Goal: Task Accomplishment & Management: Manage account settings

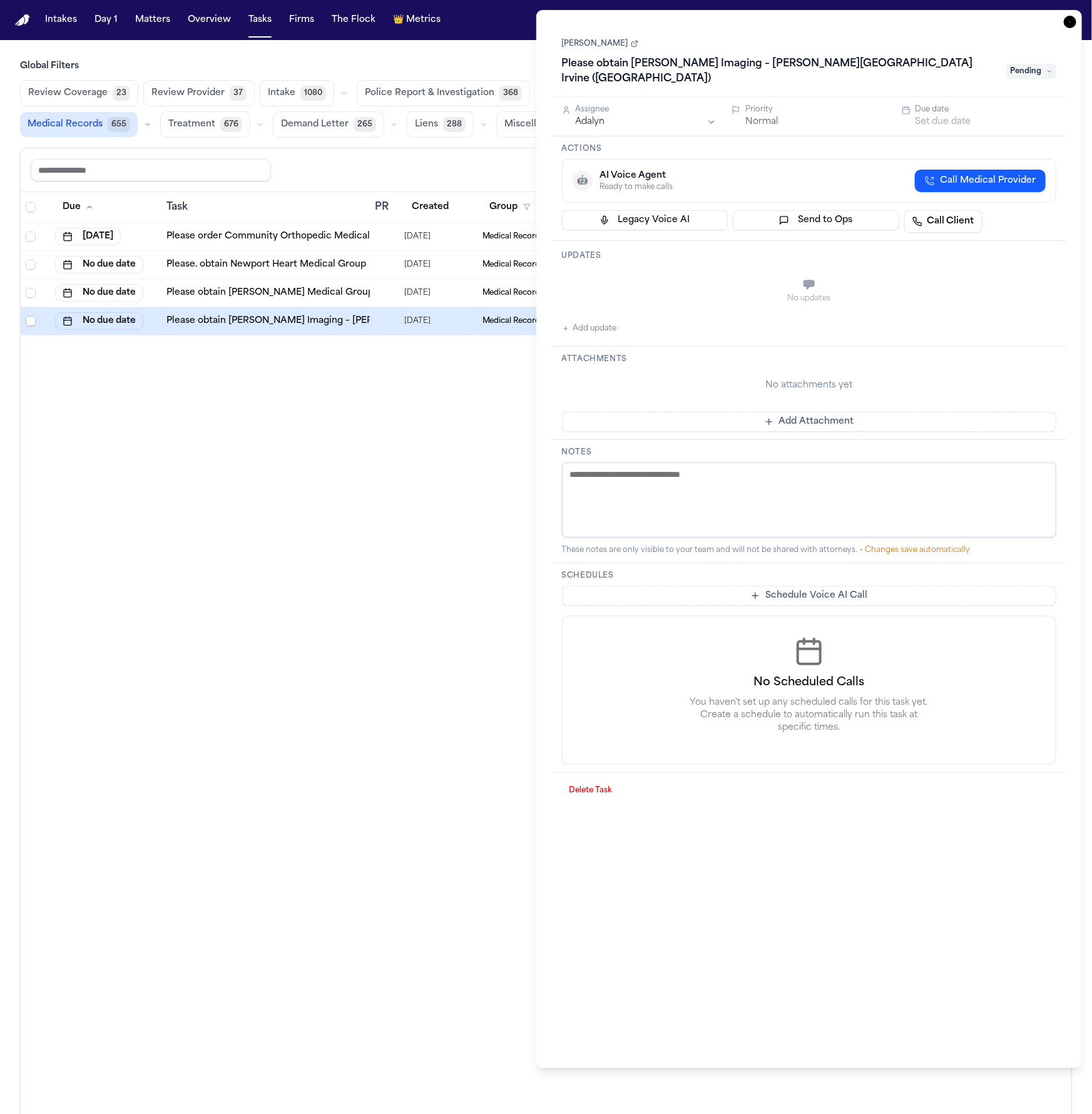
click at [426, 543] on div "Due Task PR Created Group Matter Firm 1 Updates Status 1 Assignee [DATE] Please…" at bounding box center [546, 680] width 1050 height 976
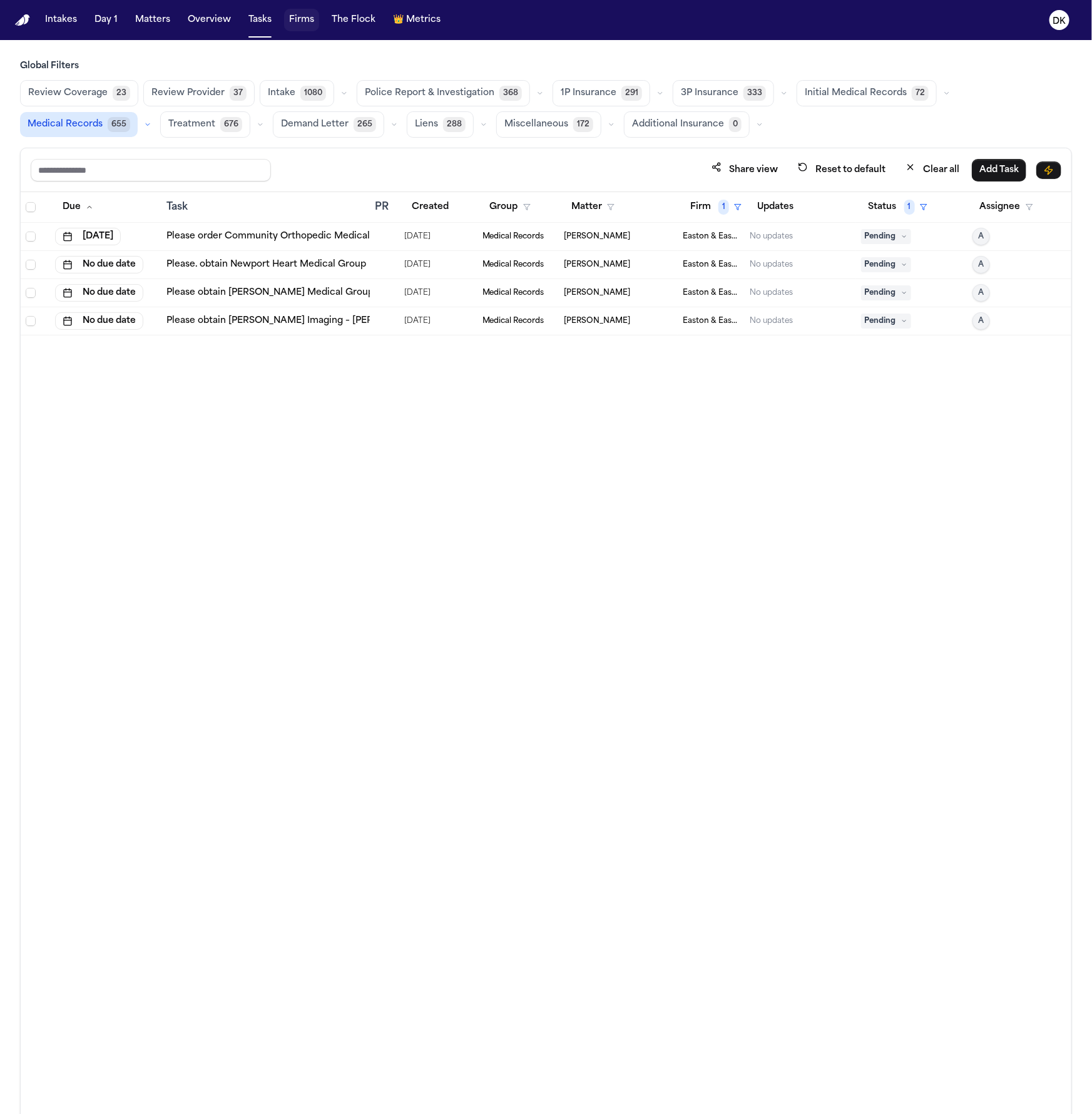
click at [306, 13] on button "Firms" at bounding box center [301, 19] width 35 height 23
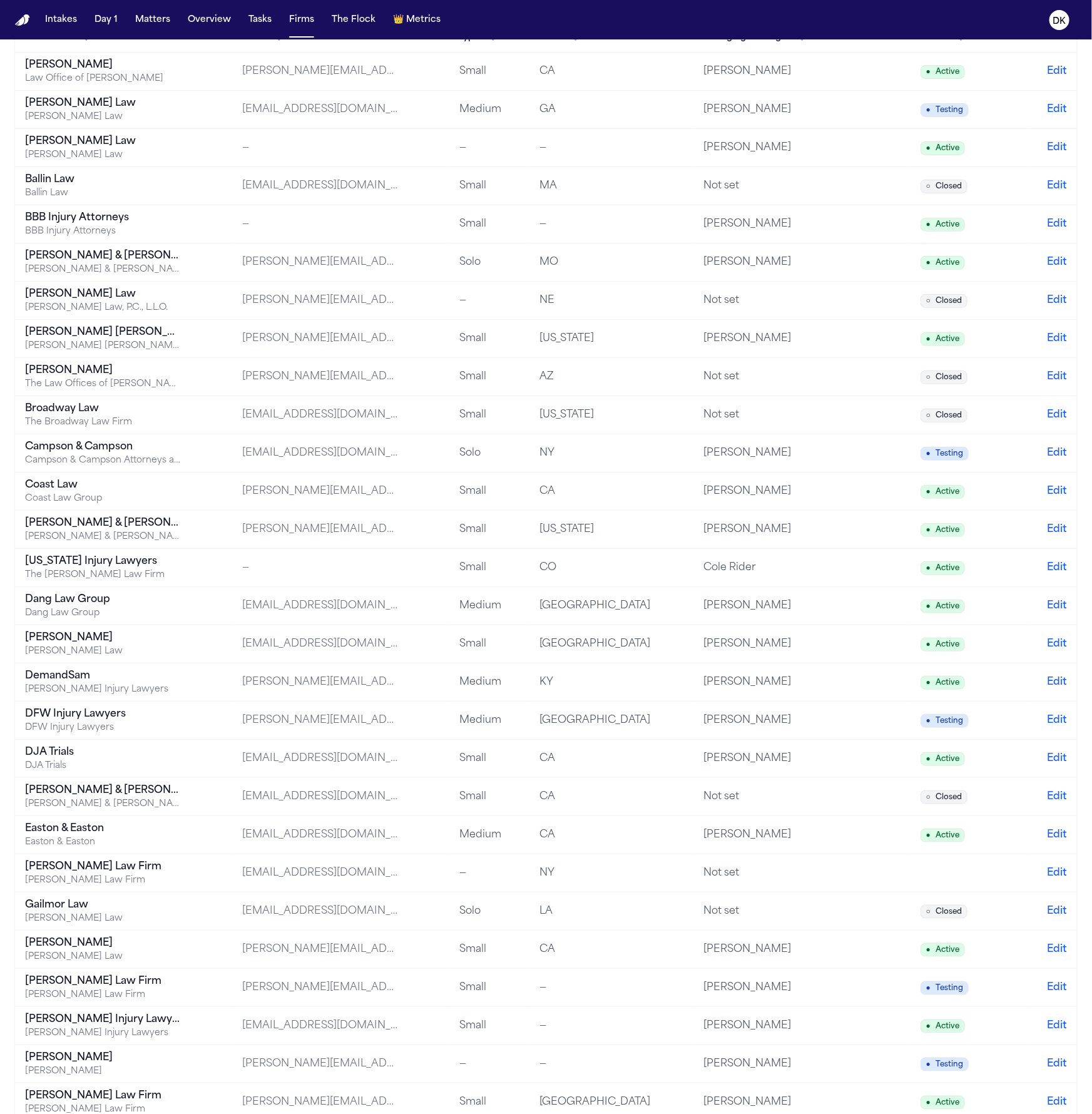
scroll to position [142, 0]
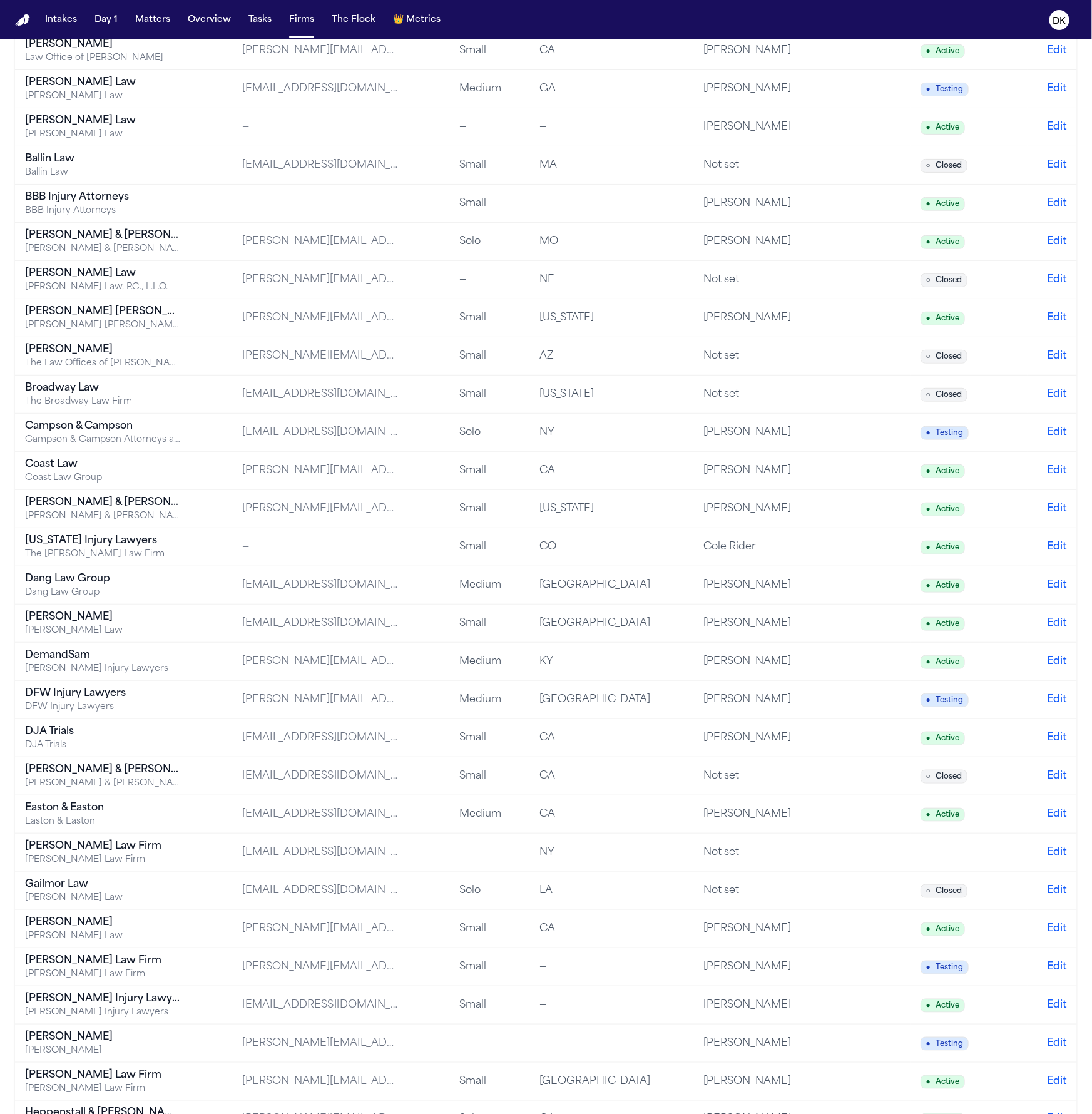
click at [176, 578] on div "Dang Law Group" at bounding box center [103, 579] width 156 height 15
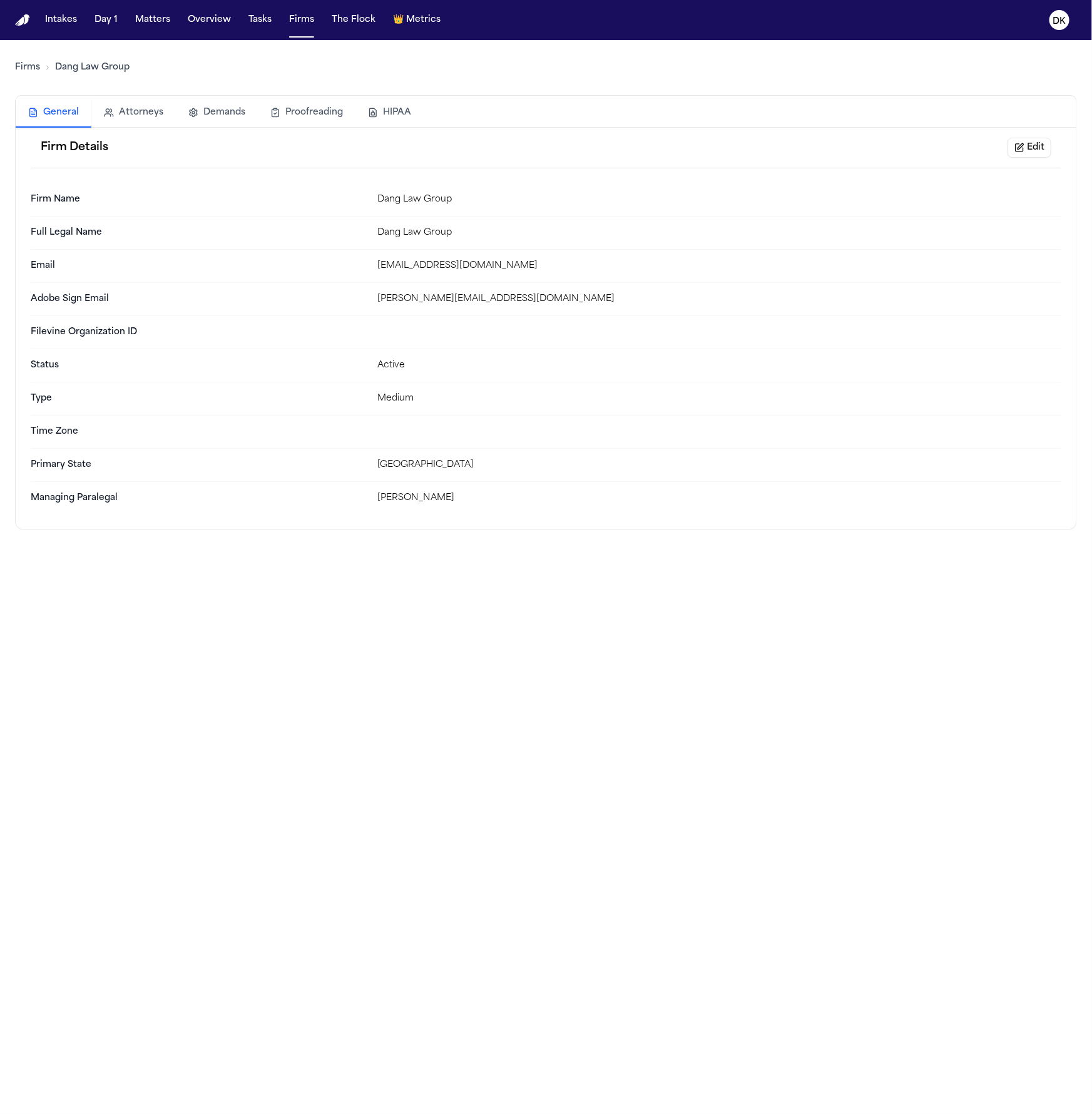
click at [382, 123] on button "HIPAA" at bounding box center [390, 112] width 68 height 28
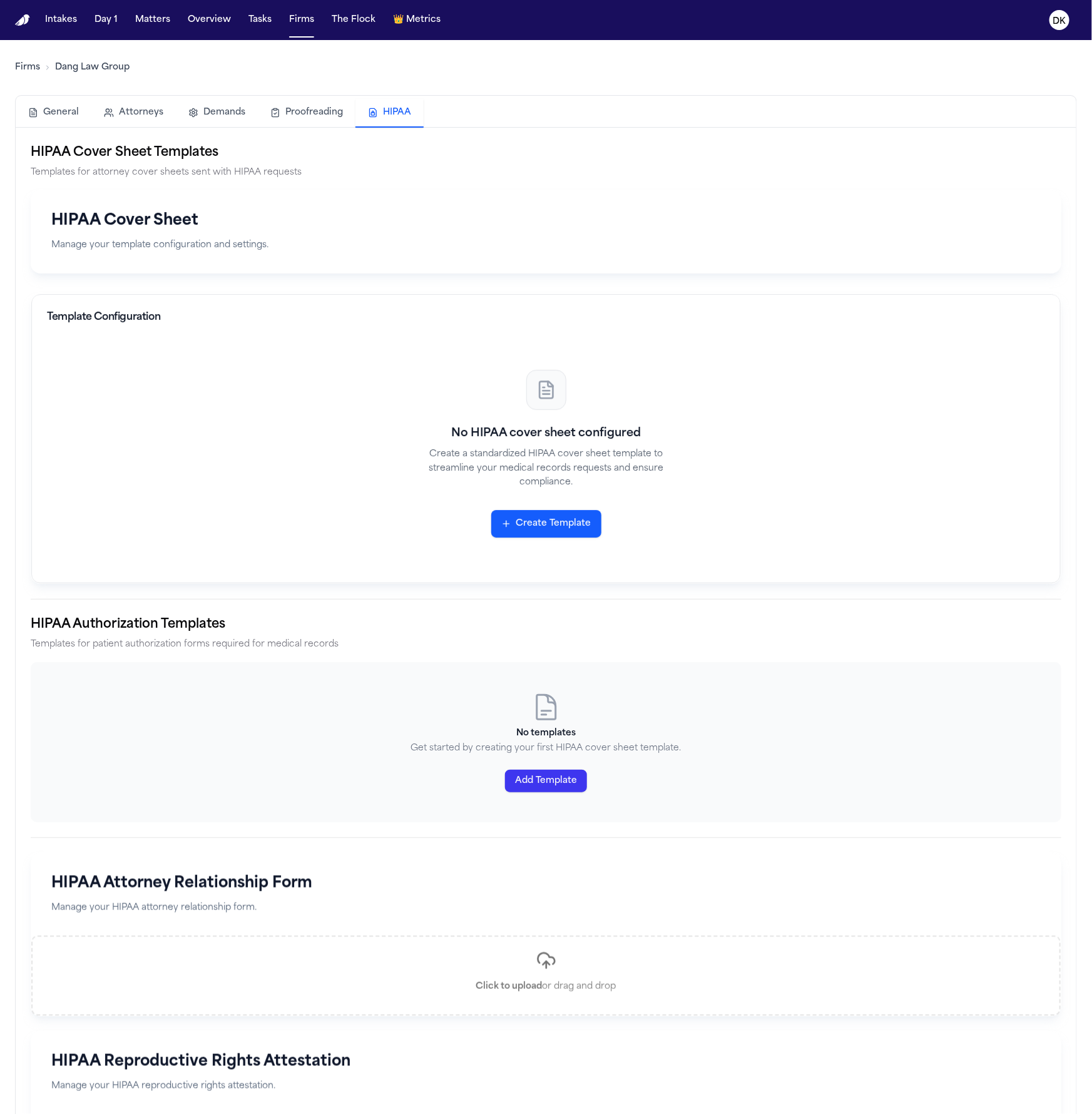
click at [545, 517] on button "Create Template" at bounding box center [546, 524] width 110 height 28
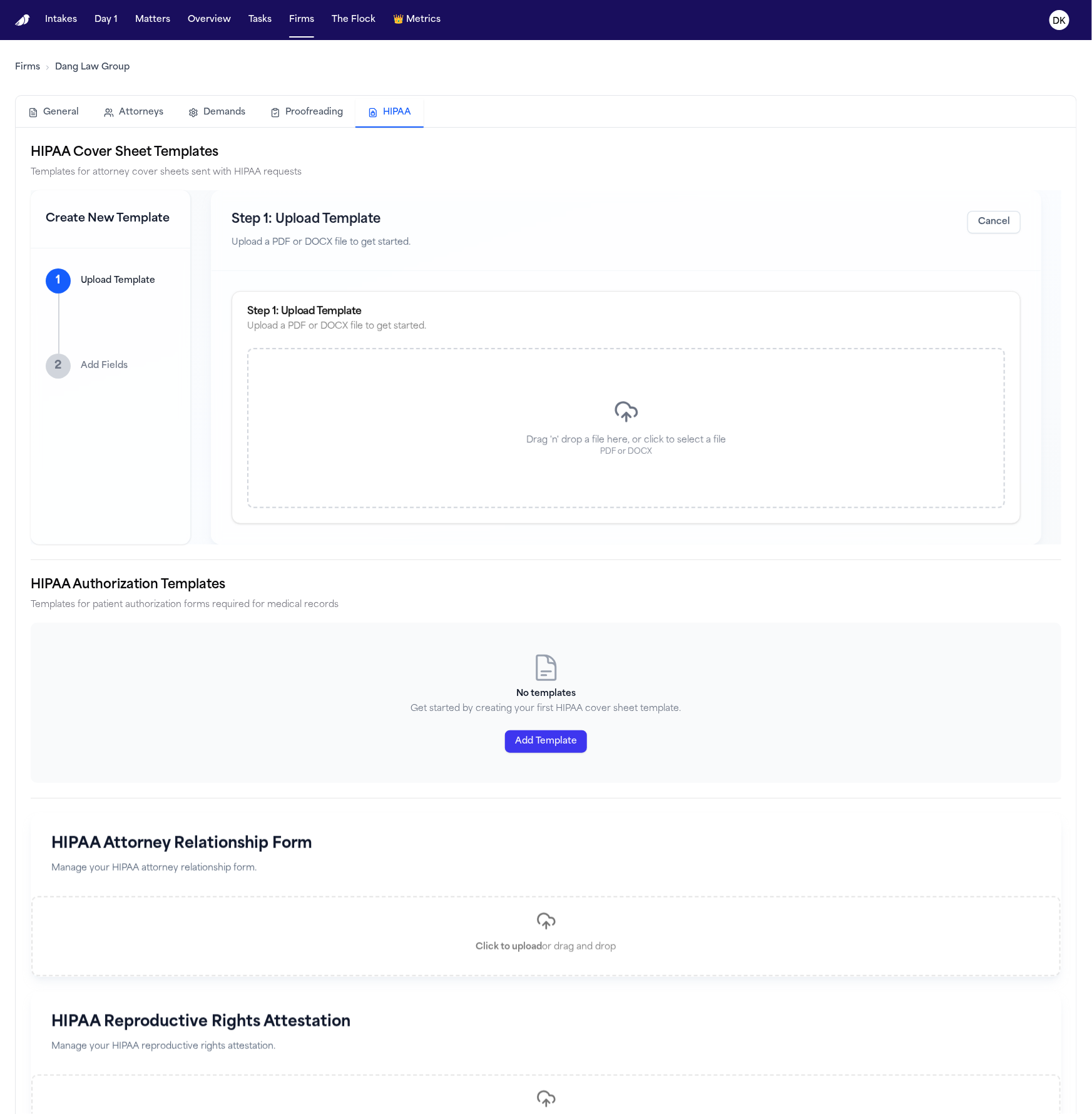
click at [604, 396] on div "Drag 'n' drop a file here, or click to select a file PDF or DOCX" at bounding box center [625, 428] width 757 height 160
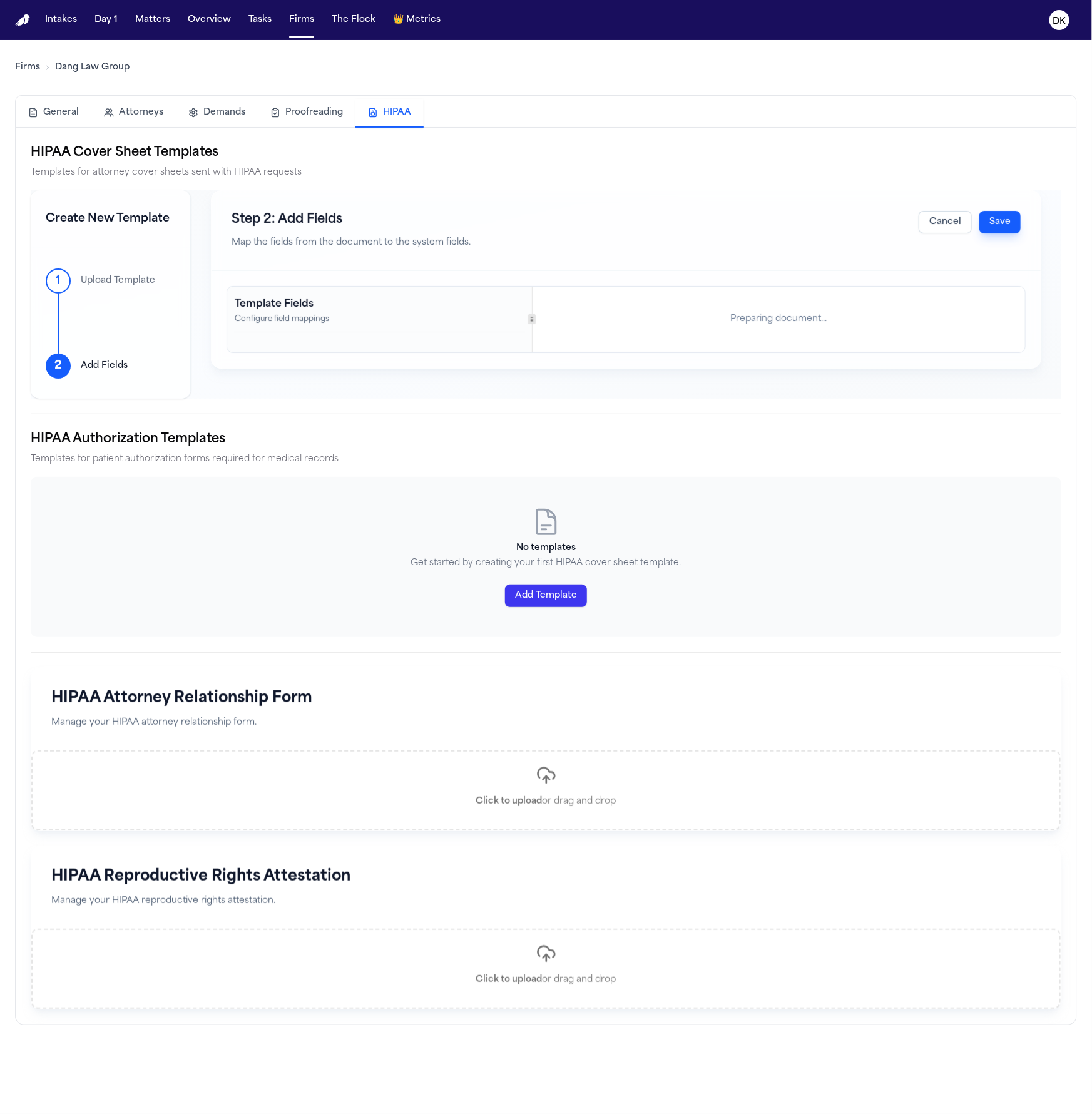
click at [533, 311] on div at bounding box center [532, 319] width 1 height 66
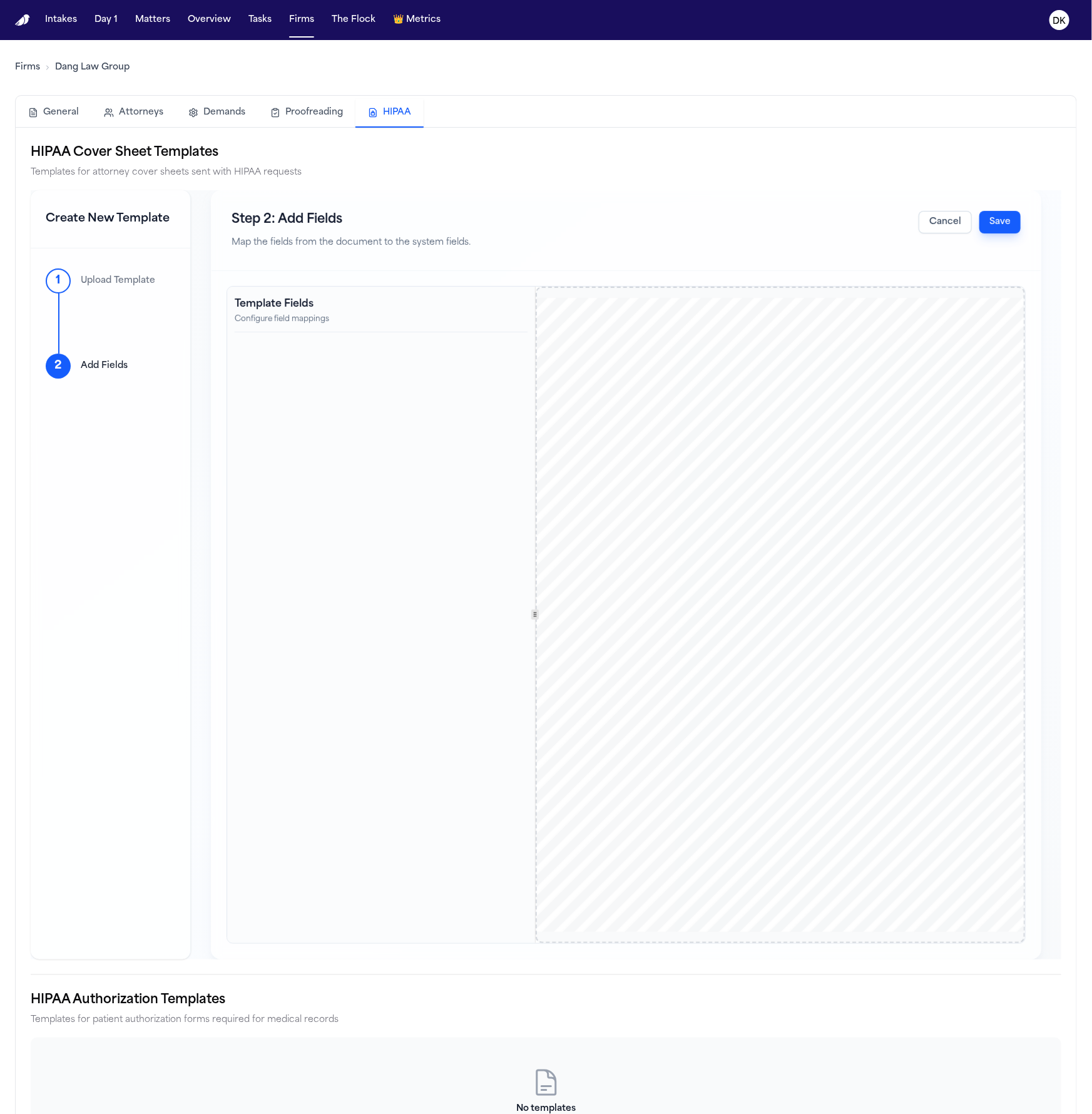
drag, startPoint x: 956, startPoint y: 217, endPoint x: 675, endPoint y: 470, distance: 378.1
click at [677, 457] on div "Step 2: Add Fields Map the fields from the document to the system fields. Cance…" at bounding box center [626, 575] width 830 height 769
click at [429, 550] on div "Template Fields Configure field mappings" at bounding box center [381, 615] width 308 height 656
click at [941, 219] on button "Cancel" at bounding box center [945, 222] width 53 height 23
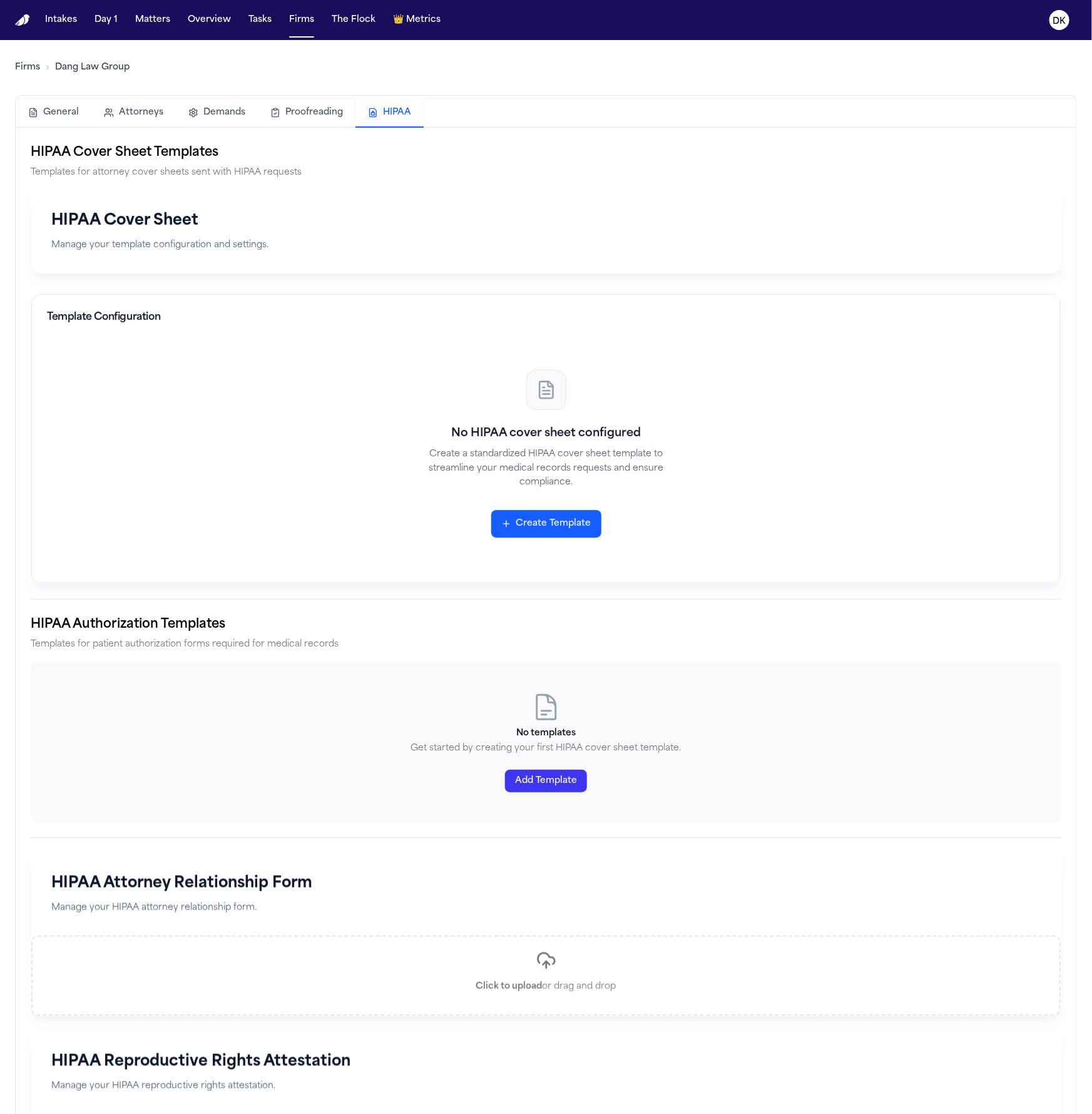
click at [337, 515] on div "No HIPAA cover sheet configured Create a standardized HIPAA cover sheet templat…" at bounding box center [545, 453] width 998 height 228
click at [375, 484] on div "No HIPAA cover sheet configured Create a standardized HIPAA cover sheet templat…" at bounding box center [545, 453] width 998 height 228
click at [411, 680] on div "No templates Get started by creating your first HIPAA cover sheet template. Add…" at bounding box center [546, 742] width 1030 height 160
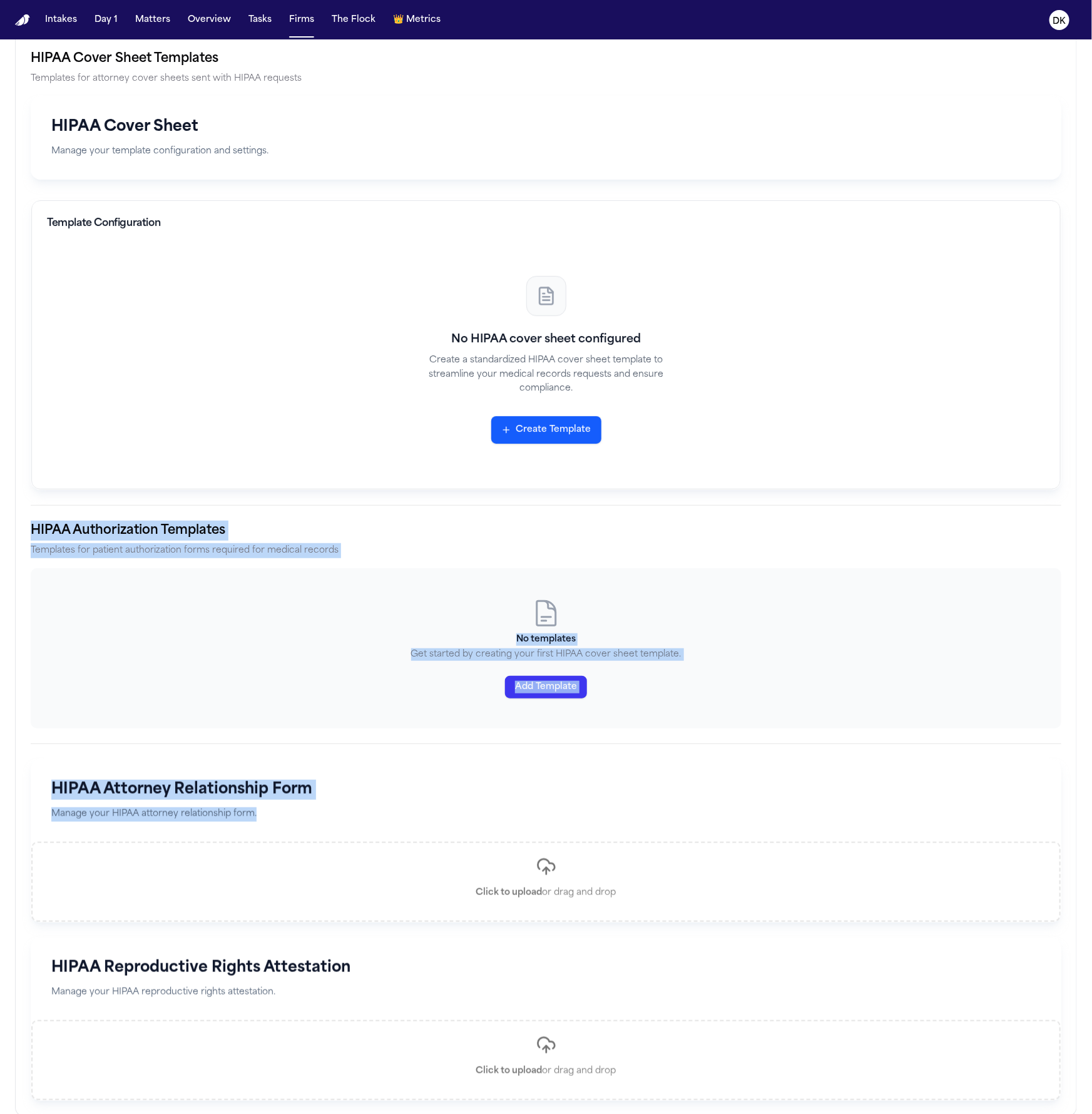
drag, startPoint x: 441, startPoint y: 815, endPoint x: 132, endPoint y: 749, distance: 316.0
click at [132, 749] on div "HIPAA Cover Sheet Templates Templates for attorney cover sheets sent with HIPAA…" at bounding box center [546, 575] width 1030 height 1052
click at [270, 795] on h1 "HIPAA Attorney Relationship Form" at bounding box center [545, 790] width 989 height 20
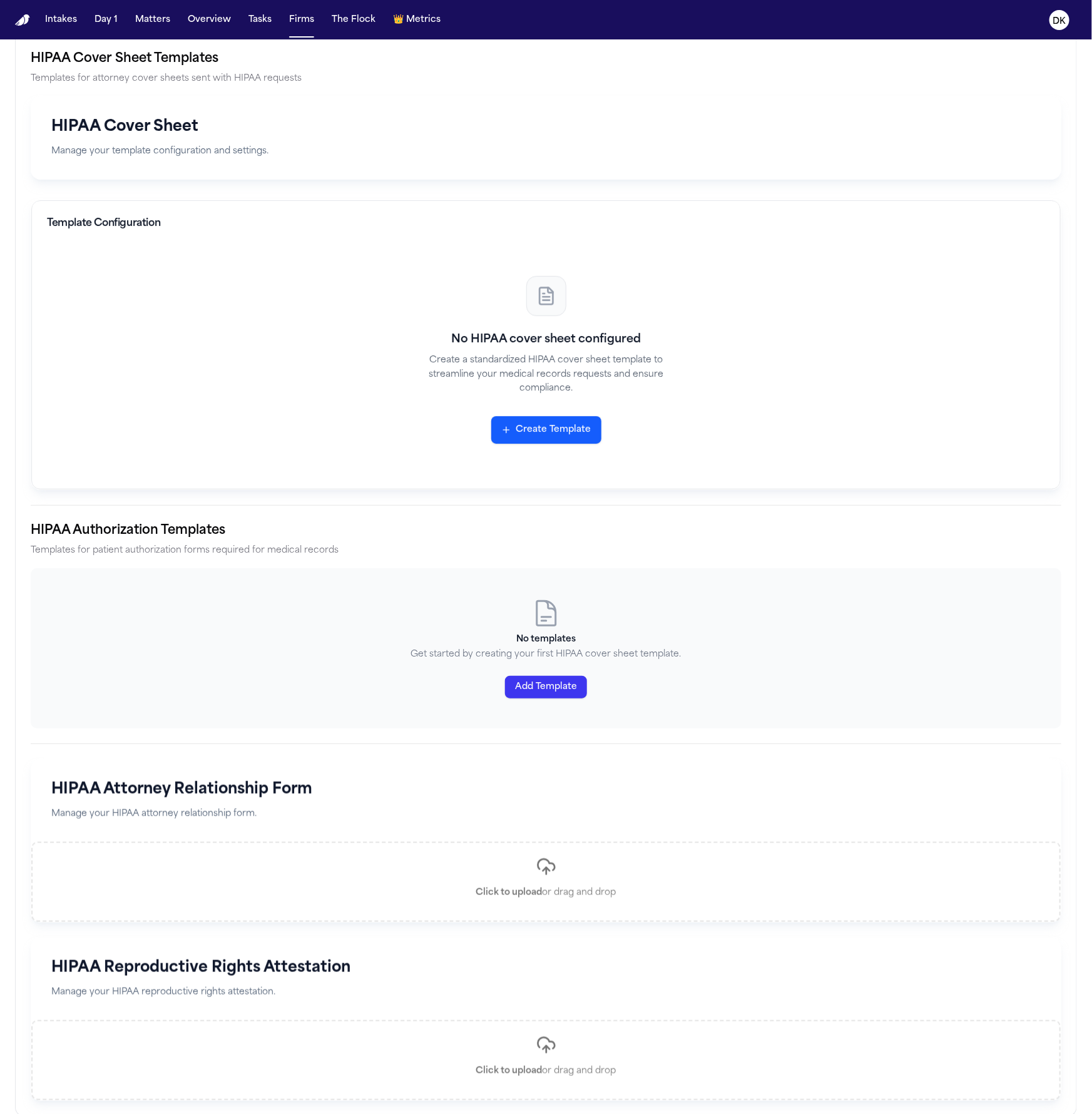
scroll to position [0, 0]
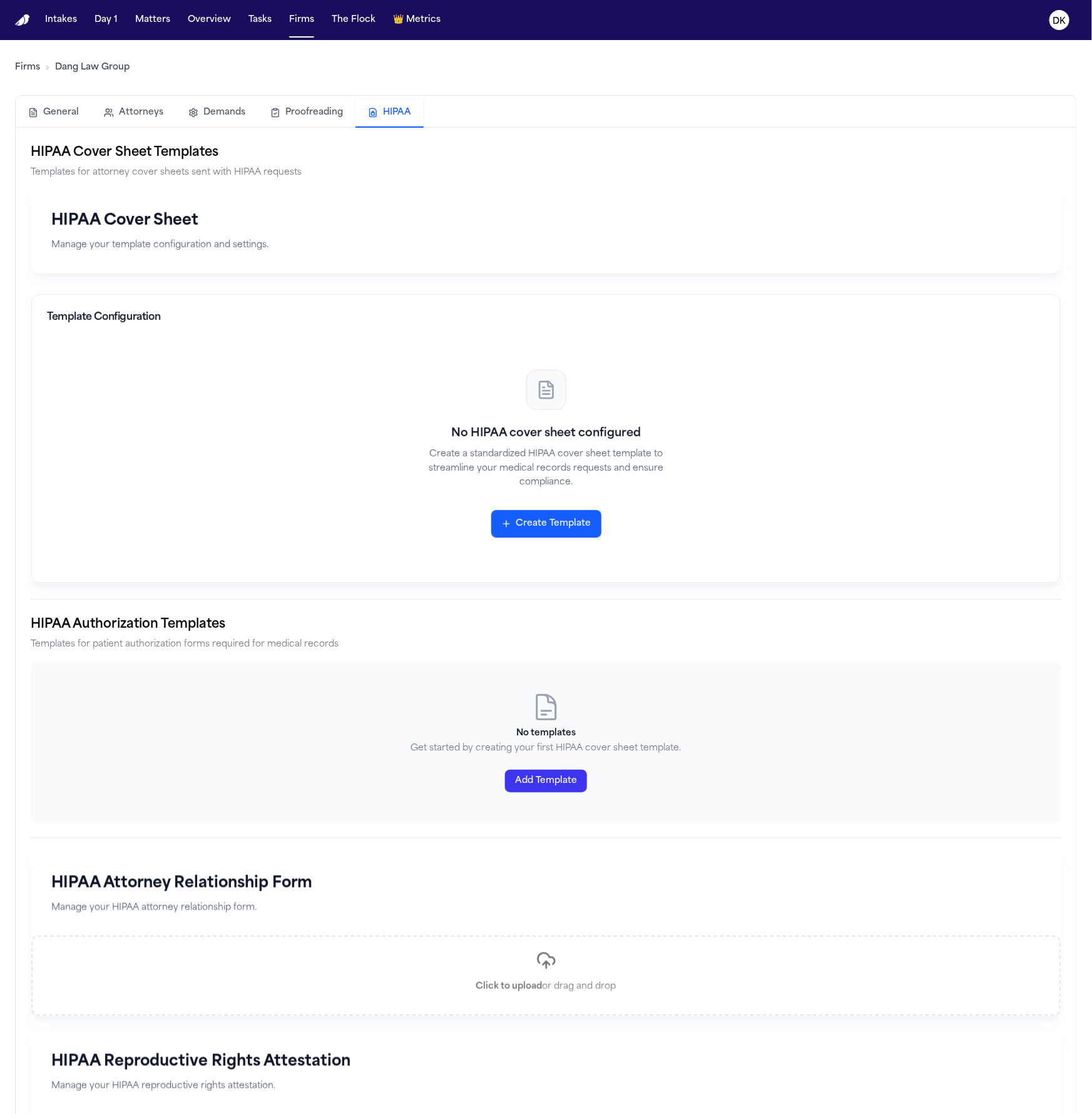
click at [510, 241] on p "Manage your template configuration and settings." at bounding box center [545, 245] width 989 height 14
click at [373, 365] on div "No HIPAA cover sheet configured Create a standardized HIPAA cover sheet templat…" at bounding box center [545, 453] width 998 height 228
click at [115, 22] on button "Day 1" at bounding box center [106, 19] width 33 height 23
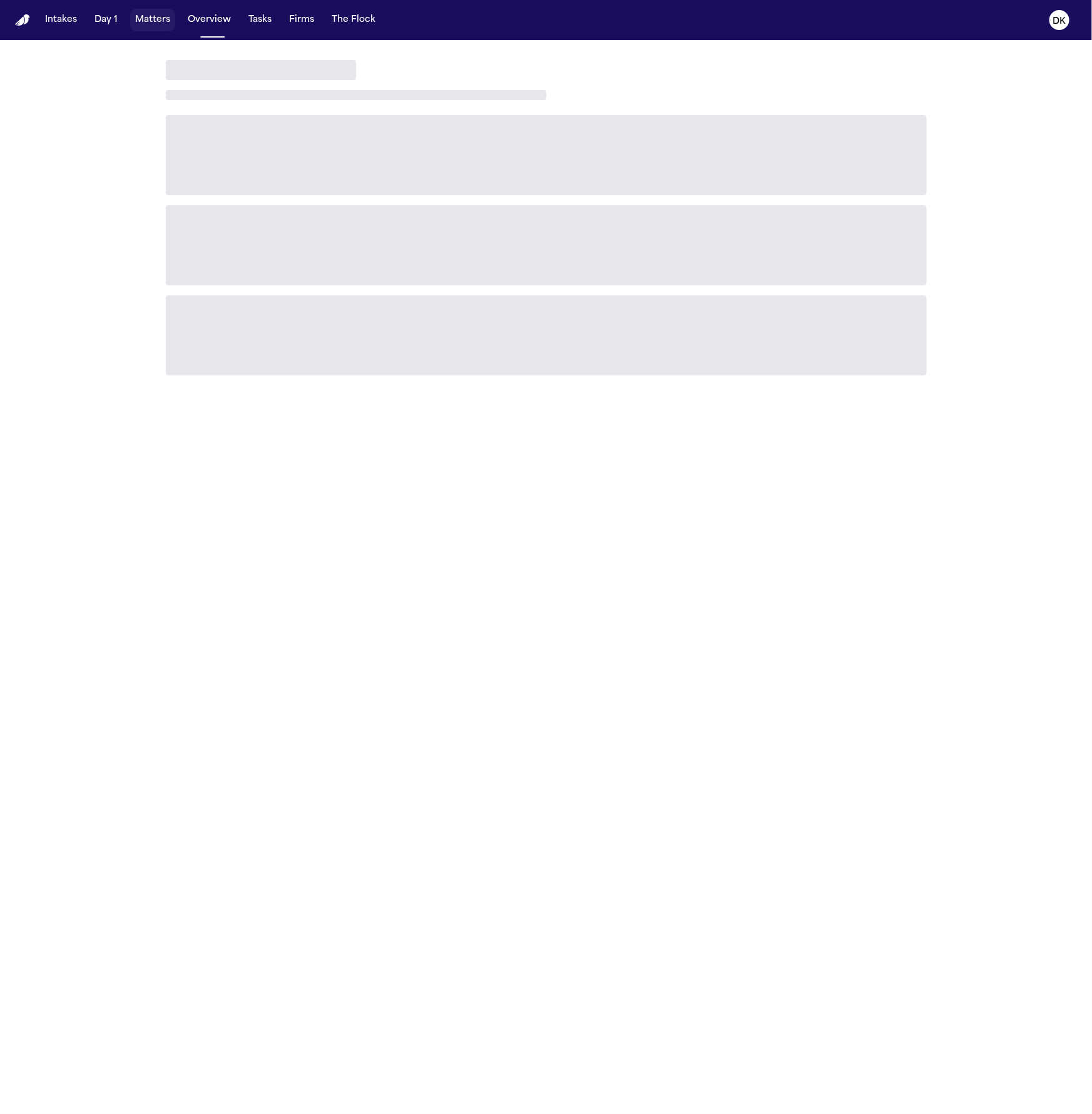
click at [168, 18] on button "Matters" at bounding box center [153, 19] width 45 height 23
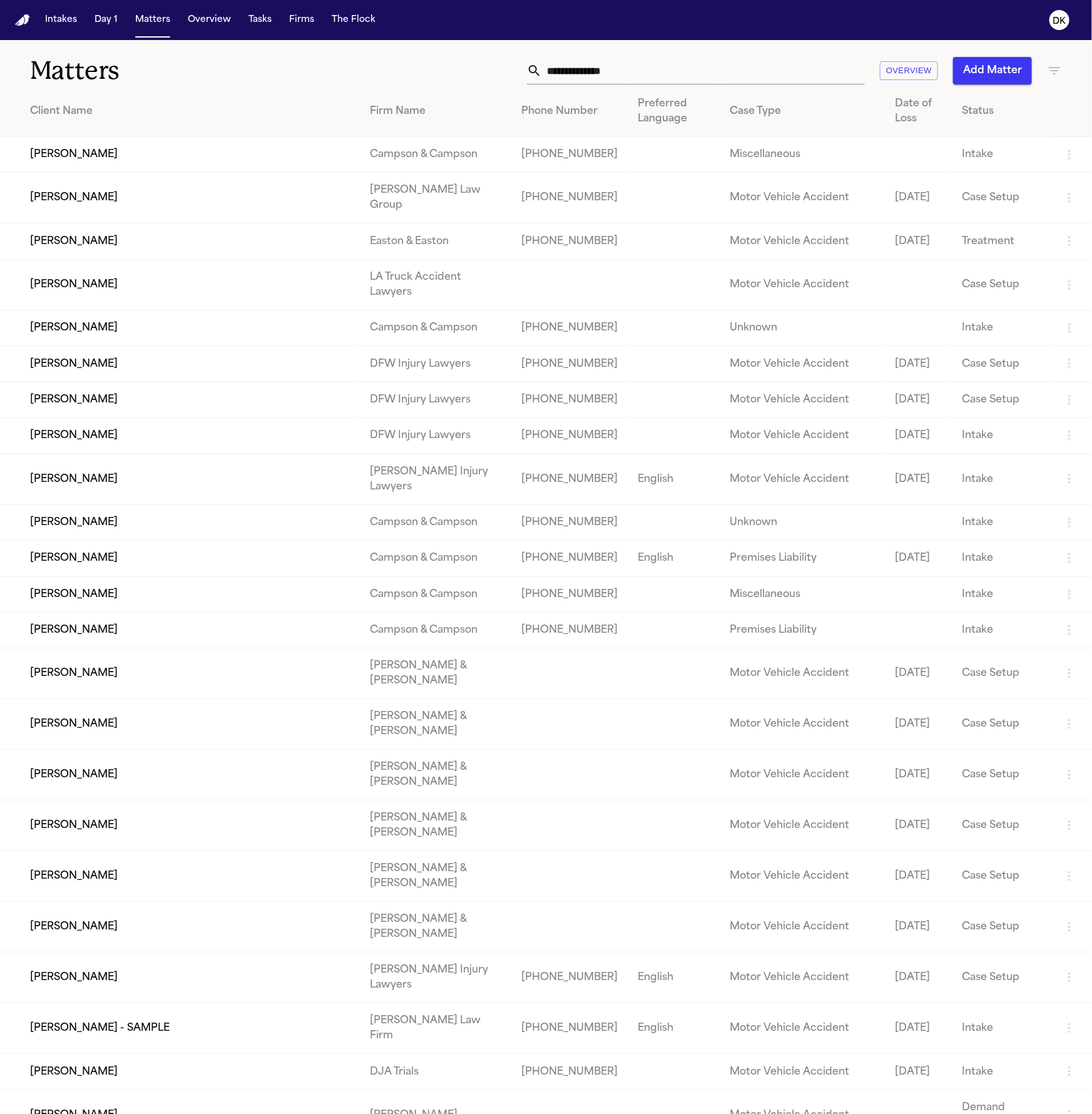
click at [660, 66] on input "text" at bounding box center [703, 70] width 323 height 28
paste input "**********"
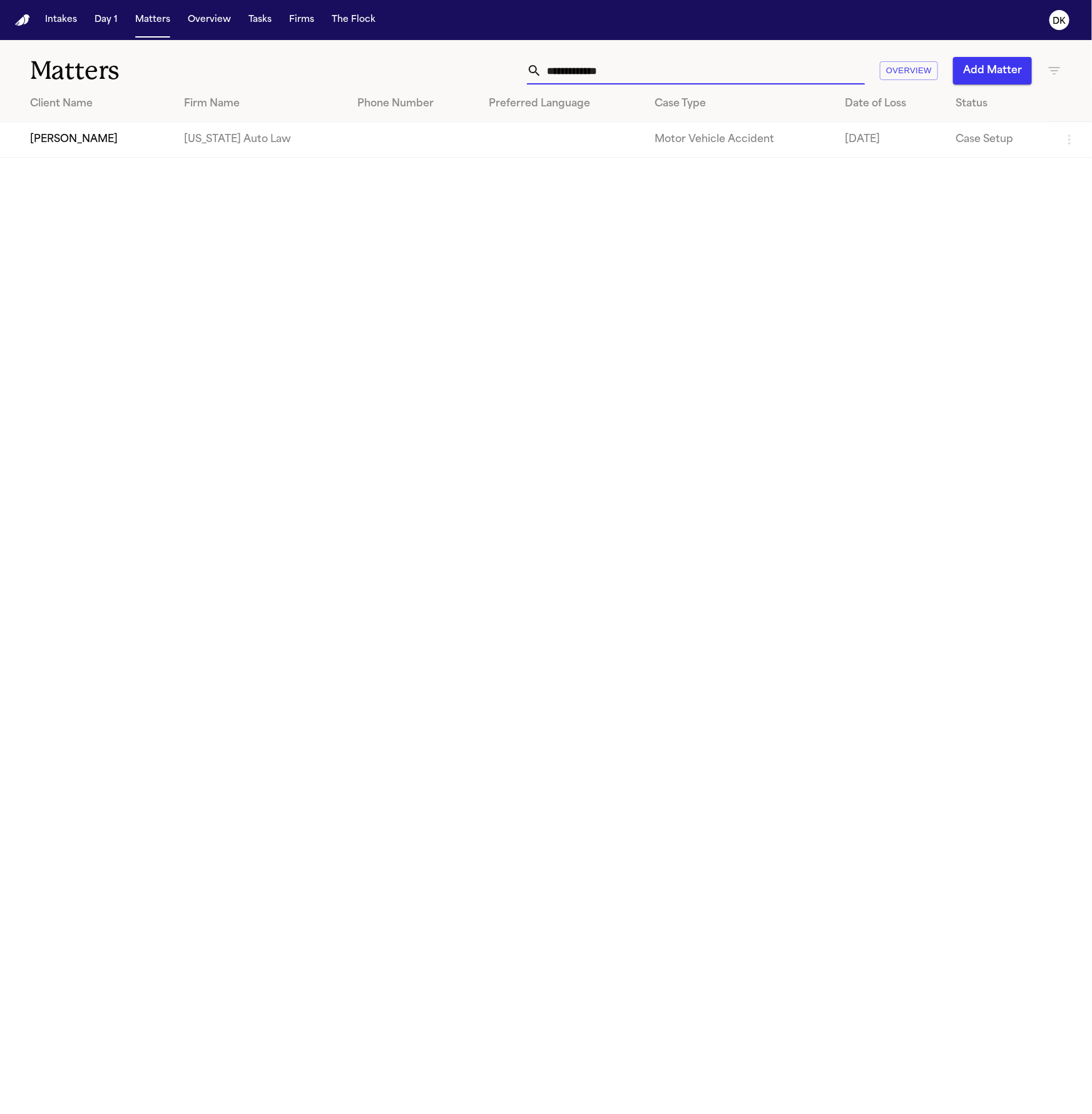
type input "**********"
click at [42, 149] on td "[PERSON_NAME]" at bounding box center [87, 139] width 174 height 36
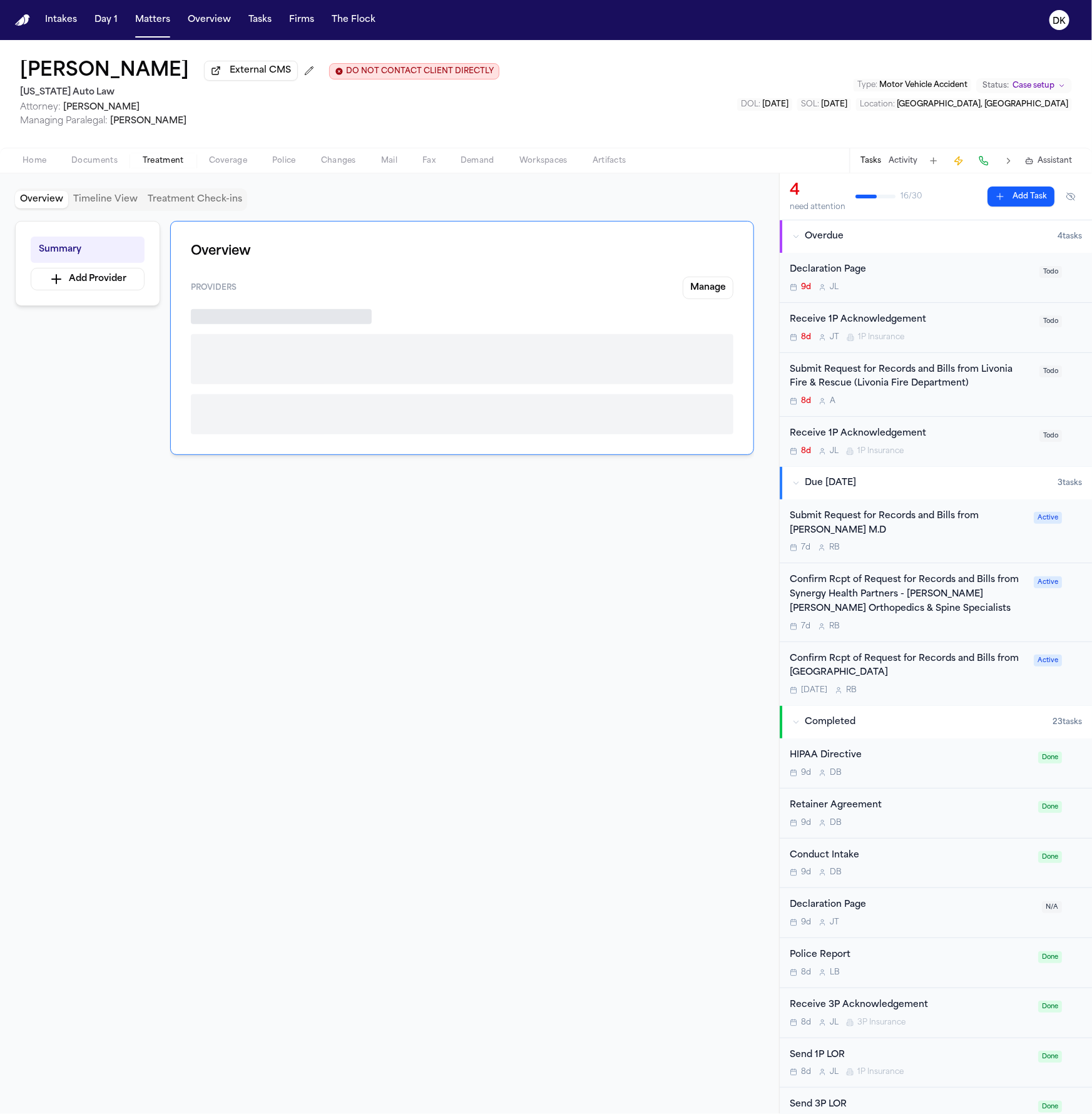
click at [133, 160] on button "Treatment" at bounding box center [163, 161] width 66 height 15
click at [146, 160] on span "Treatment" at bounding box center [163, 161] width 41 height 10
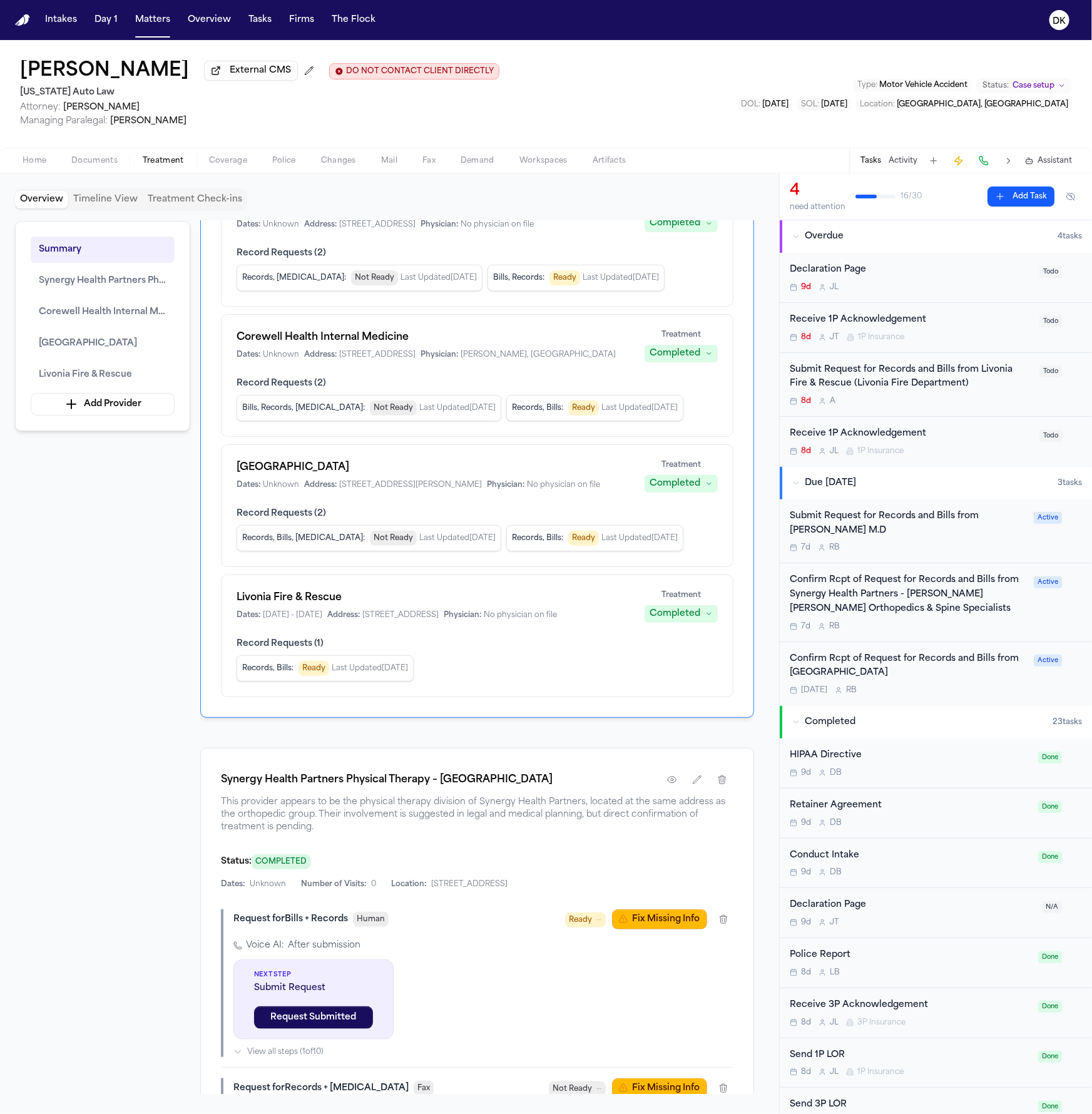
scroll to position [348, 0]
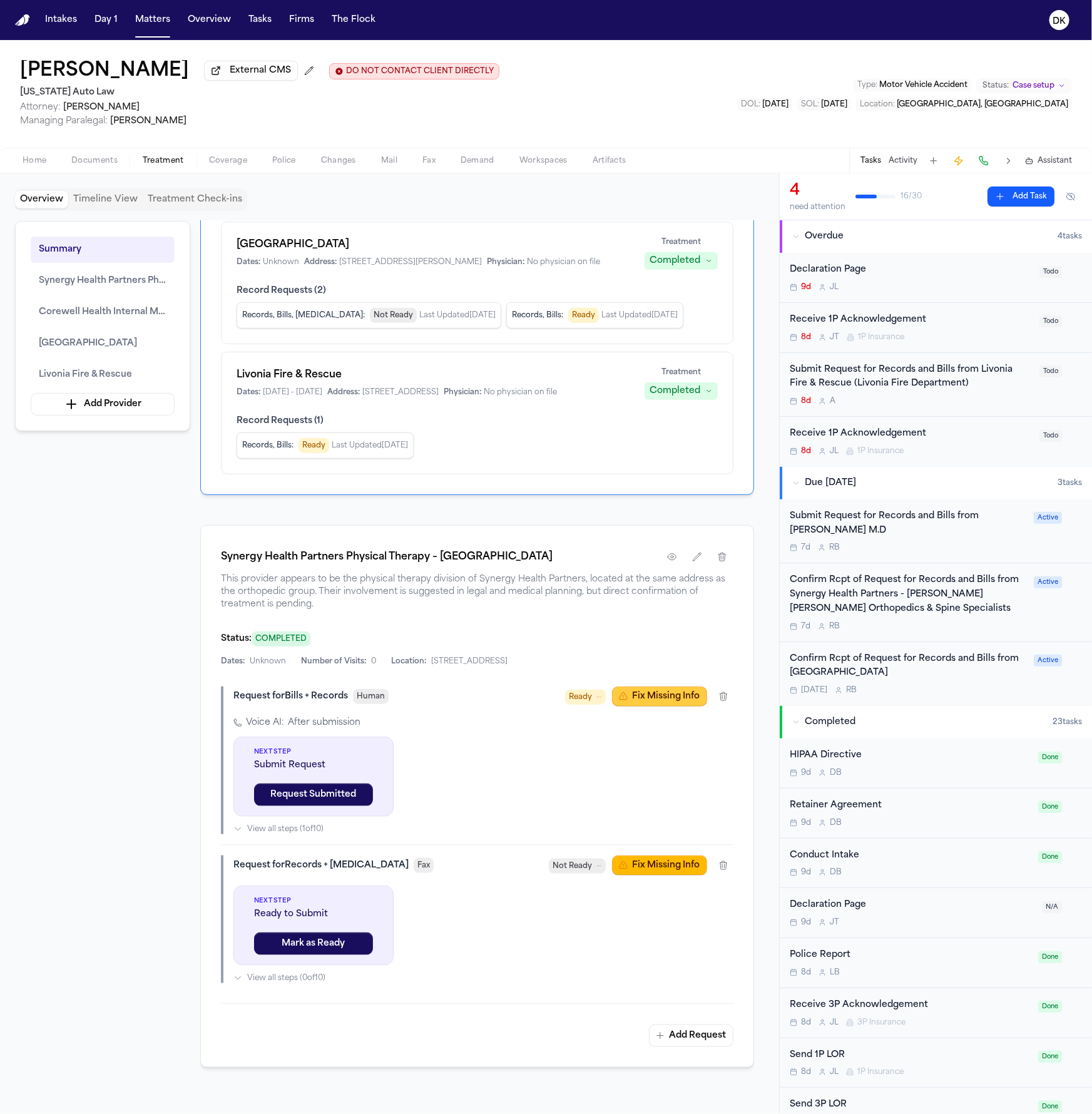
click at [671, 706] on button "Fix Missing Info" at bounding box center [660, 696] width 95 height 20
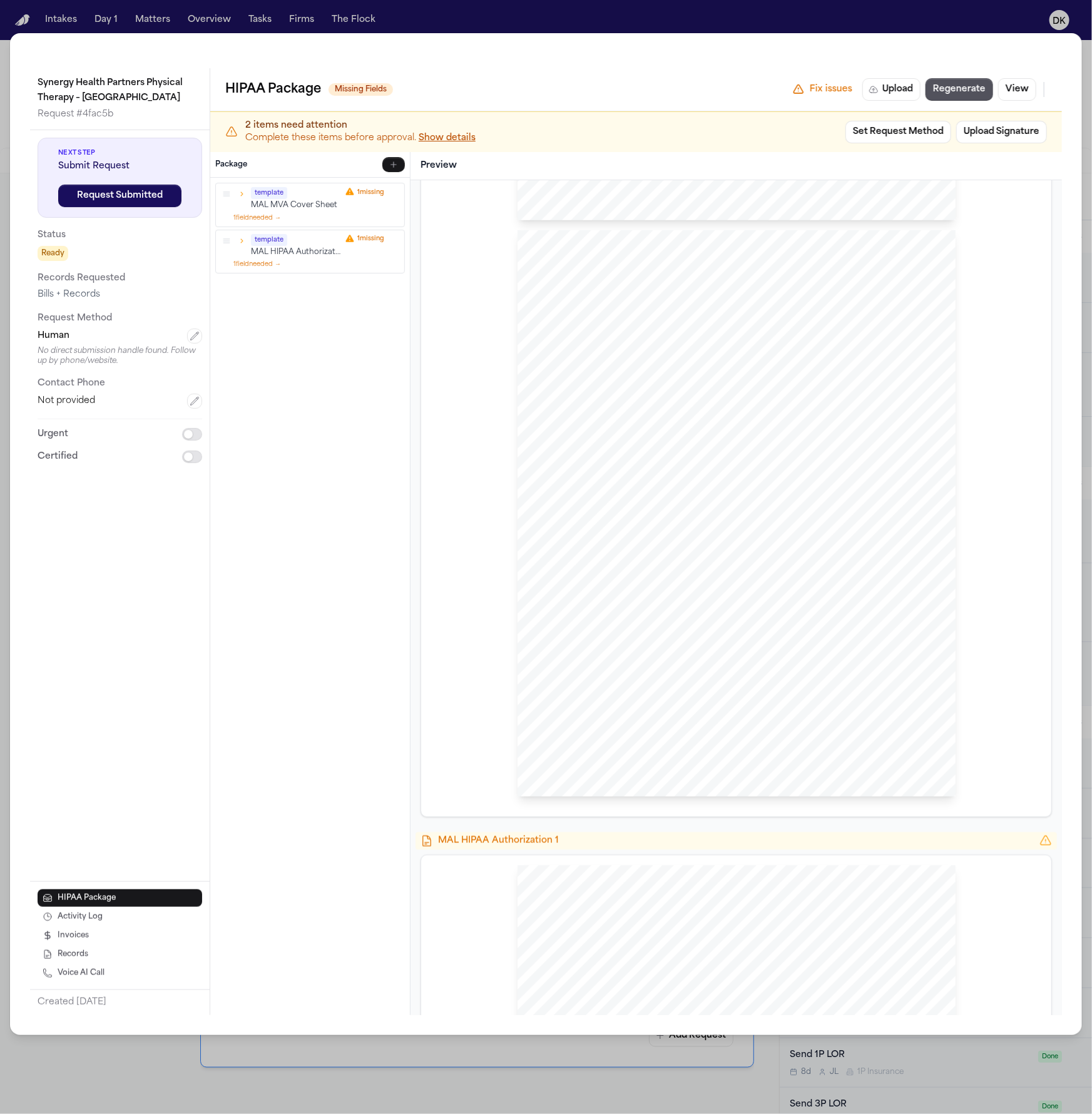
scroll to position [985, 0]
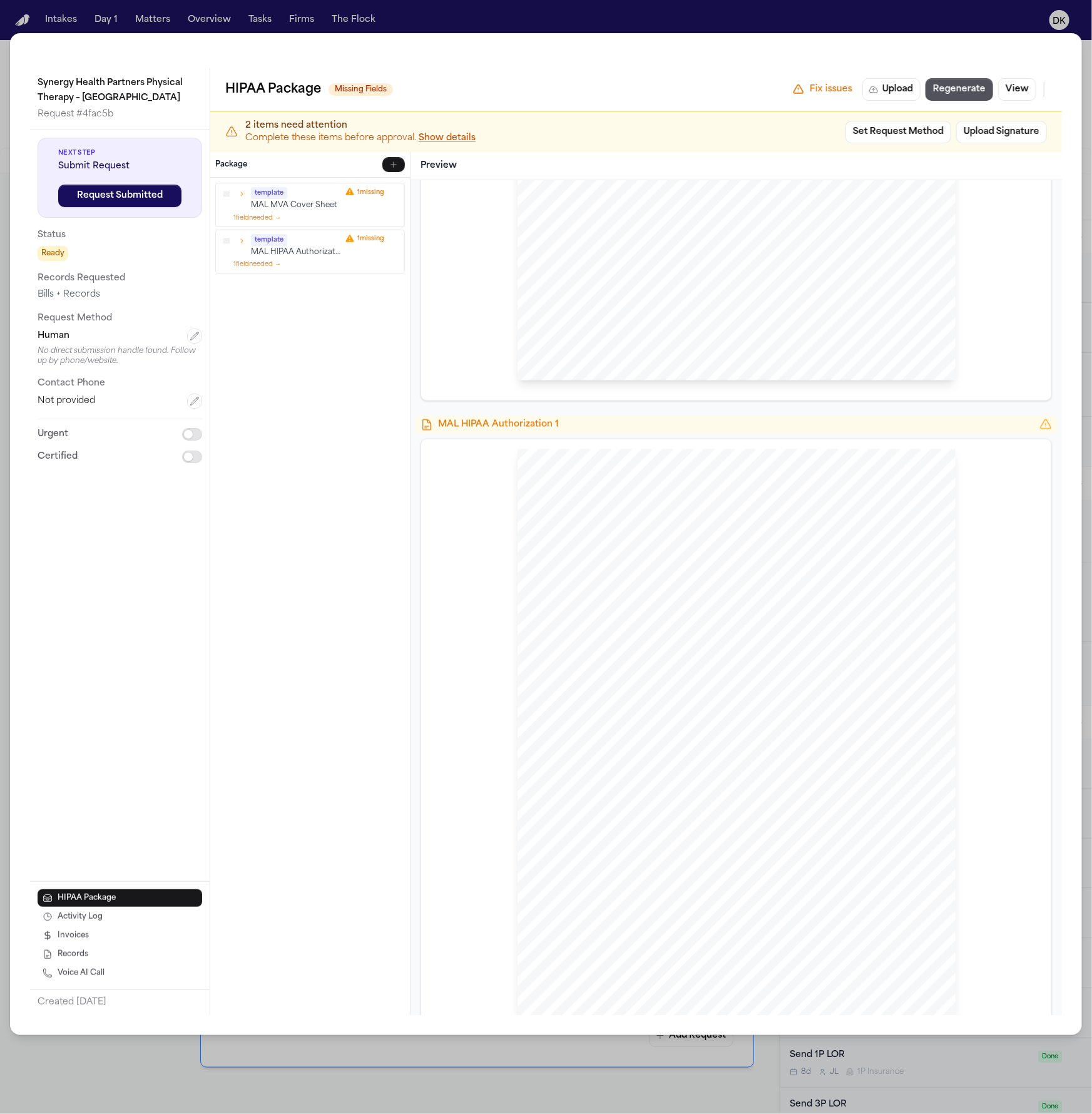
click at [826, 916] on div "HIPAA Privacy Authorization For Disclosure of Protected Health Information Rele…" at bounding box center [736, 732] width 438 height 567
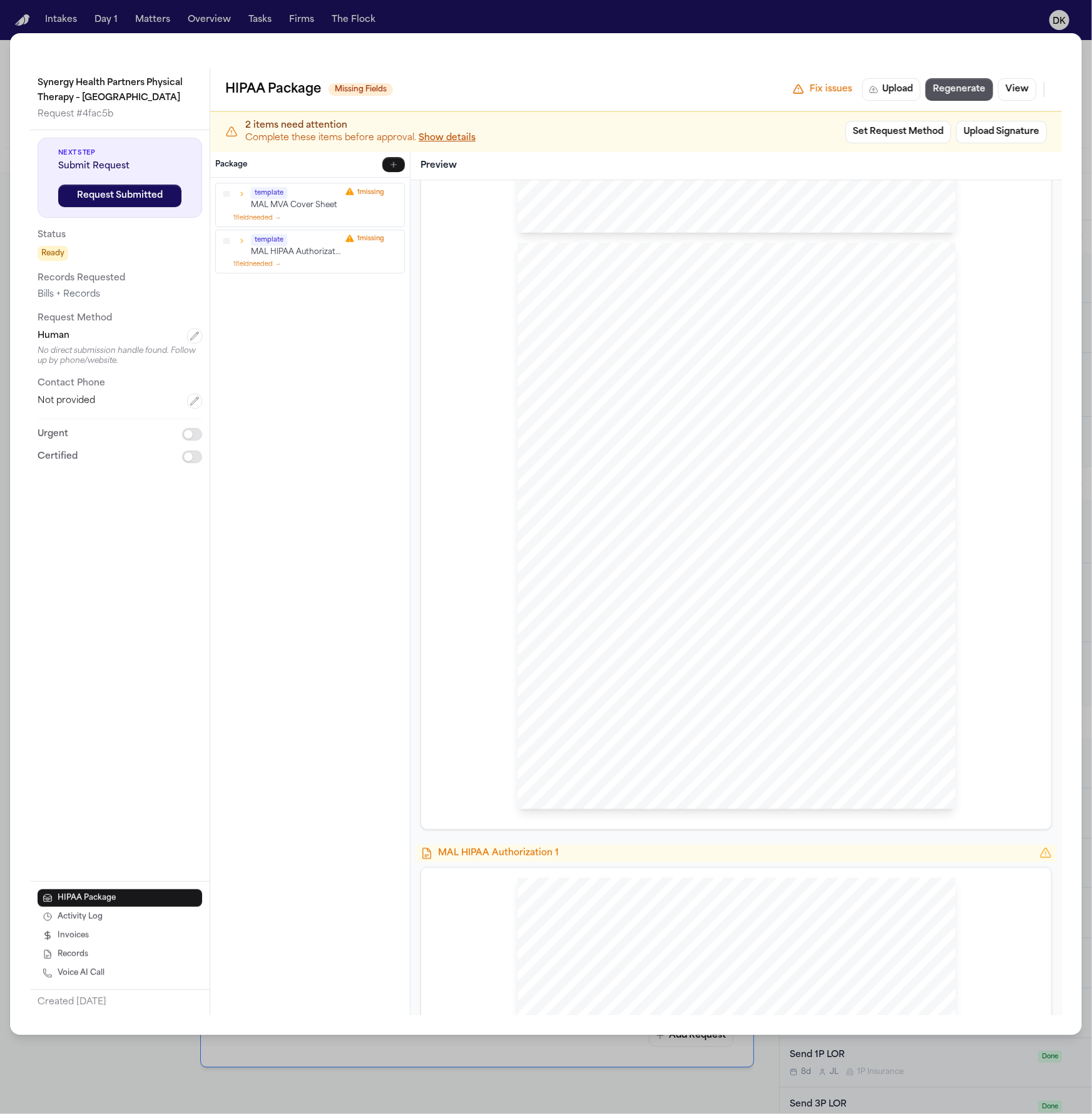
scroll to position [986, 0]
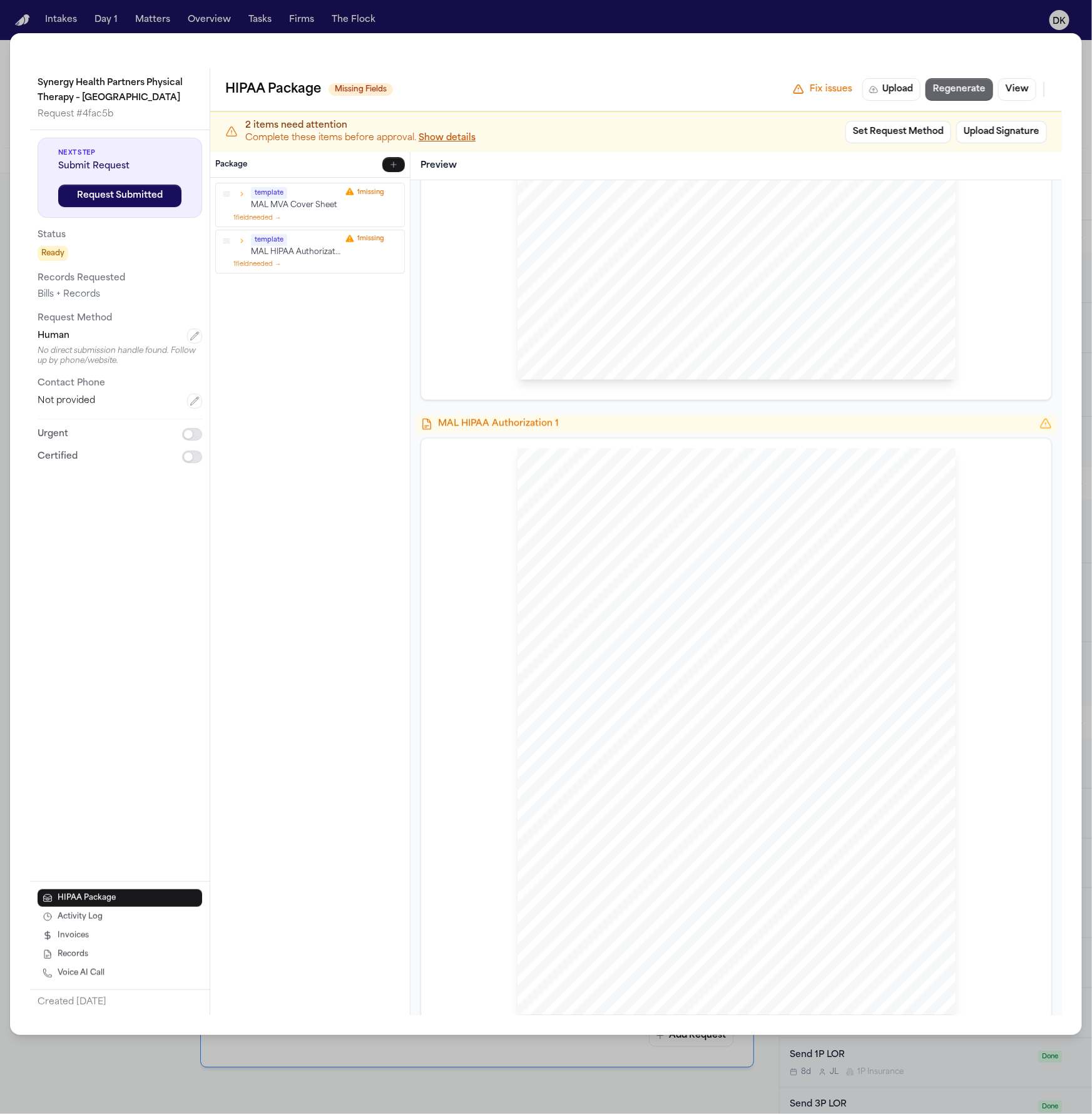
click at [962, 91] on button "Regenerate" at bounding box center [958, 89] width 68 height 23
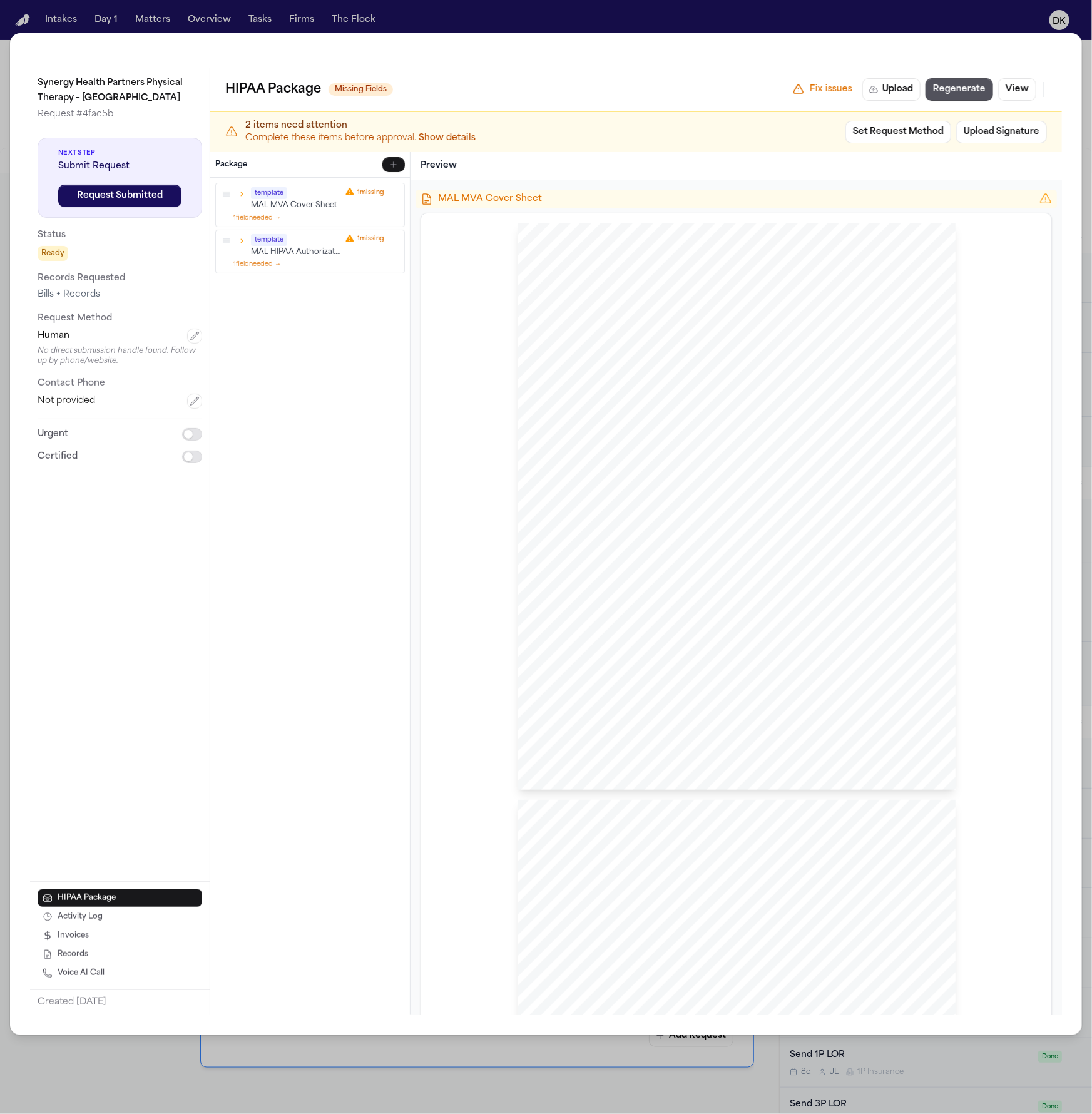
click at [946, 16] on div "Synergy Health Partners Physical Therapy – Livonia Request # 4fac5b Next Step S…" at bounding box center [546, 557] width 1092 height 1114
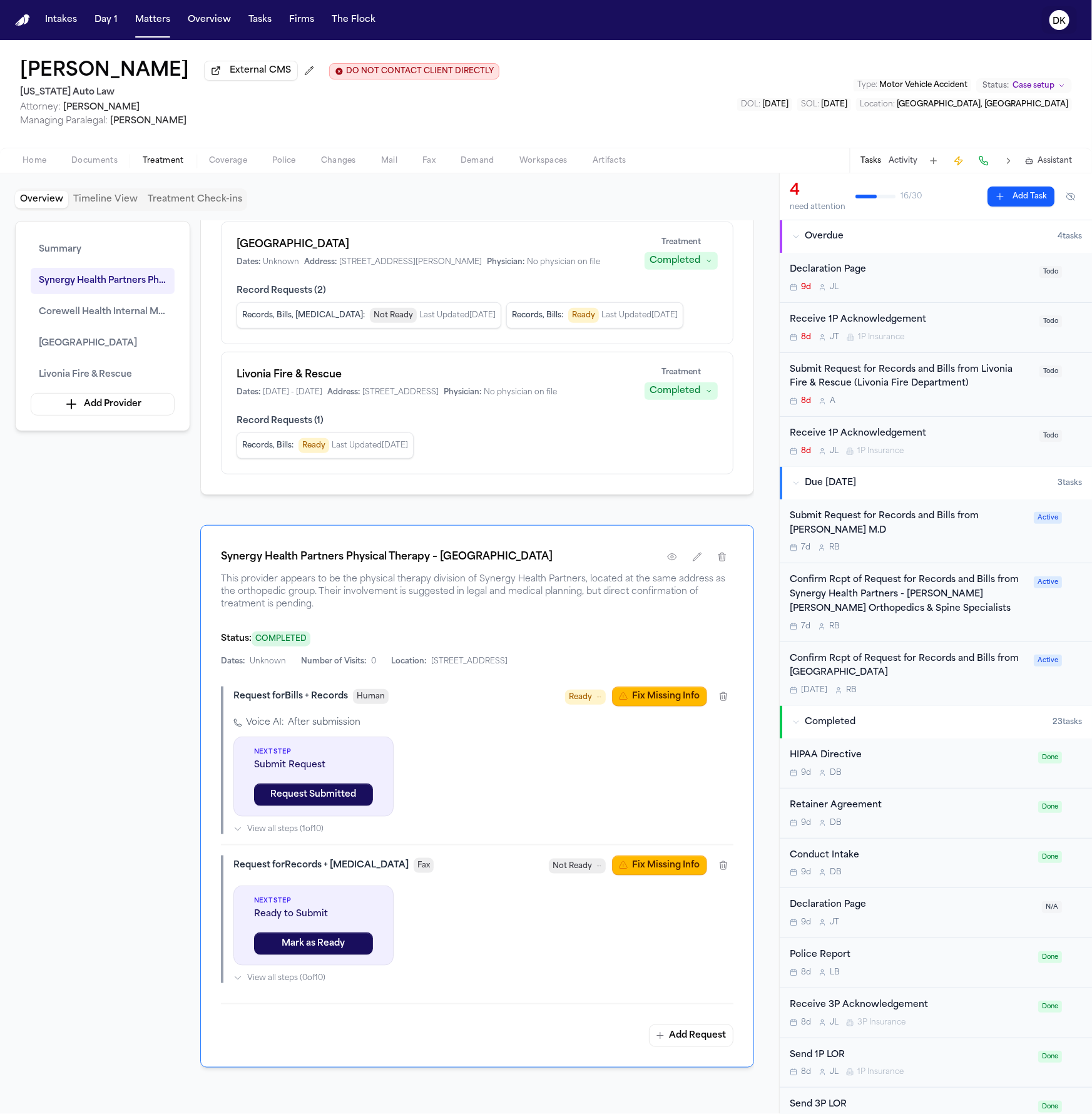
click at [1056, 21] on text "DK" at bounding box center [1059, 21] width 13 height 8
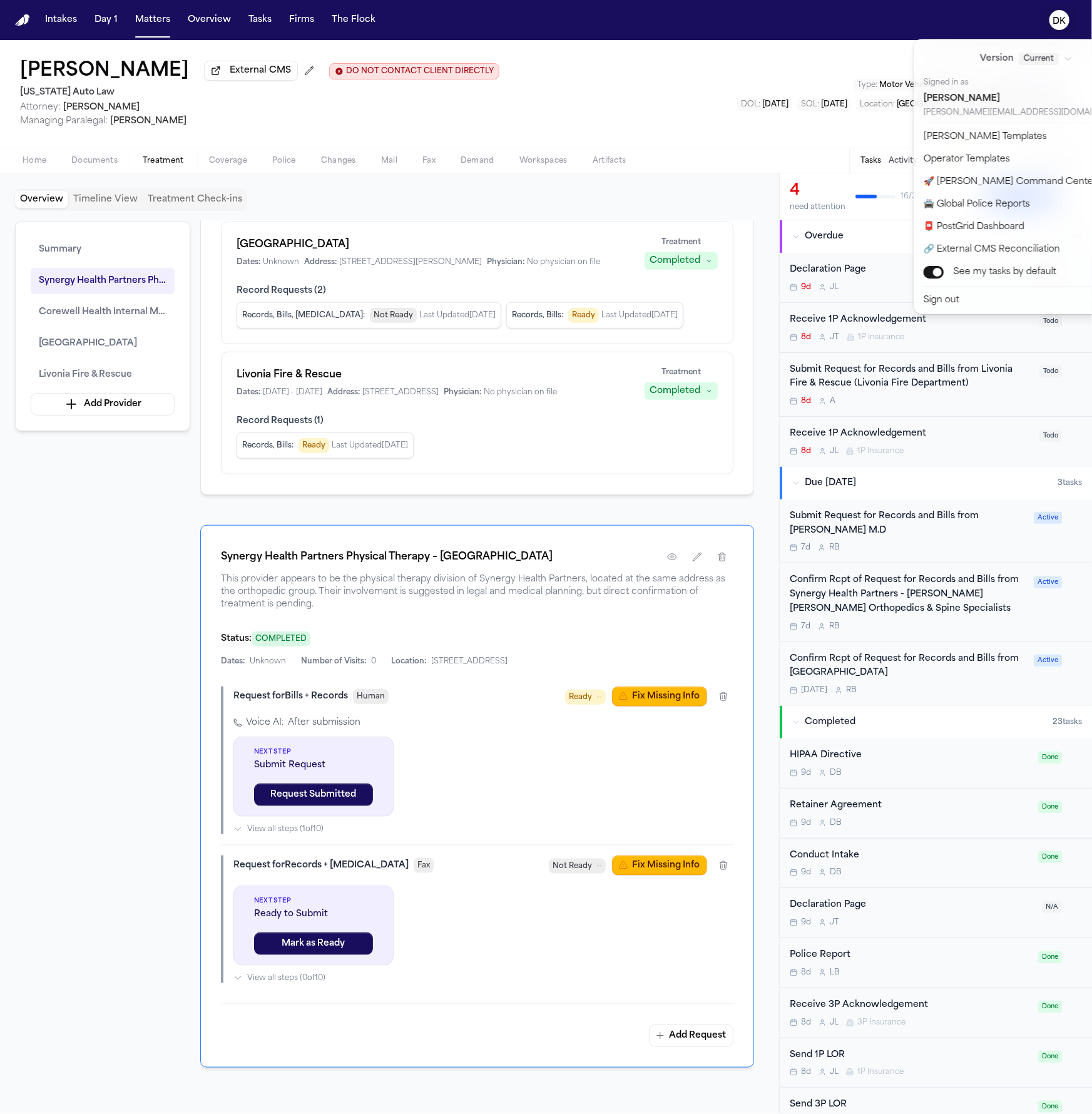
click at [550, 43] on div "Intakes Day 1 Matters Overview Tasks Firms The Flock DK [PERSON_NAME] External …" at bounding box center [546, 557] width 1092 height 1114
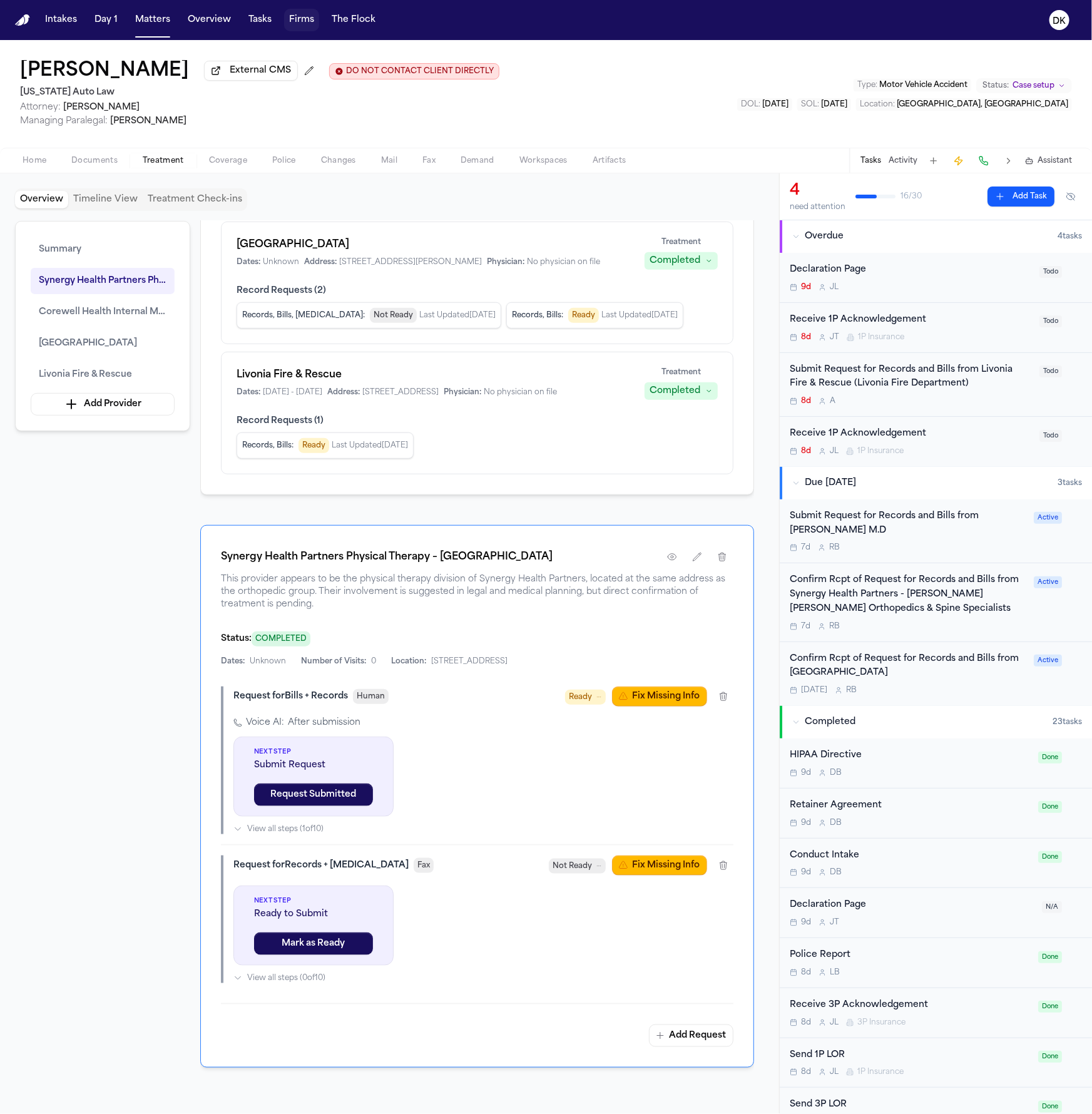
click at [289, 24] on button "Firms" at bounding box center [301, 19] width 35 height 23
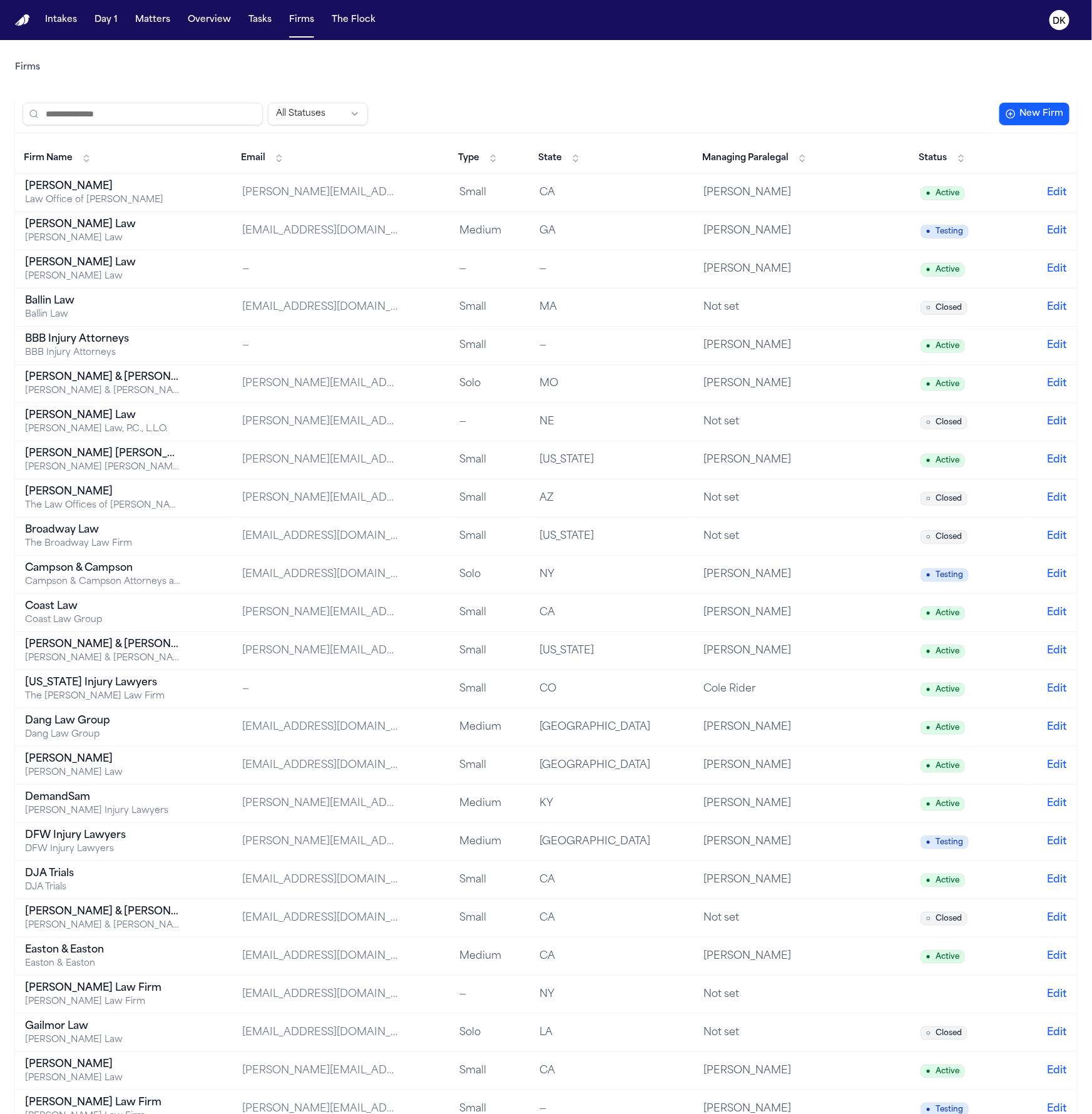
click at [153, 119] on input "search" at bounding box center [143, 114] width 240 height 23
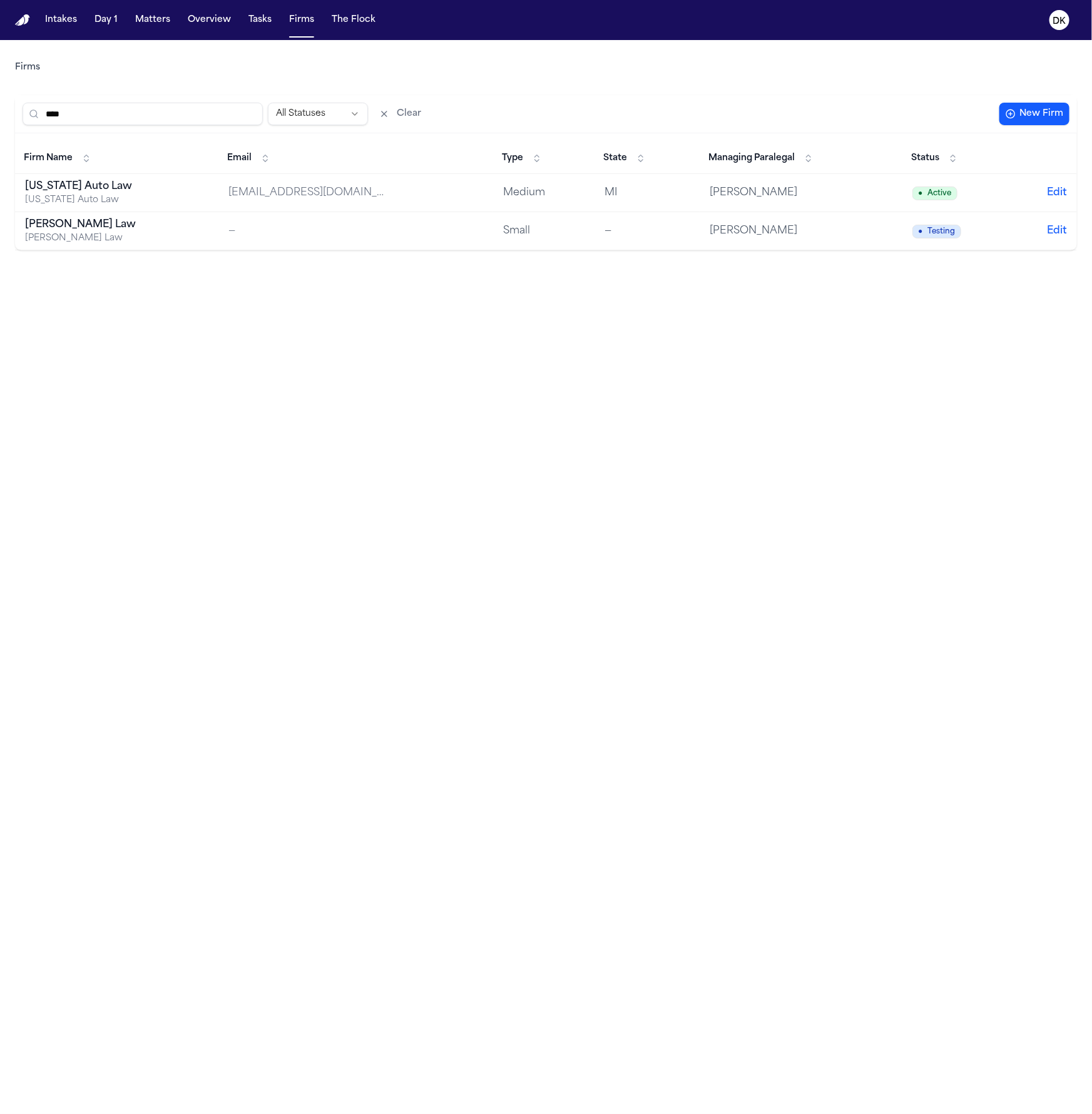
type input "*****"
click at [71, 189] on div "[US_STATE] Auto Law" at bounding box center [103, 186] width 156 height 15
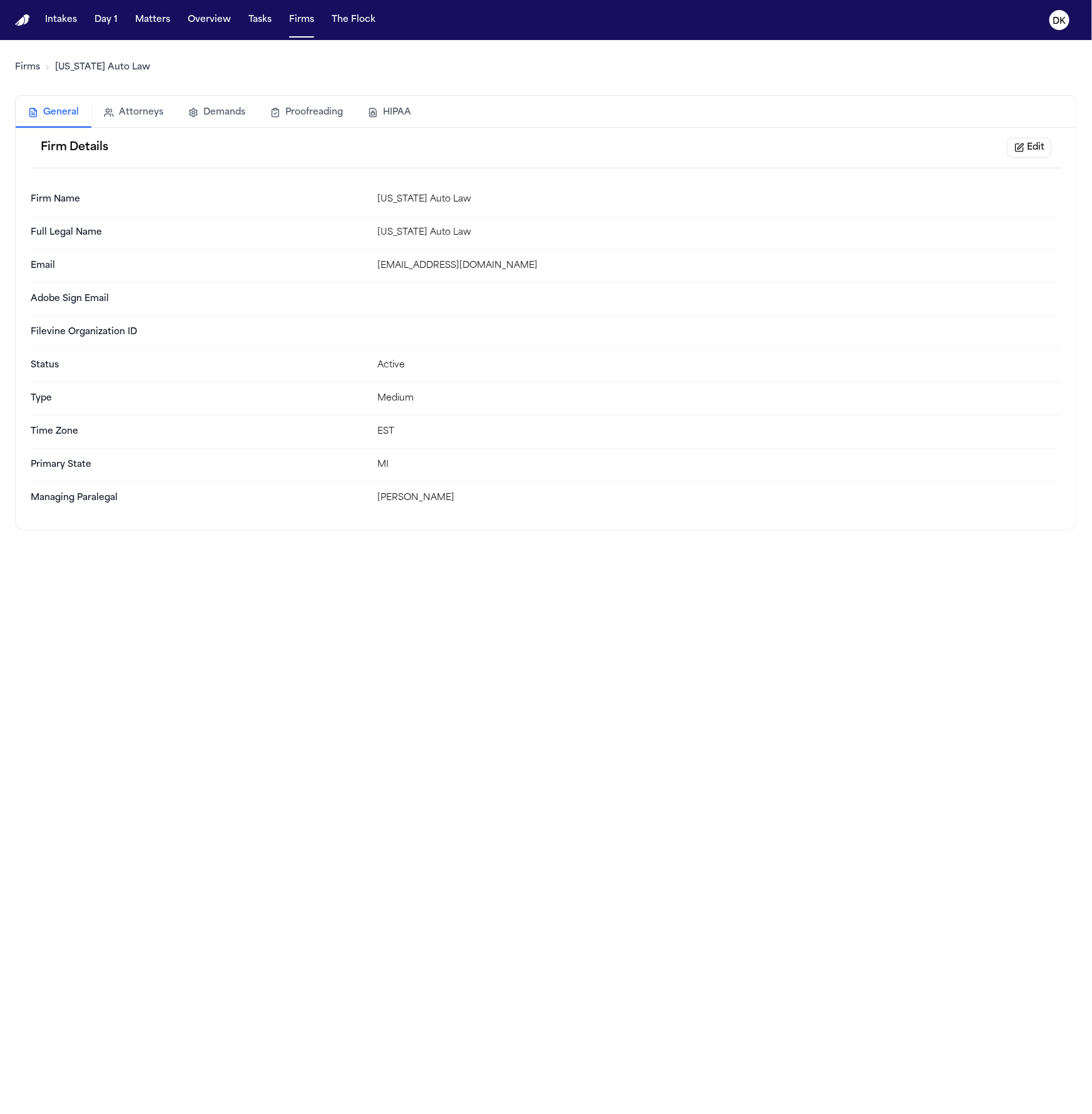
click at [260, 112] on button "Proofreading" at bounding box center [306, 112] width 98 height 28
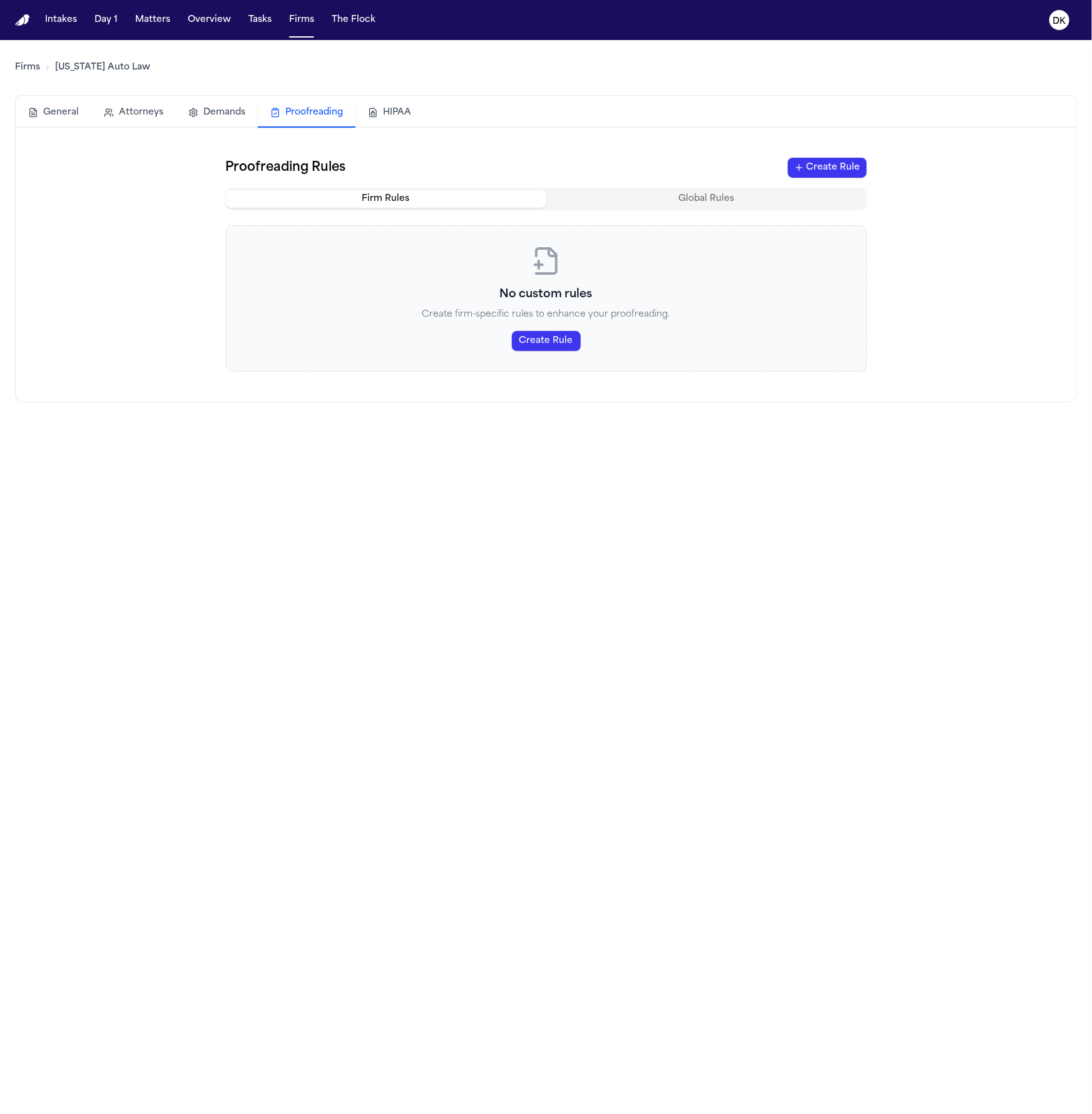
click at [361, 104] on button "HIPAA" at bounding box center [390, 112] width 68 height 28
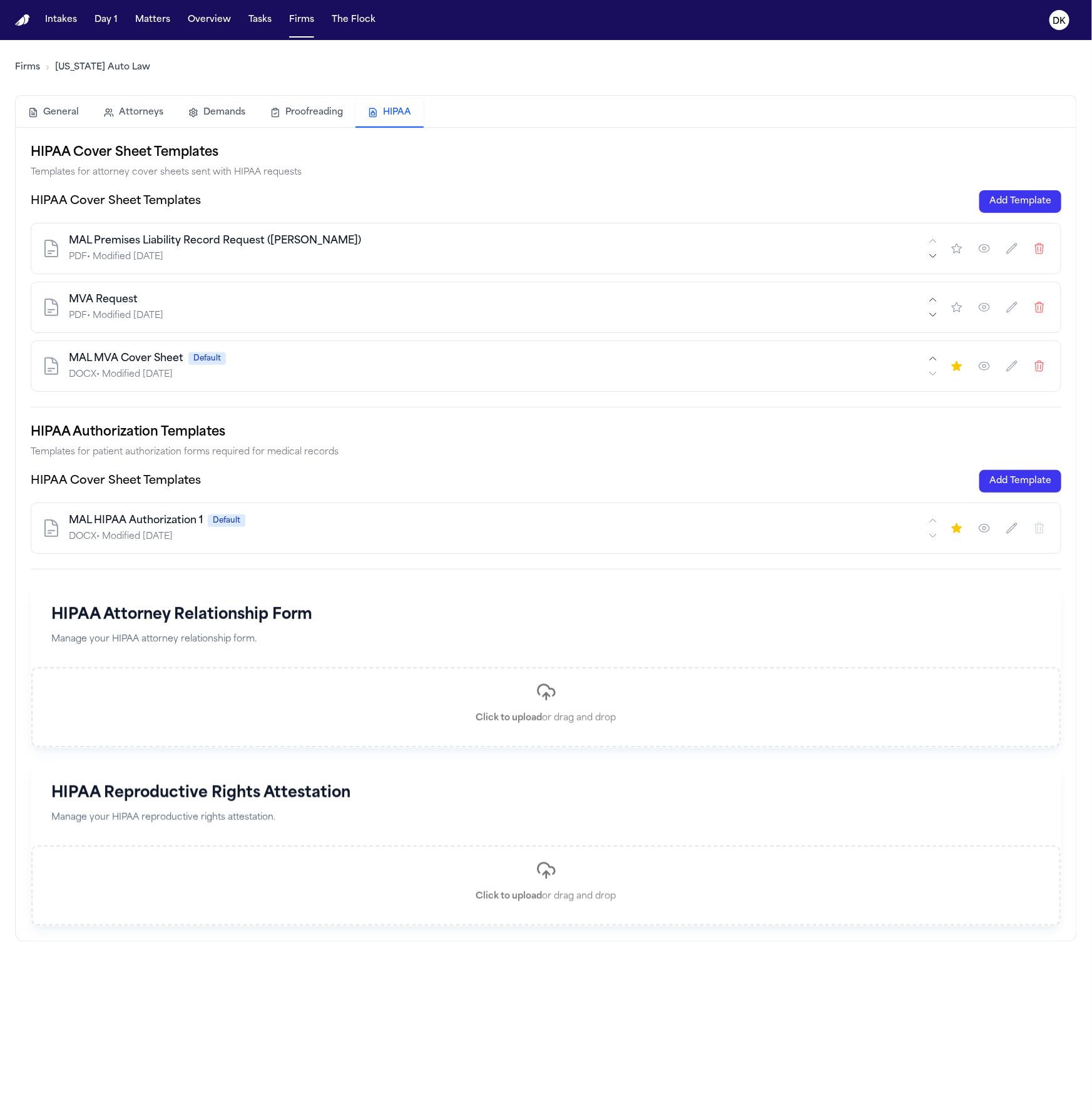
click at [992, 370] on button "button" at bounding box center [983, 366] width 23 height 23
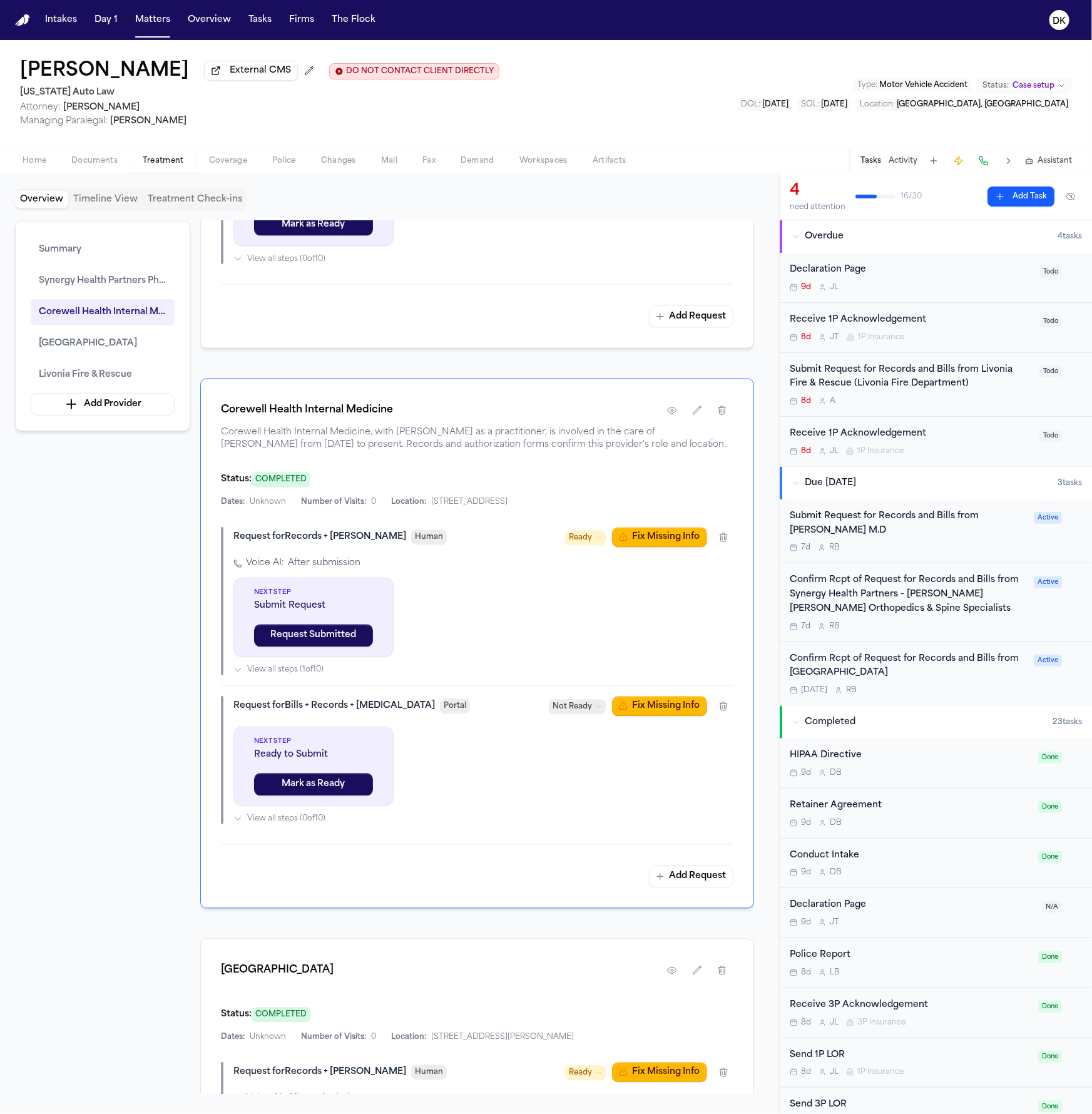
scroll to position [651, 0]
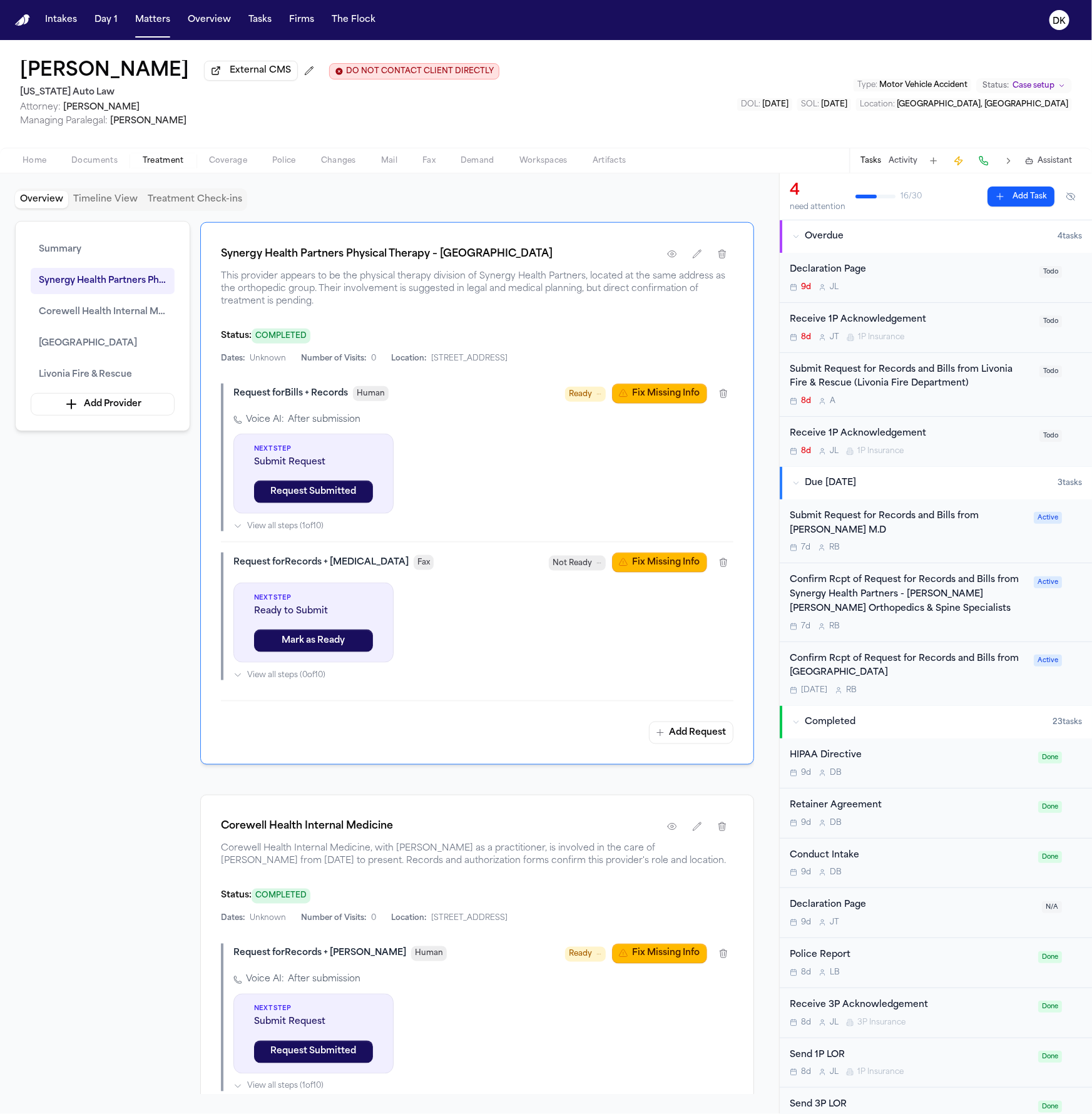
click at [657, 403] on button "Fix Missing Info" at bounding box center [660, 393] width 95 height 20
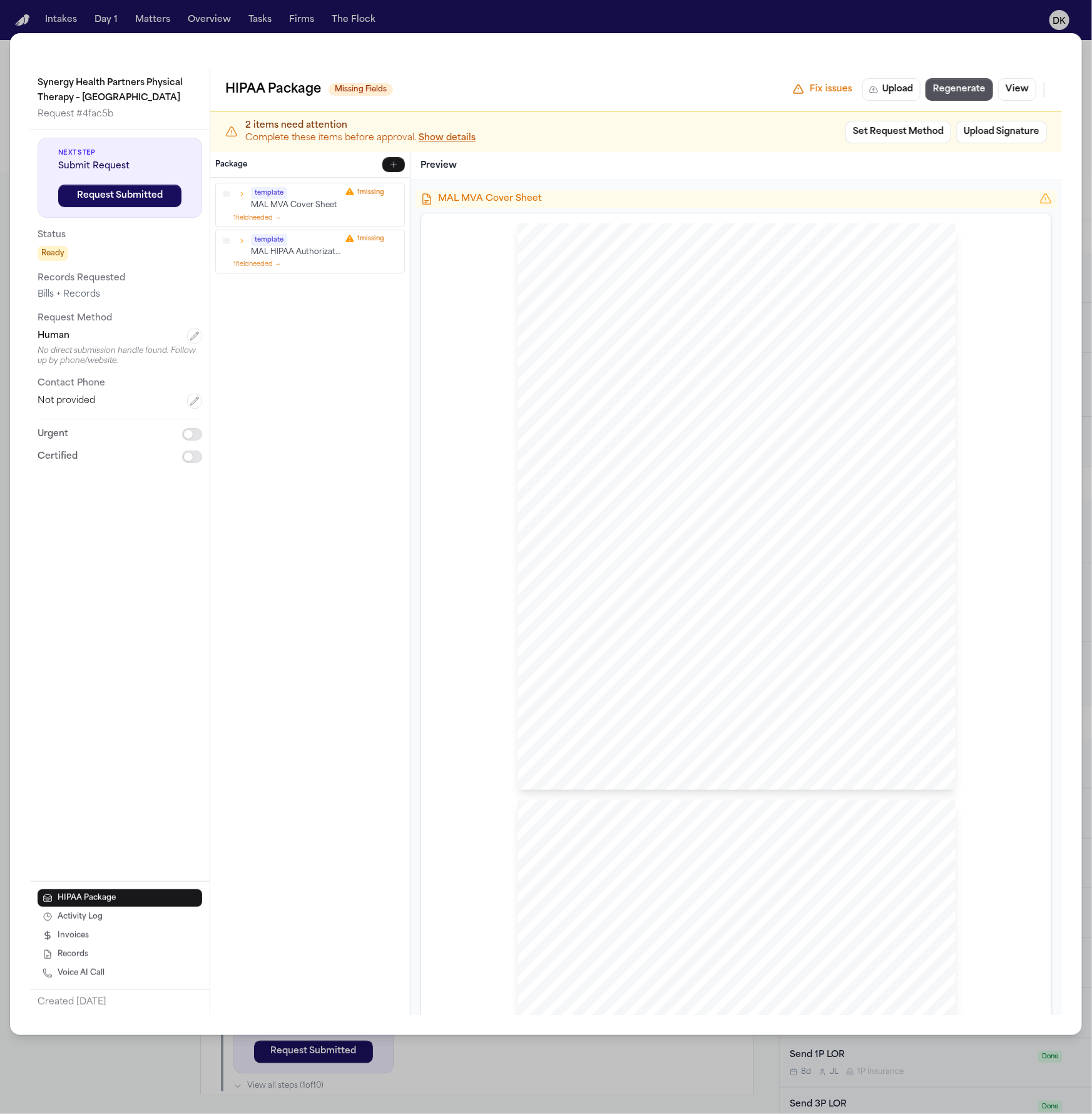
click at [238, 195] on icon "button" at bounding box center [241, 194] width 8 height 8
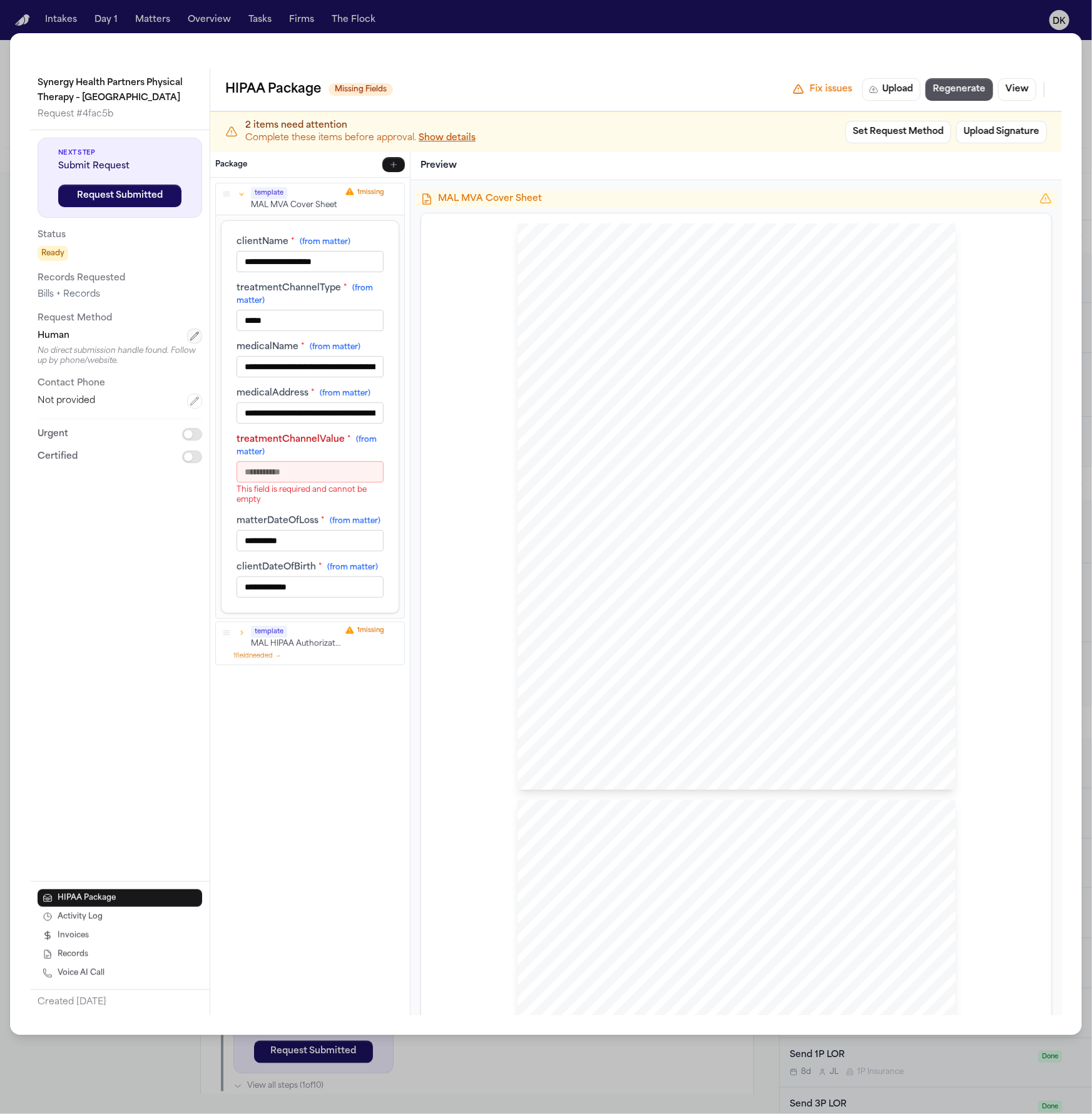
click at [195, 338] on icon "button" at bounding box center [195, 336] width 10 height 10
click at [175, 344] on html "Intakes Day 1 Matters Overview Tasks Firms The Flock DK [PERSON_NAME] External …" at bounding box center [546, 557] width 1092 height 1114
click at [640, 317] on html "Intakes Day 1 Matters Overview Tasks Firms The Flock DK [PERSON_NAME] External …" at bounding box center [546, 557] width 1092 height 1114
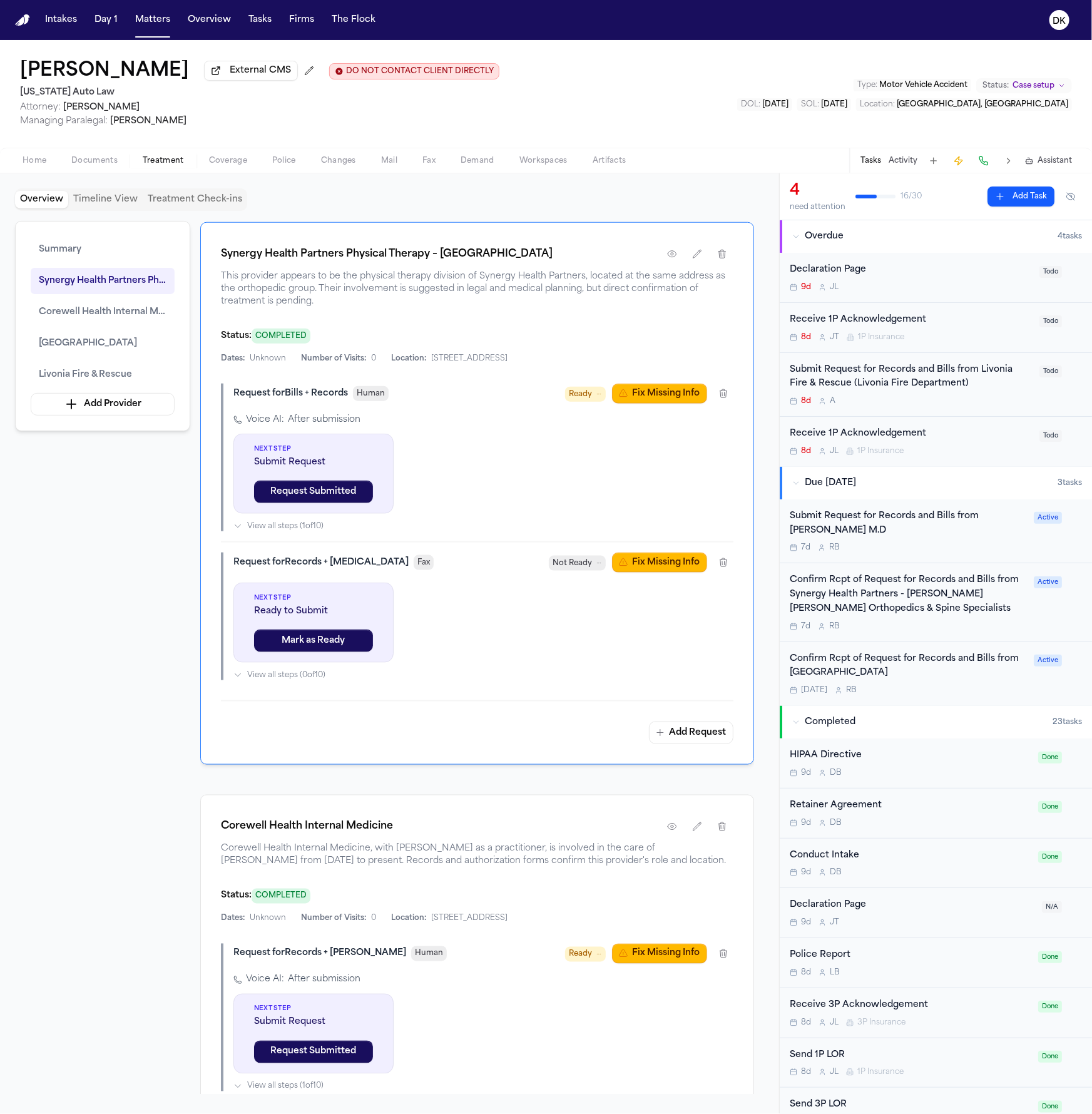
scroll to position [722, 0]
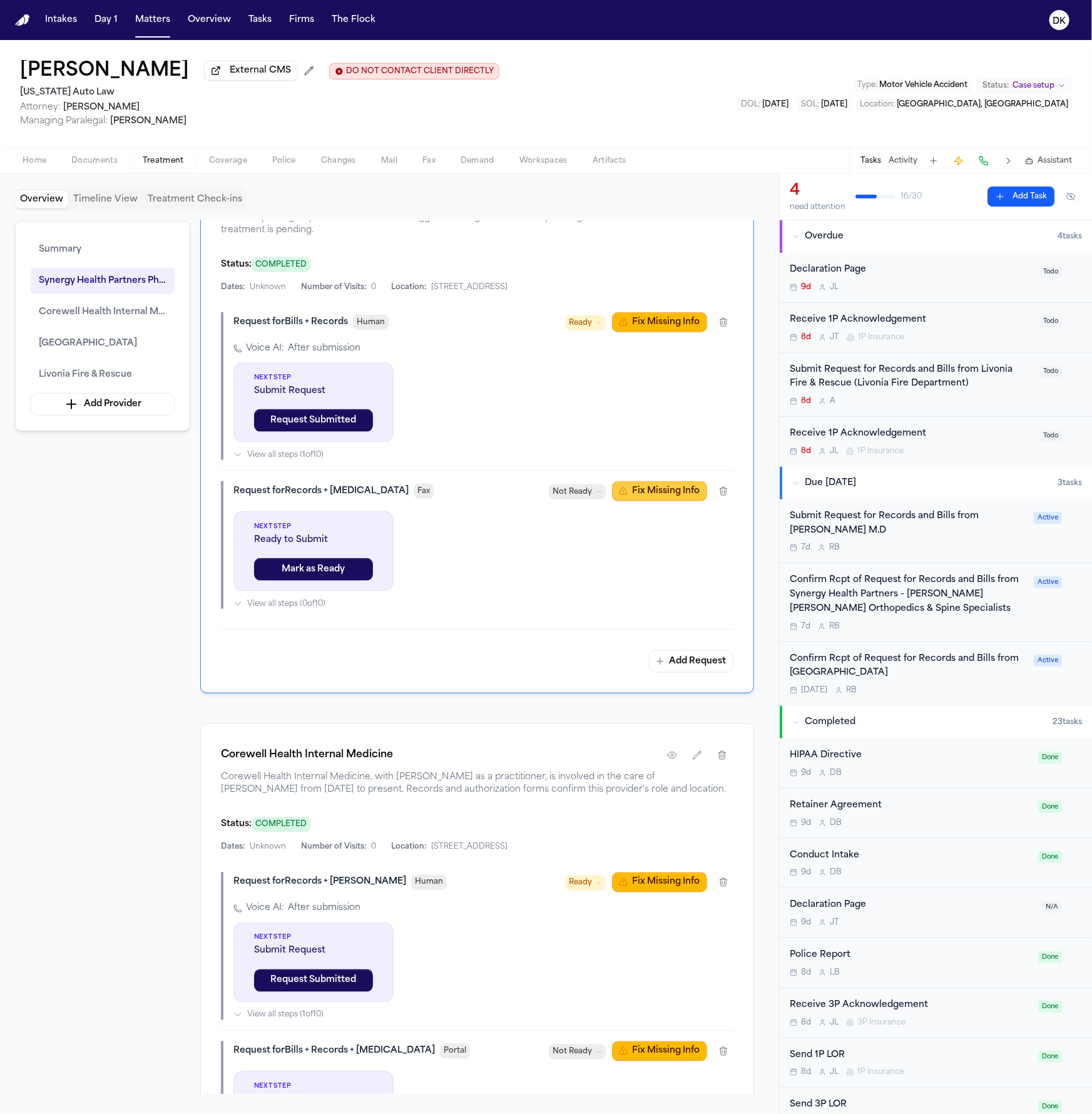
click at [653, 501] on button "Fix Missing Info" at bounding box center [660, 491] width 95 height 20
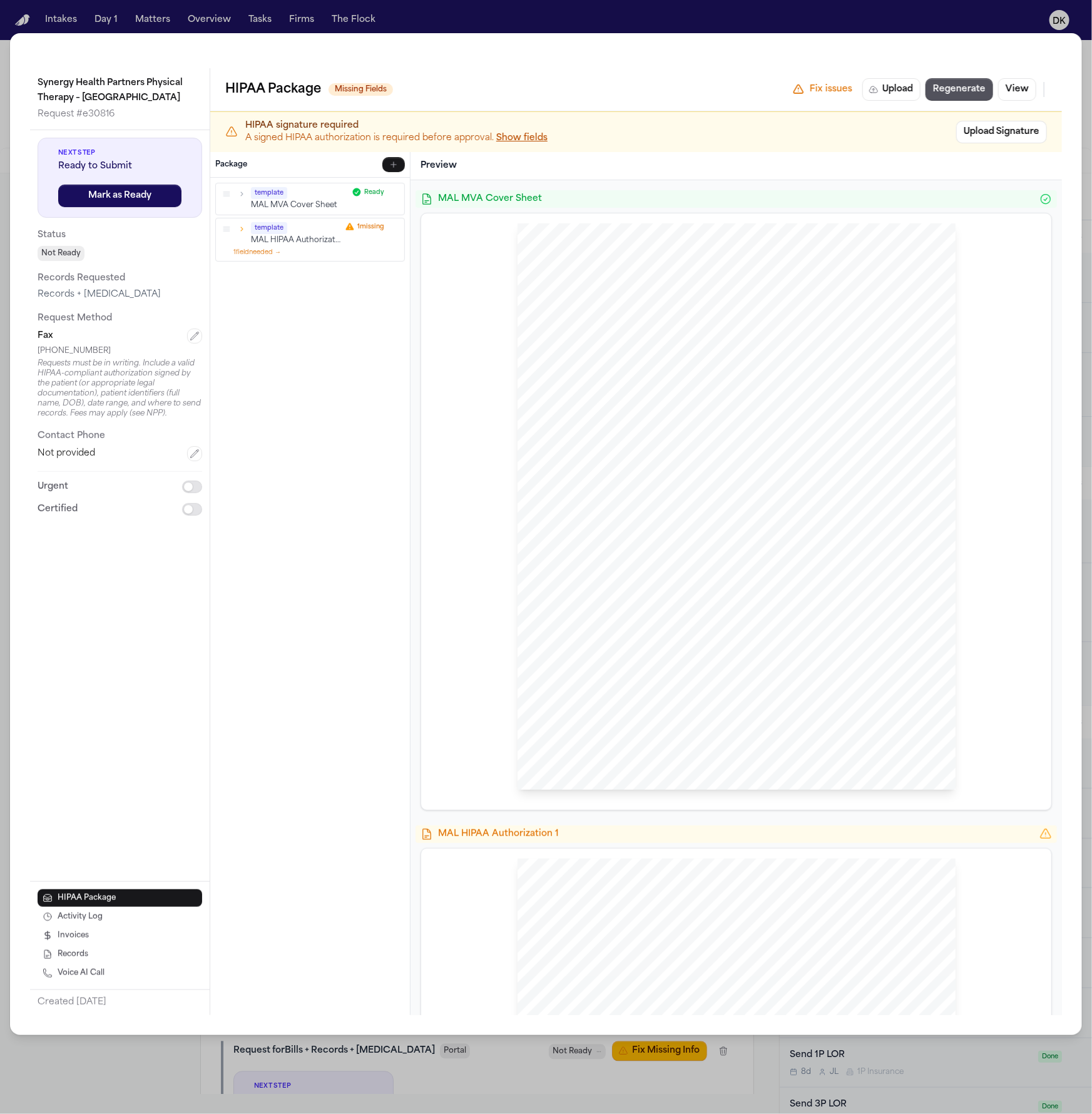
scroll to position [13, 0]
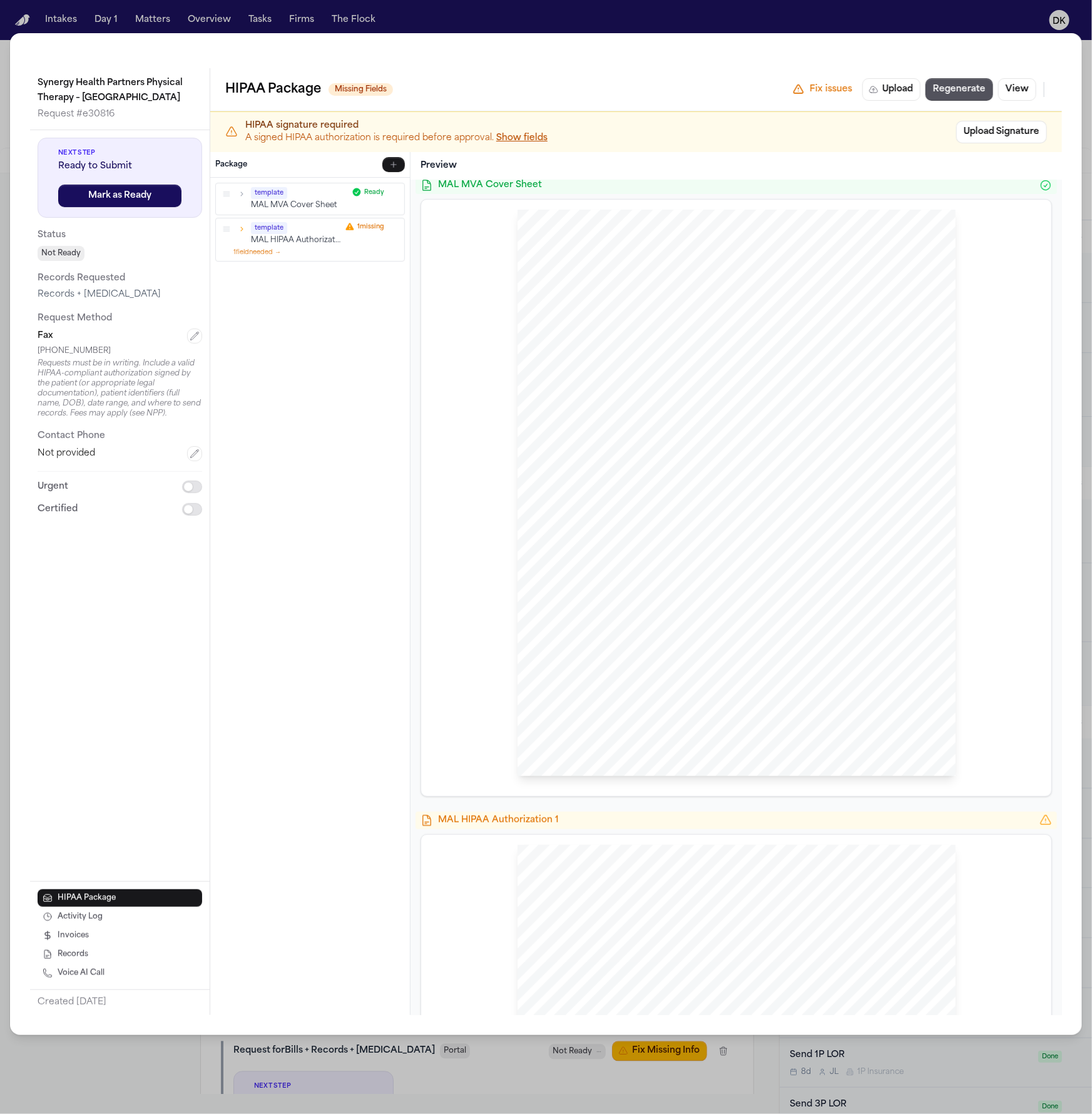
click at [242, 228] on icon "button" at bounding box center [241, 228] width 3 height 4
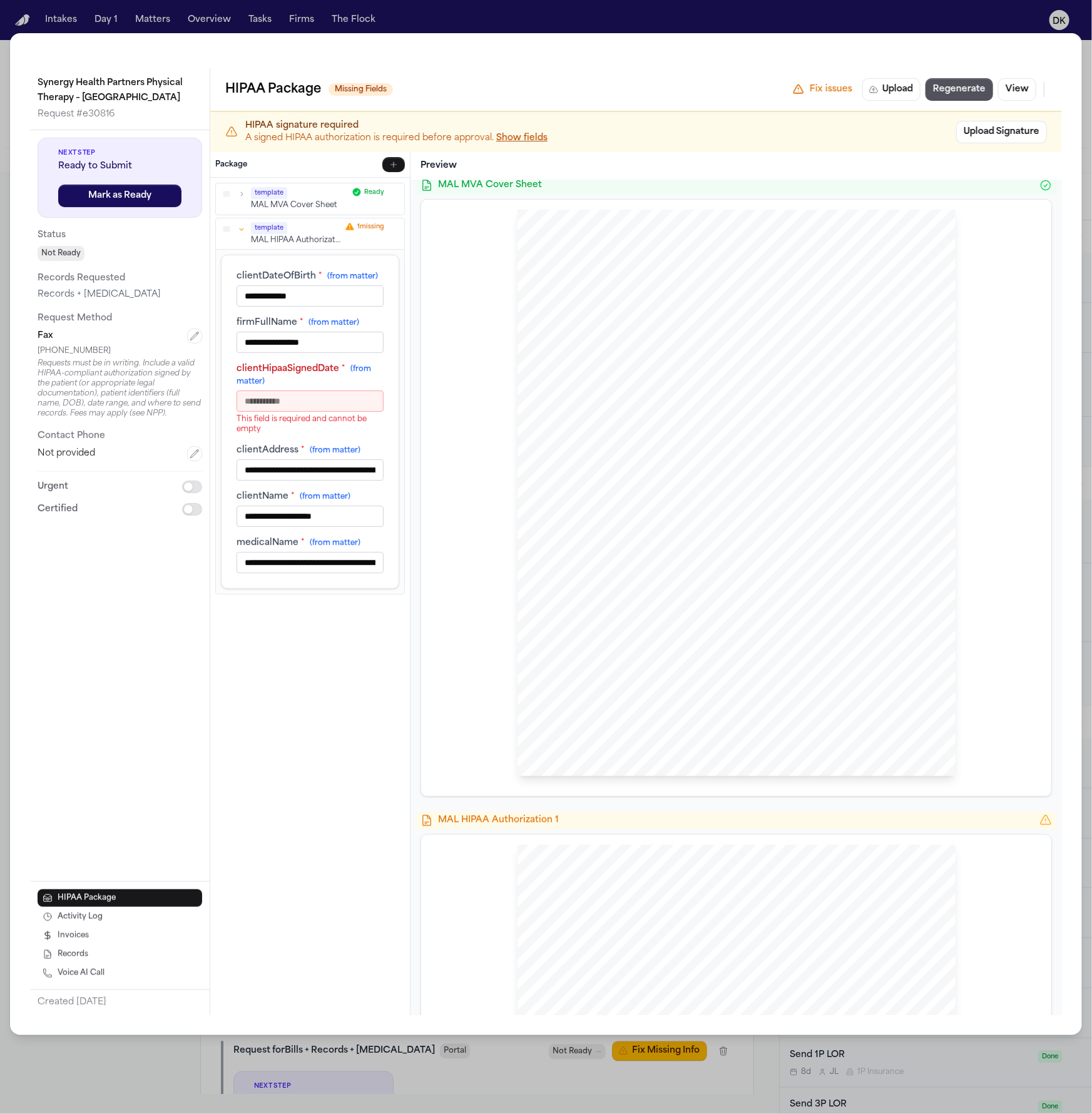
click at [242, 228] on icon "button" at bounding box center [241, 229] width 4 height 3
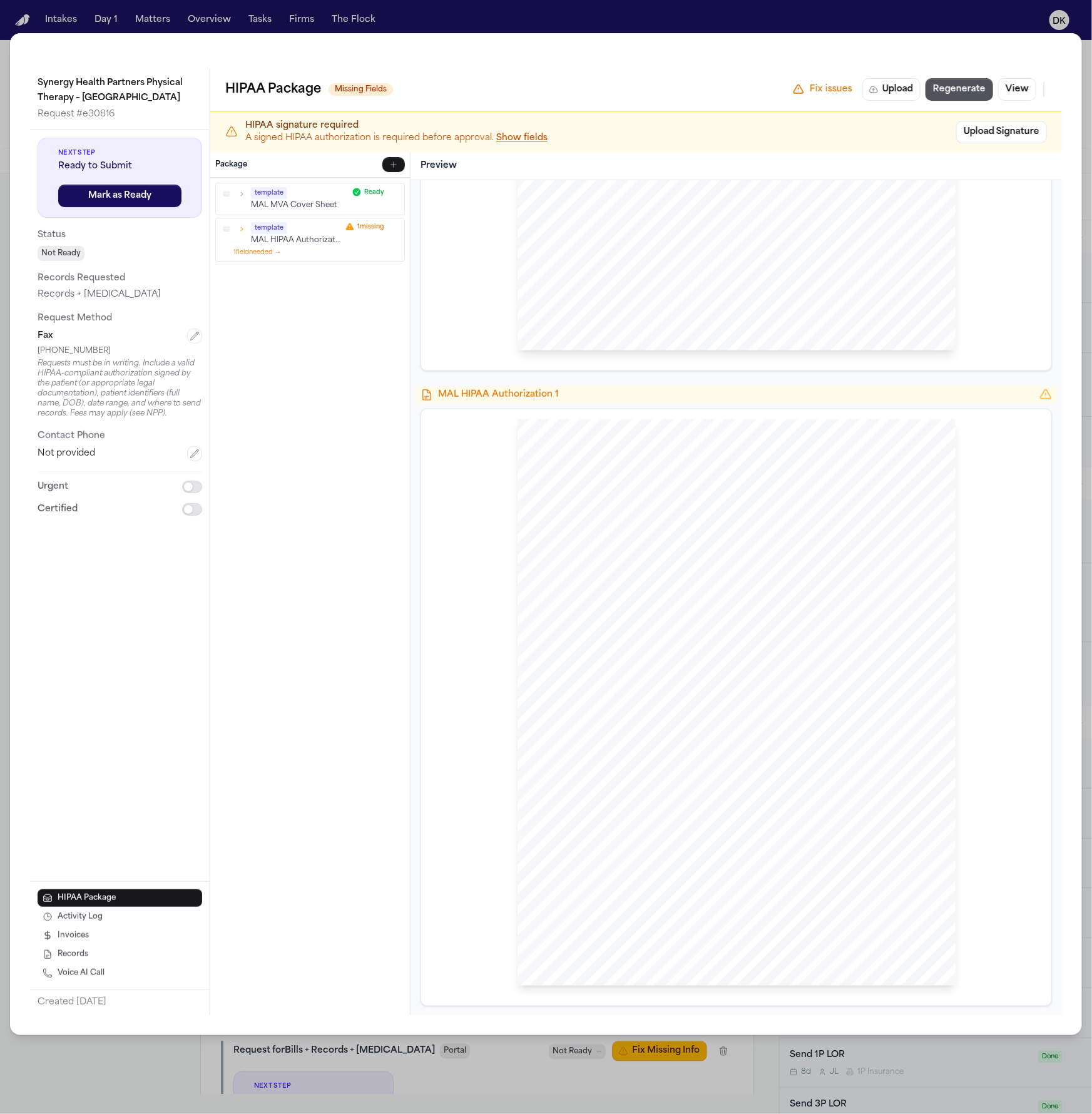
scroll to position [0, 0]
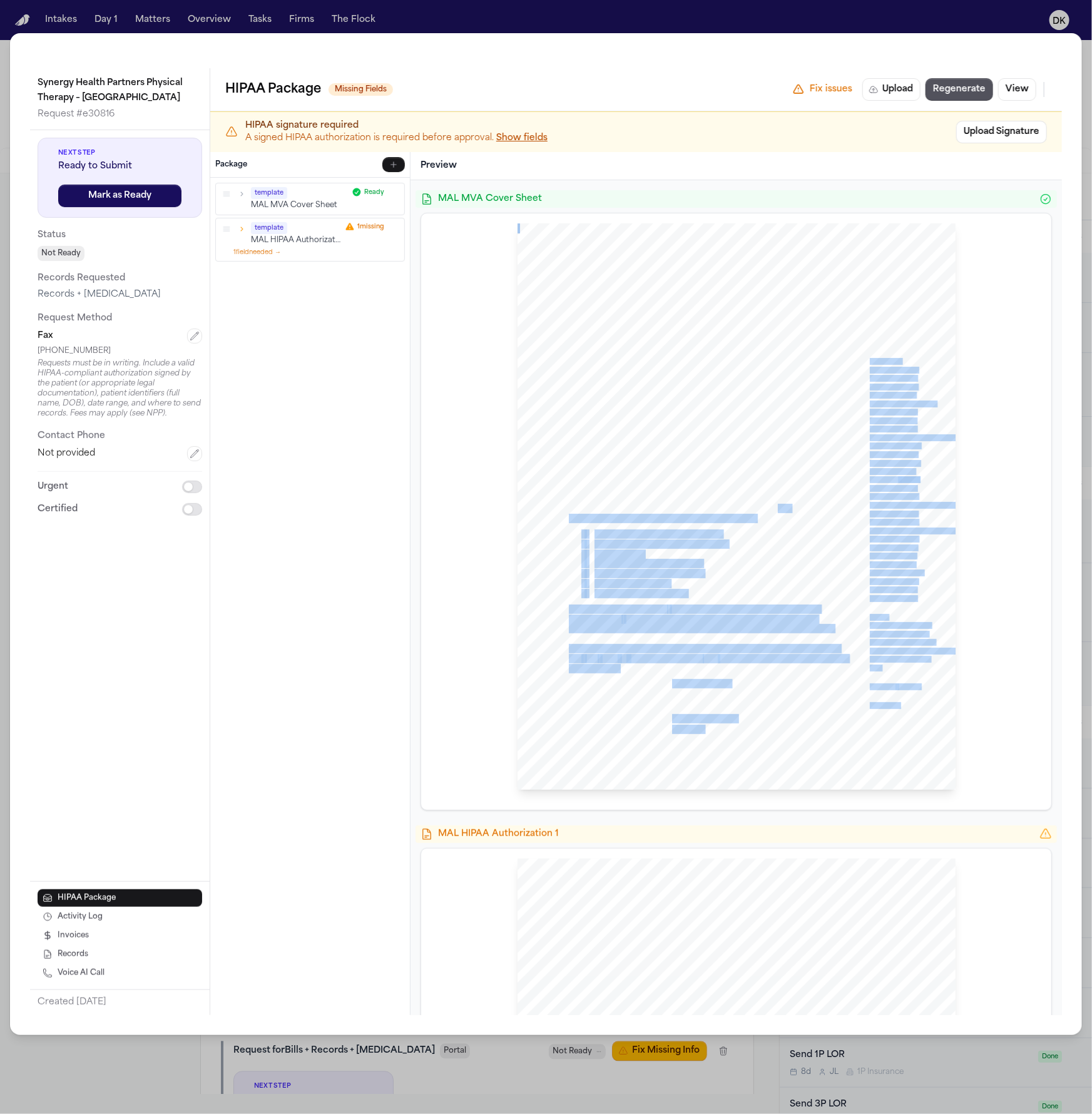
drag, startPoint x: 771, startPoint y: 510, endPoint x: 690, endPoint y: 413, distance: 126.4
click at [677, 396] on div "[DOMAIN_NAME] [STREET_ADDRESS] 1 - 800 - 968 - 1001 [DATE] SENT VIA FAX : (586)…" at bounding box center [736, 507] width 438 height 567
click at [757, 585] on div "[DOMAIN_NAME] [STREET_ADDRESS] 1 - 800 - 968 - 1001 [DATE] SENT VIA FAX : (586)…" at bounding box center [736, 507] width 438 height 567
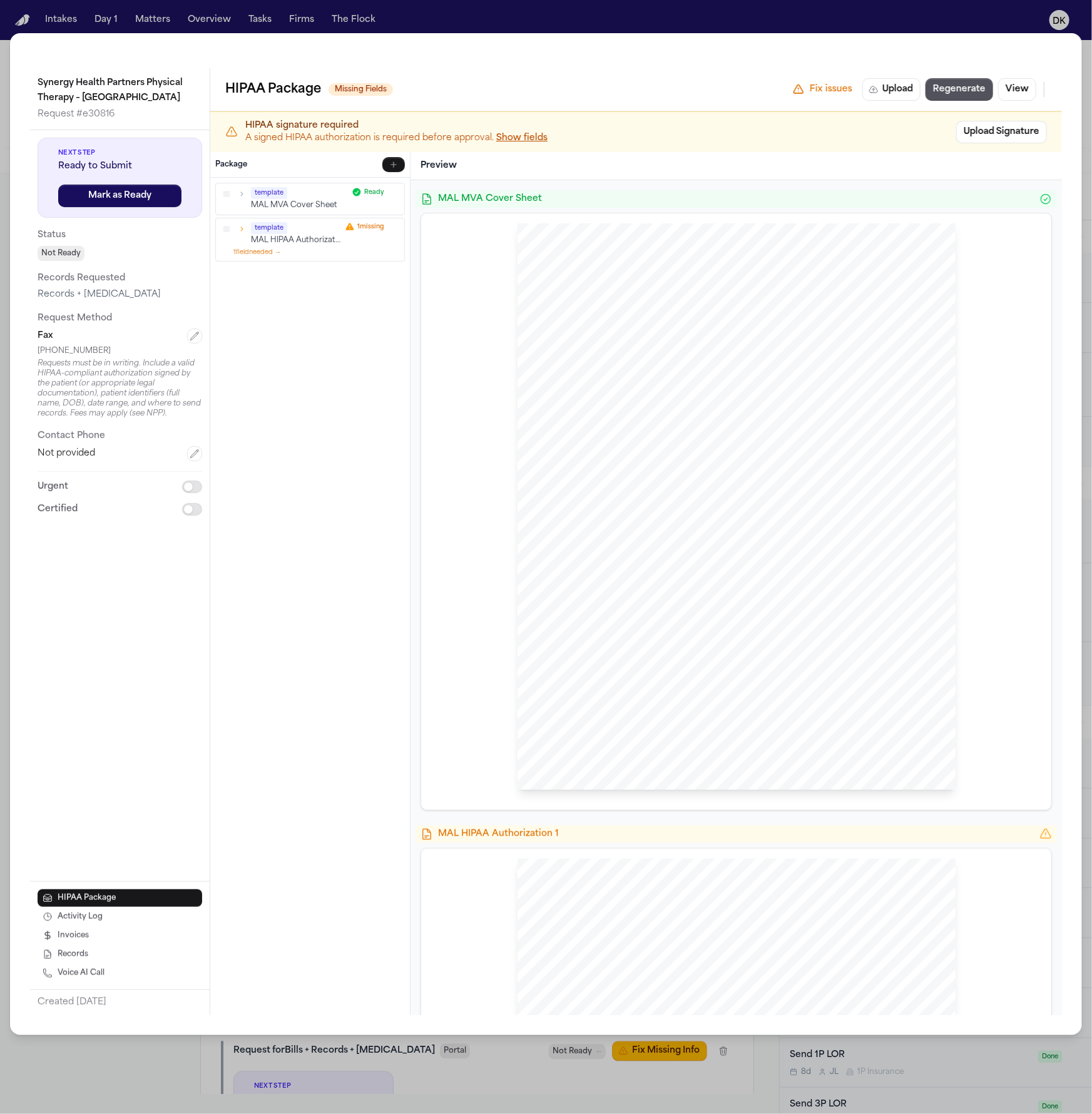
drag, startPoint x: 704, startPoint y: 706, endPoint x: 720, endPoint y: 703, distance: 16.3
click at [720, 703] on div "[DOMAIN_NAME] [STREET_ADDRESS] 1 - 800 - 968 - 1001 [DATE] SENT VIA FAX : (586)…" at bounding box center [736, 507] width 438 height 567
click at [723, 702] on div "[DOMAIN_NAME] [STREET_ADDRESS] 1 - 800 - 968 - 1001 [DATE] SENT VIA FAX : (586)…" at bounding box center [736, 507] width 438 height 567
click at [490, 13] on div "Synergy Health Partners Physical Therapy – Livonia Request # e30816 Next Step R…" at bounding box center [546, 557] width 1092 height 1114
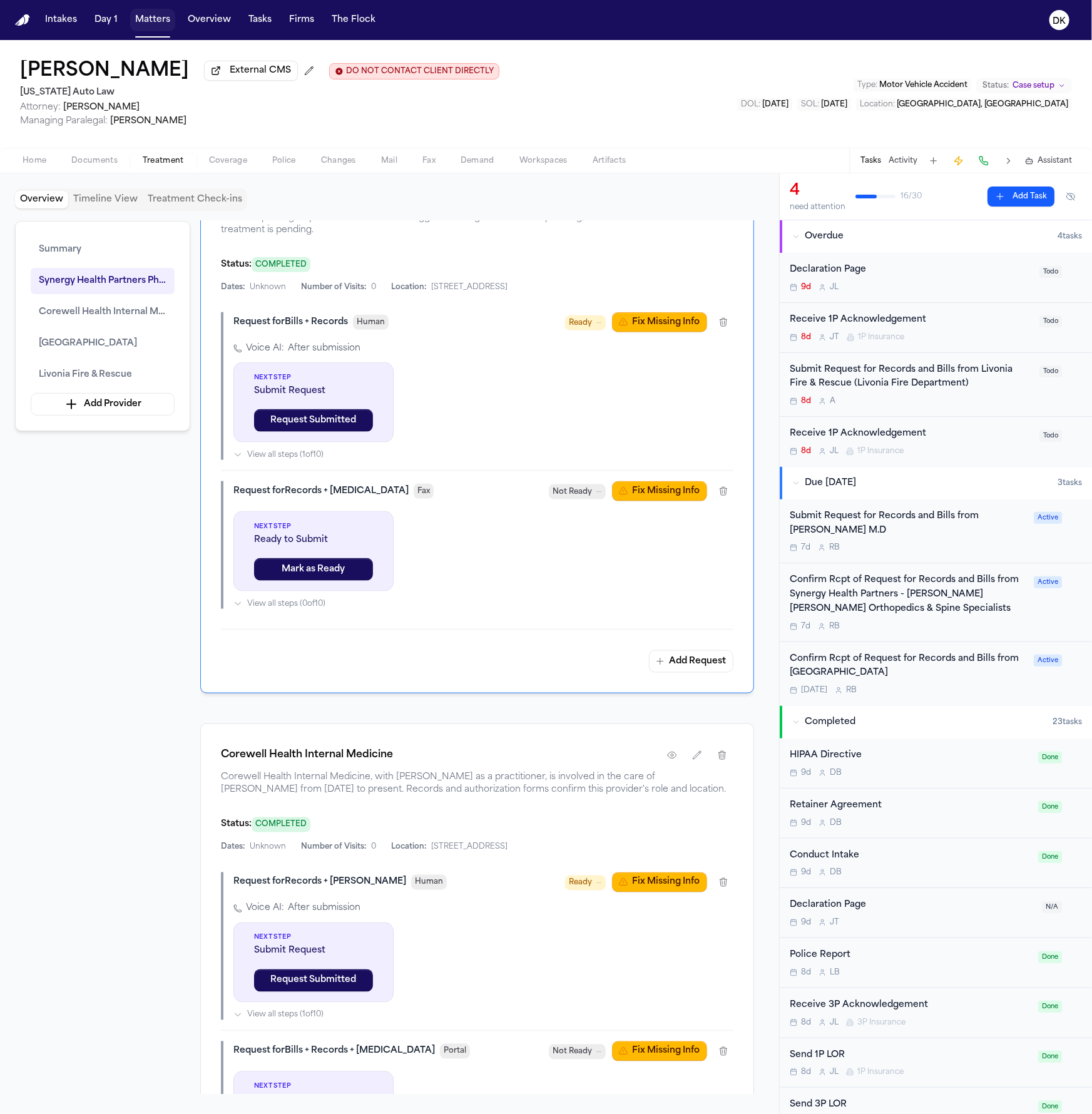
click at [151, 24] on button "Matters" at bounding box center [153, 19] width 45 height 23
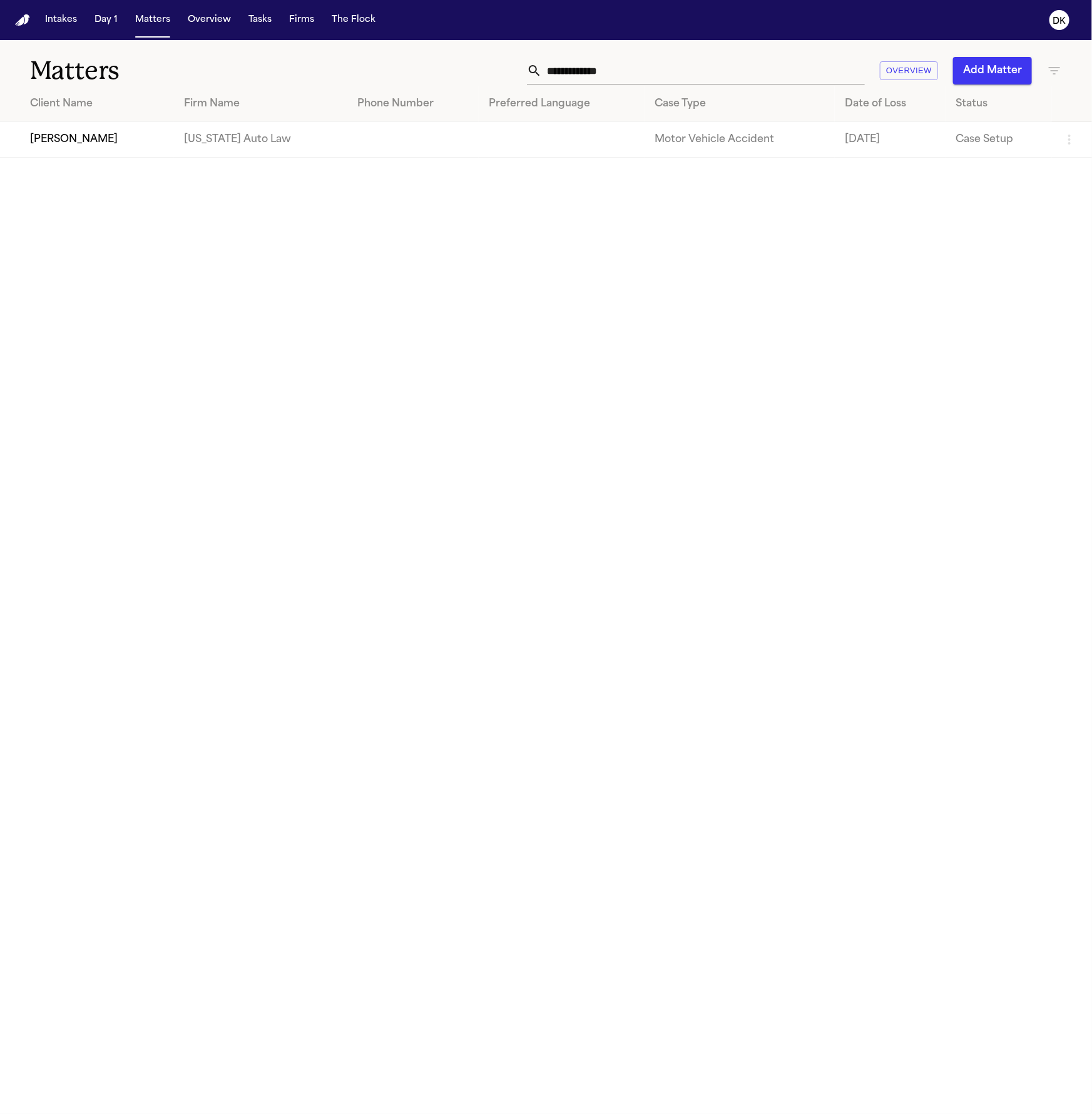
click at [616, 71] on input "**********" at bounding box center [703, 70] width 323 height 28
click at [619, 357] on main "**********" at bounding box center [546, 577] width 1092 height 1074
click at [737, 76] on input "**********" at bounding box center [703, 70] width 323 height 28
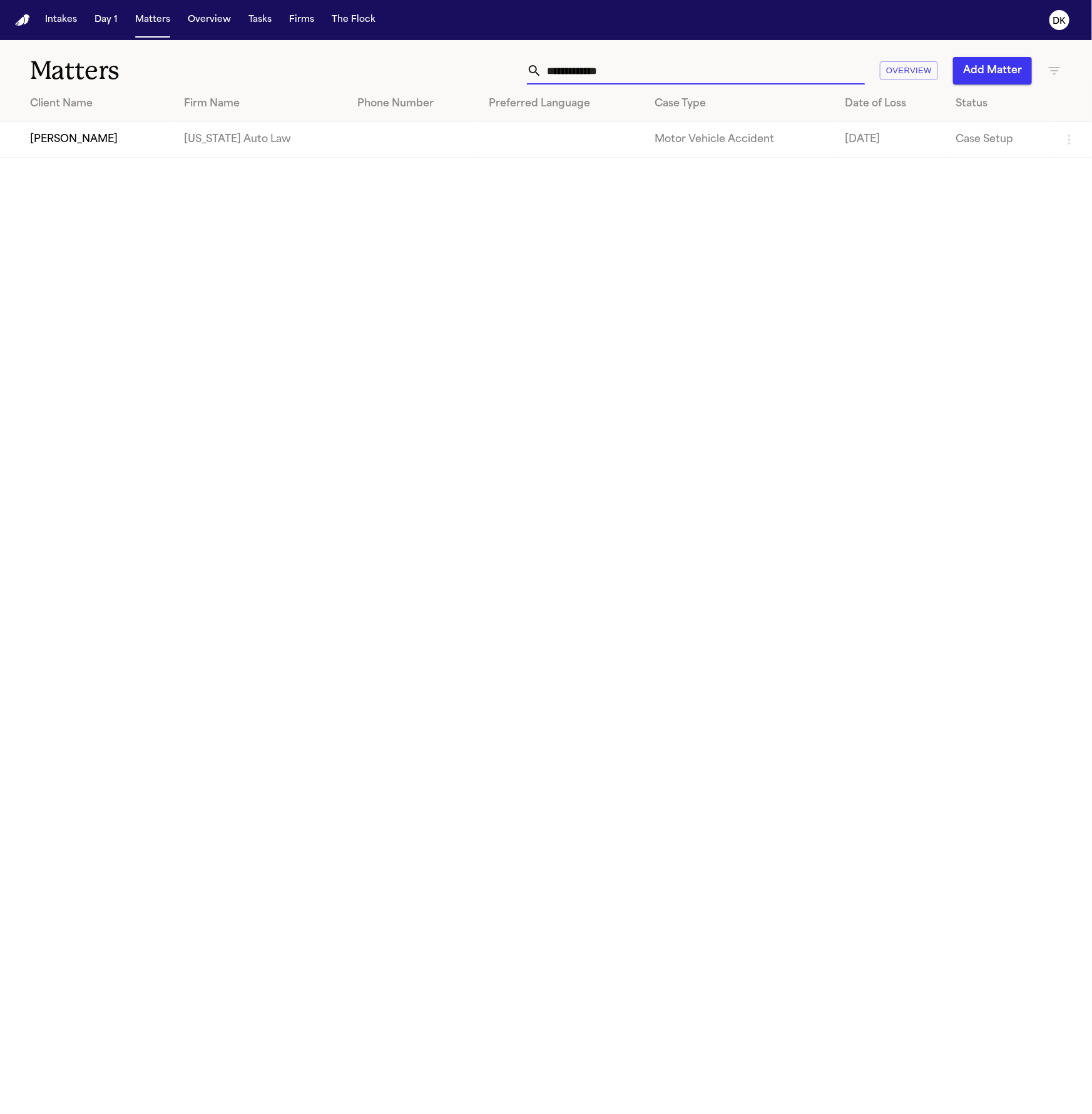
click at [737, 76] on input "**********" at bounding box center [703, 70] width 323 height 28
click at [1074, 18] on button "DK" at bounding box center [1059, 19] width 35 height 28
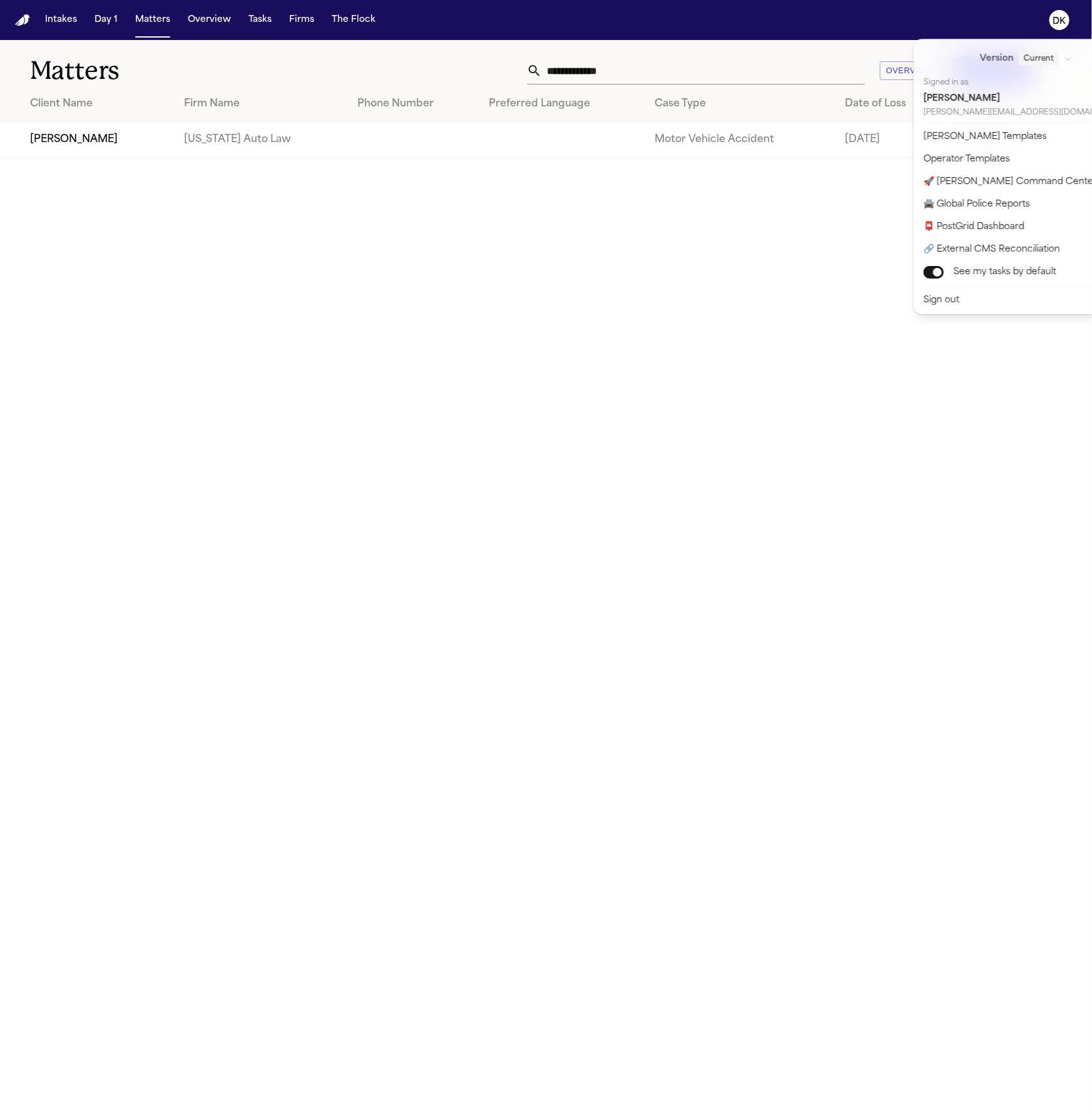
click at [264, 21] on nav "Intakes Day 1 Matters Overview Tasks Firms The Flock DK" at bounding box center [546, 20] width 1092 height 40
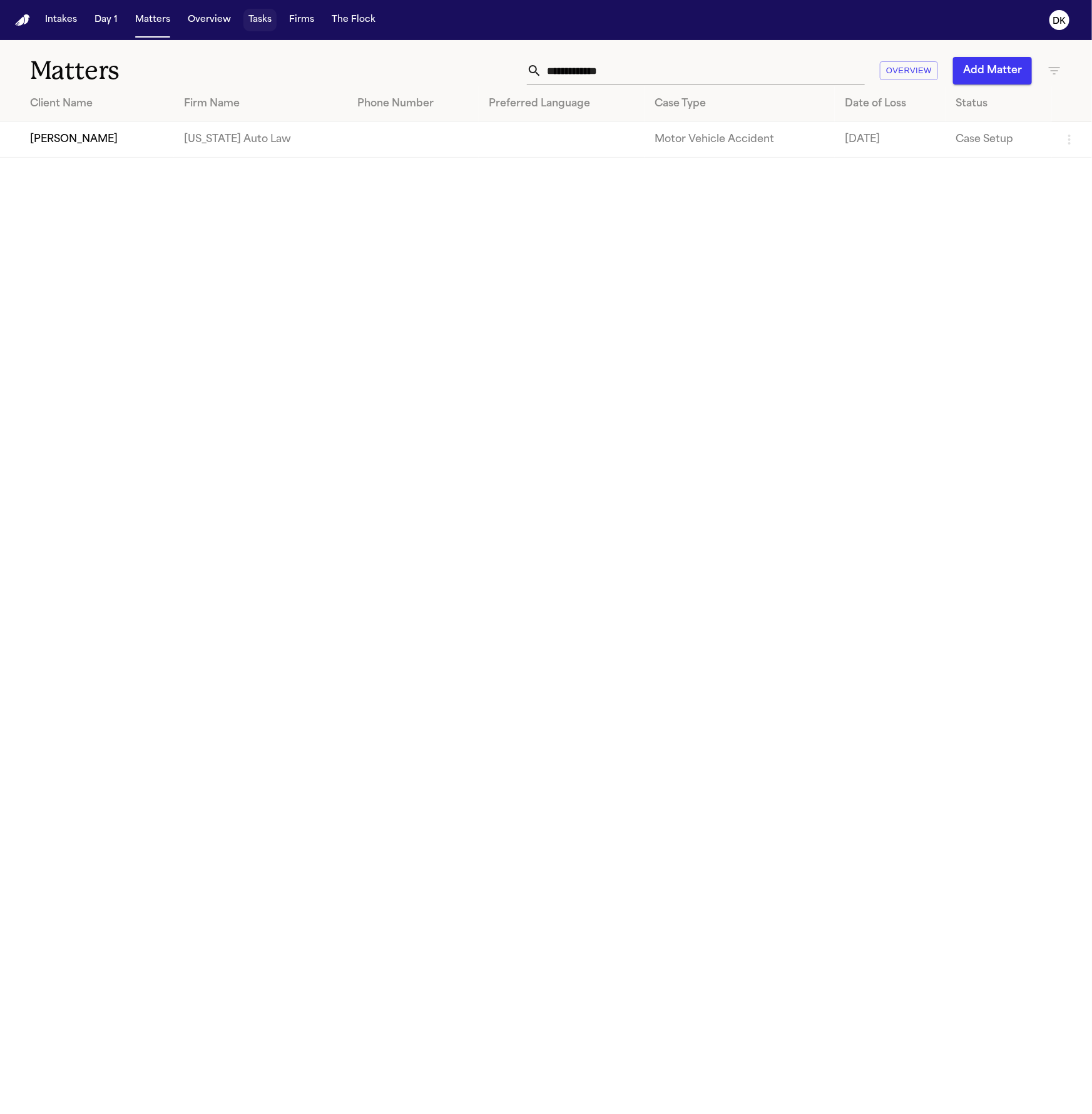
click at [262, 20] on button "Tasks" at bounding box center [260, 19] width 33 height 23
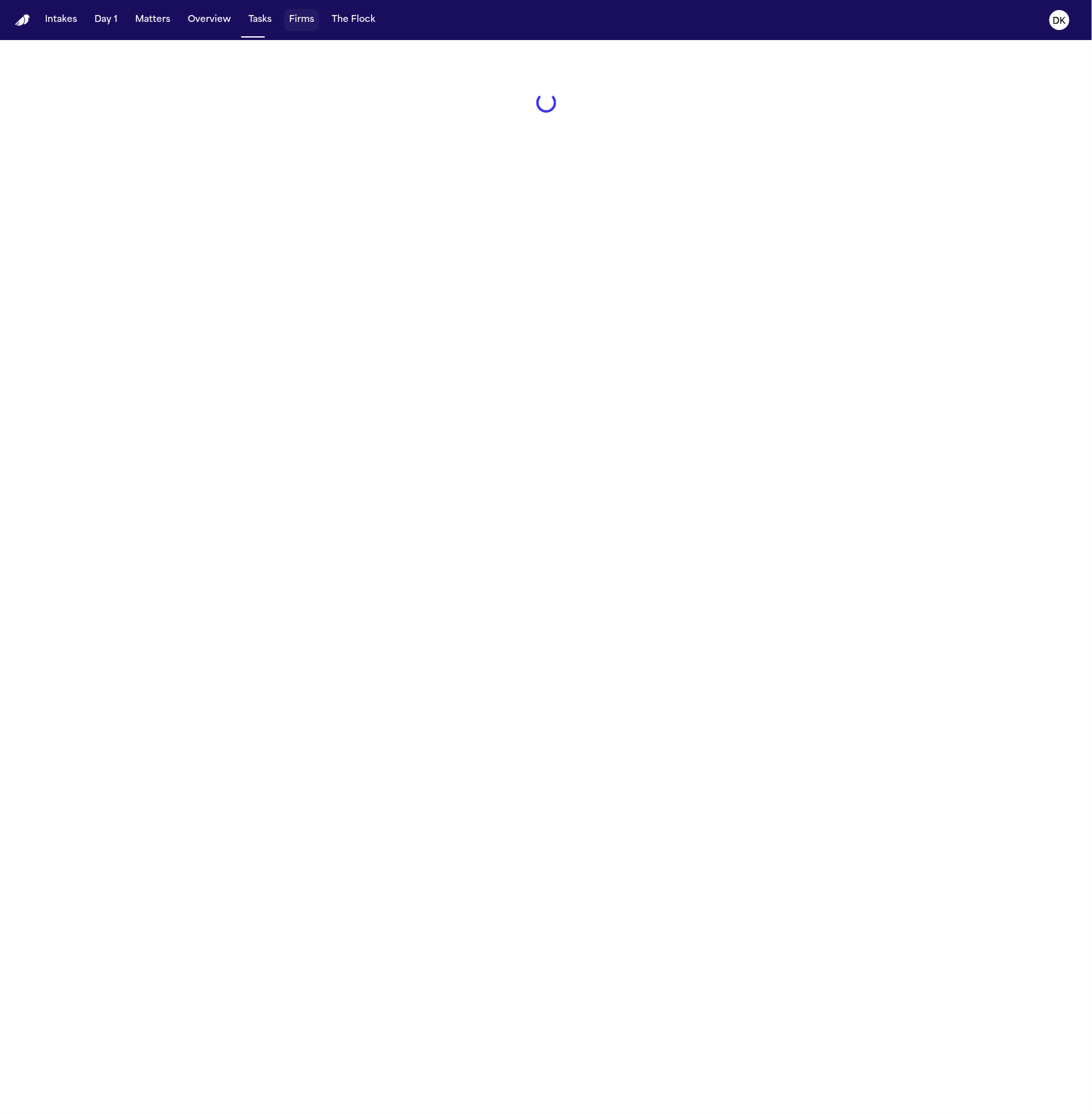
click at [284, 20] on button "Firms" at bounding box center [301, 19] width 35 height 23
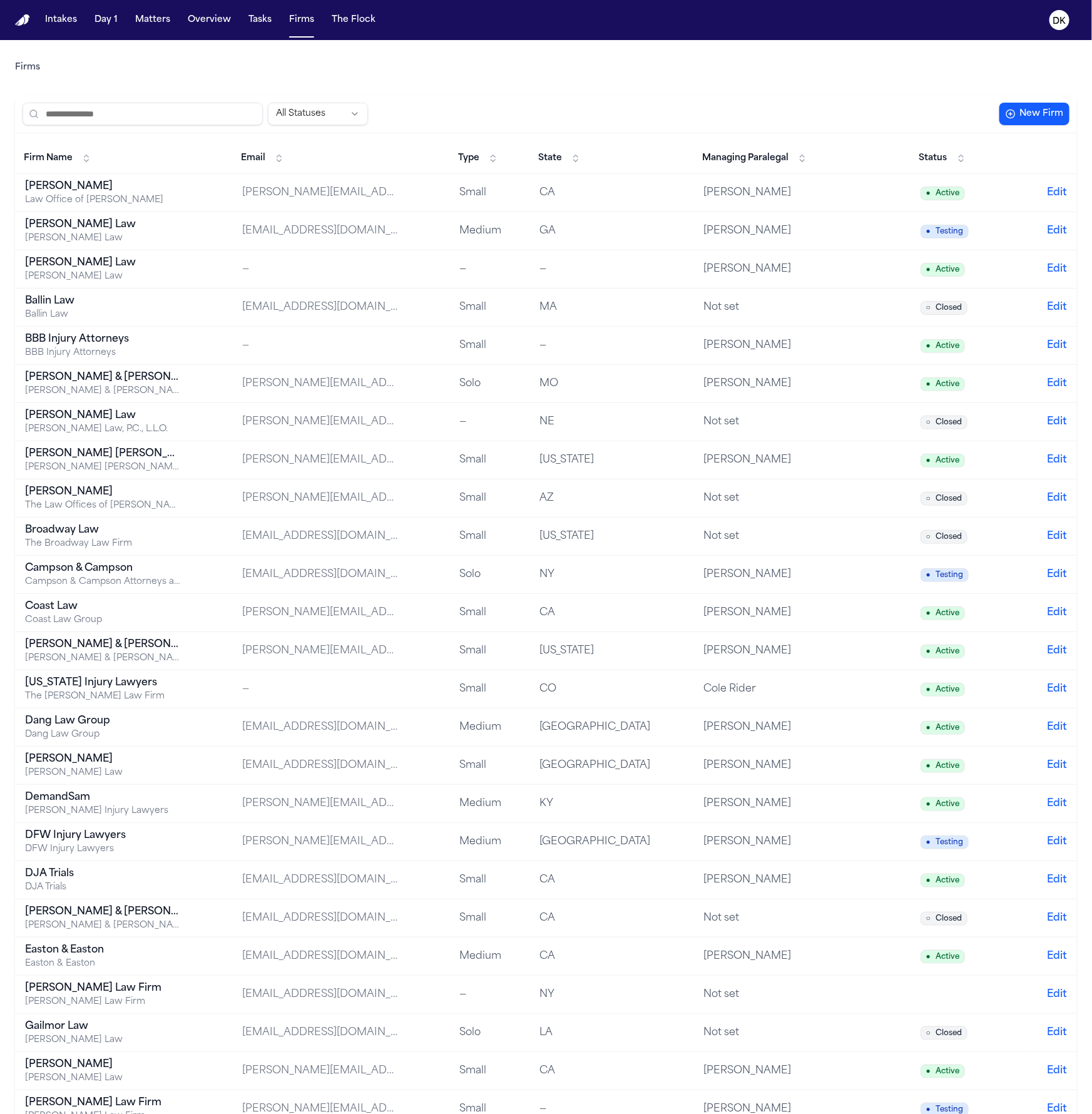
click at [164, 124] on input "search" at bounding box center [143, 114] width 240 height 23
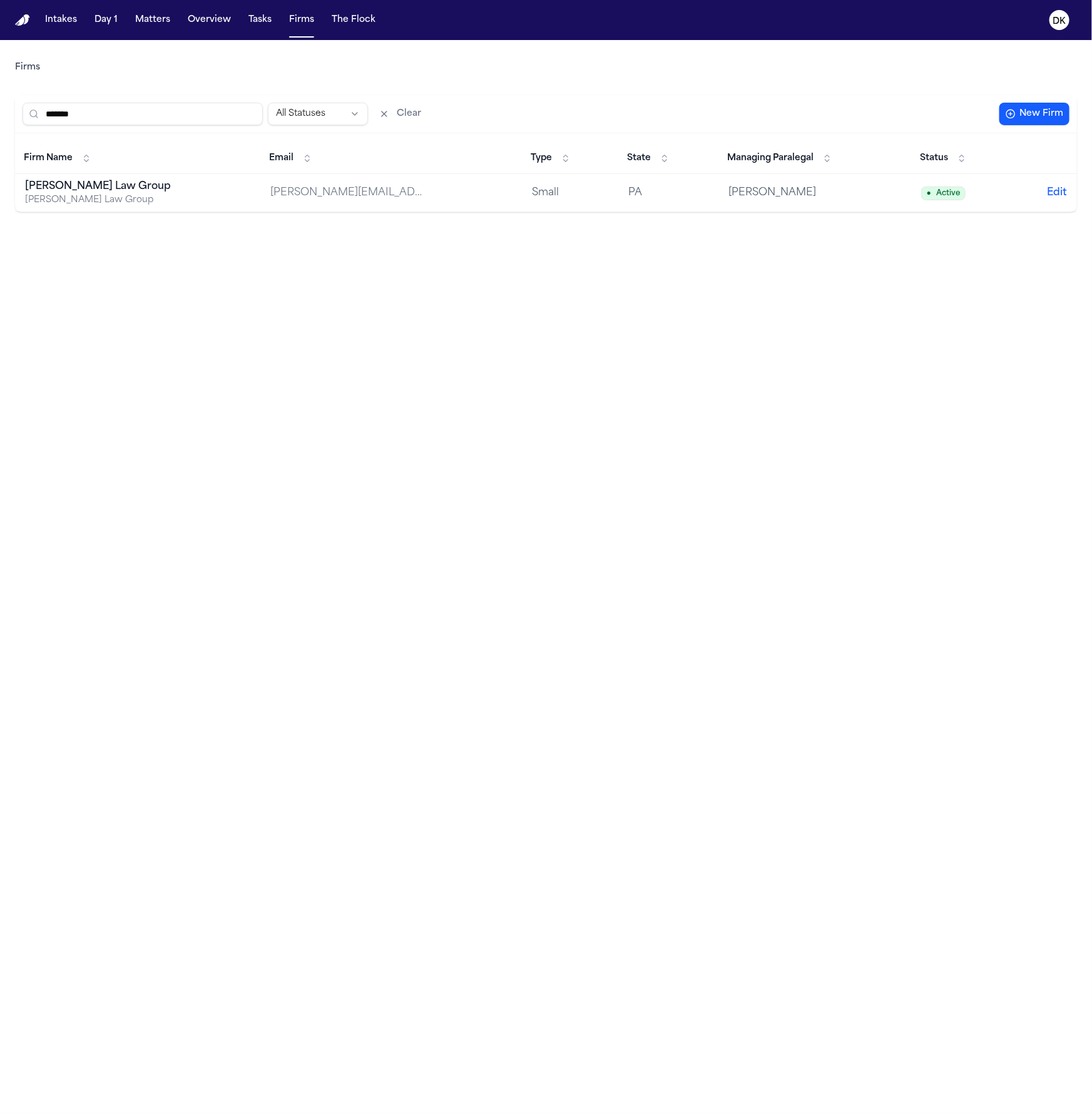
type input "*******"
click at [91, 215] on main "Firms ******* All Statuses Clear New Firm Firm Name Email Type State Managing P…" at bounding box center [546, 577] width 1092 height 1074
click at [93, 201] on div "[PERSON_NAME] Law Group" at bounding box center [103, 200] width 156 height 13
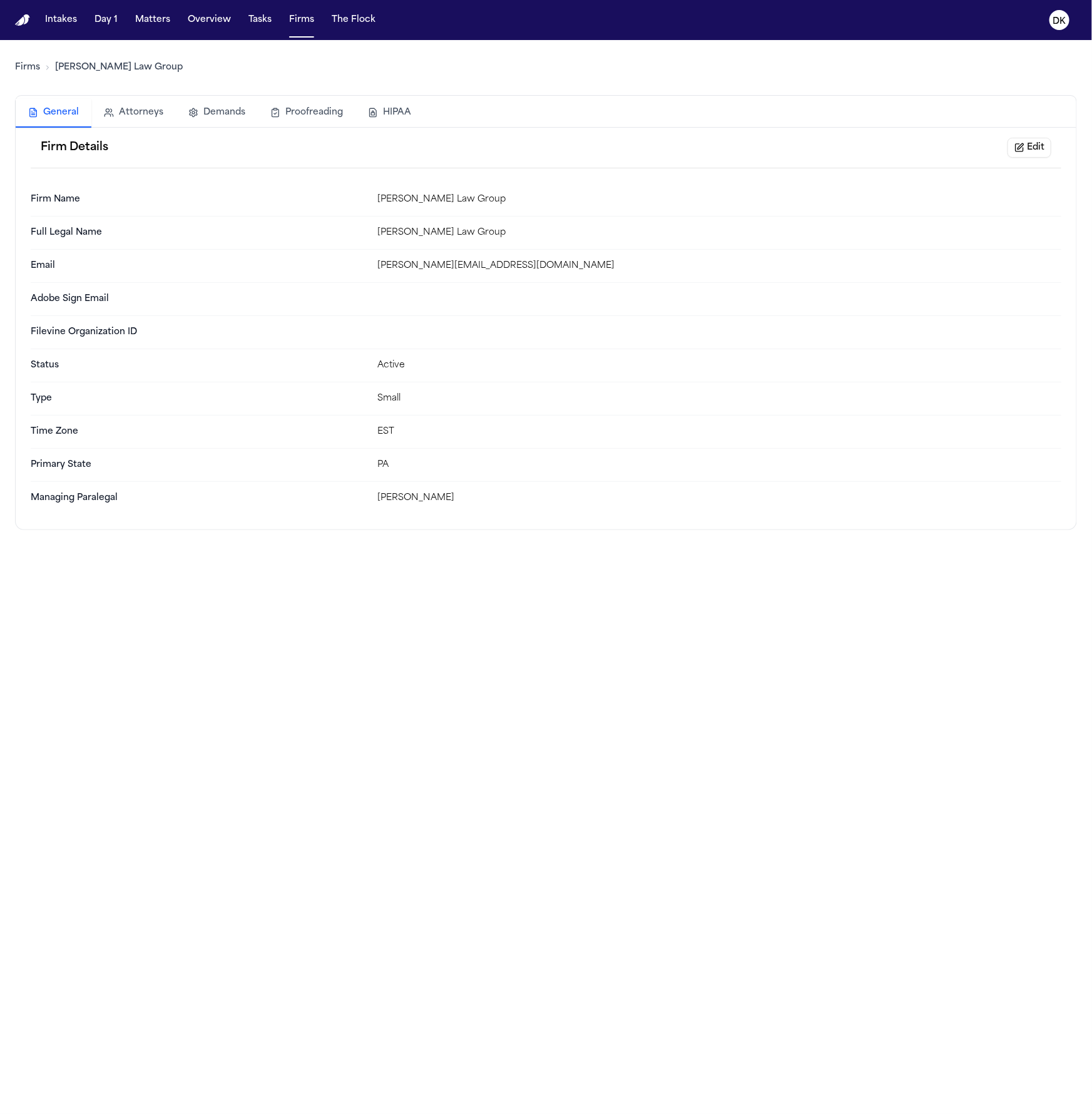
click at [428, 107] on div "General Attorneys Demands Proofreading HIPAA" at bounding box center [546, 113] width 1060 height 29
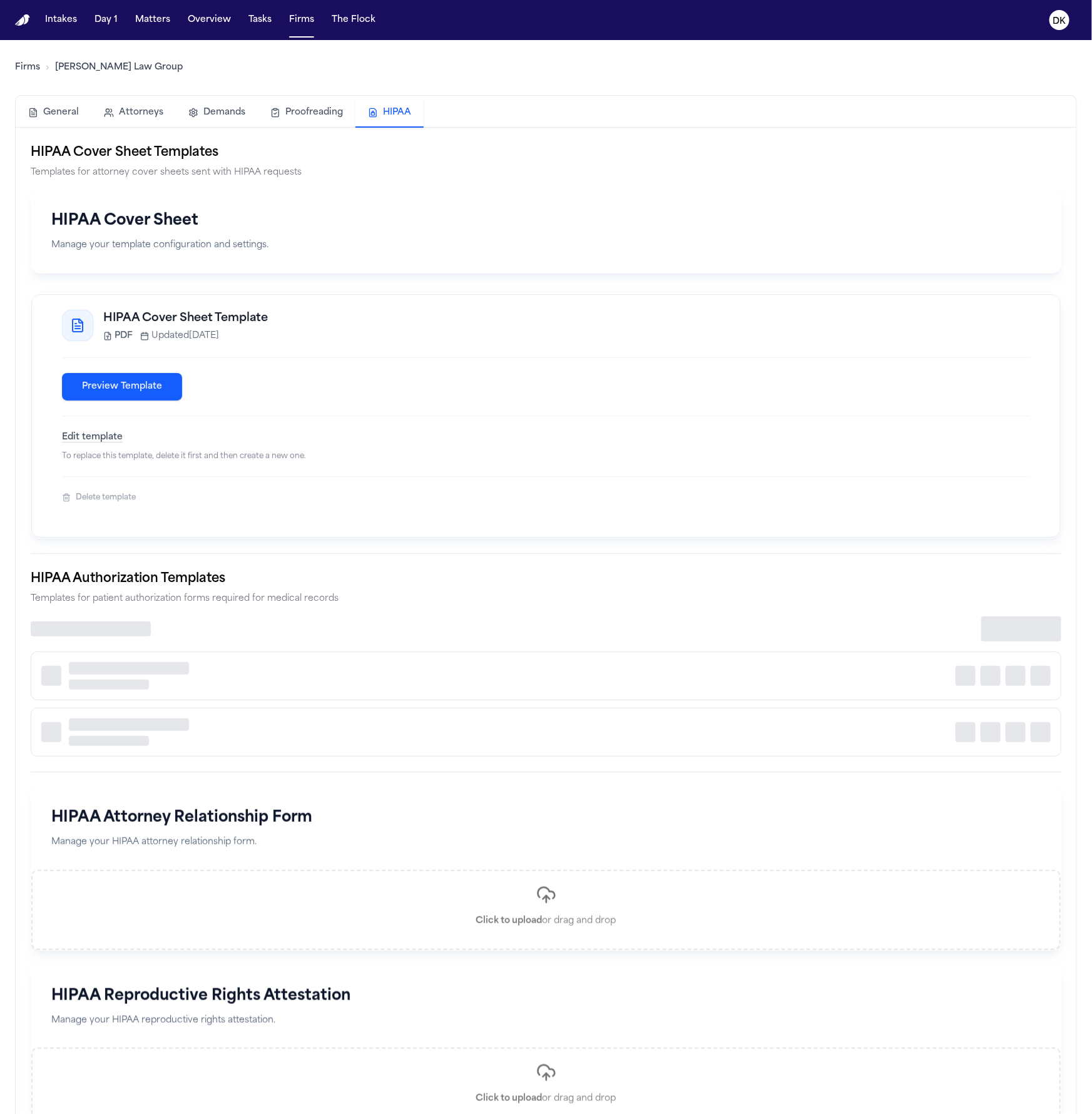
click at [390, 110] on button "HIPAA" at bounding box center [390, 113] width 68 height 28
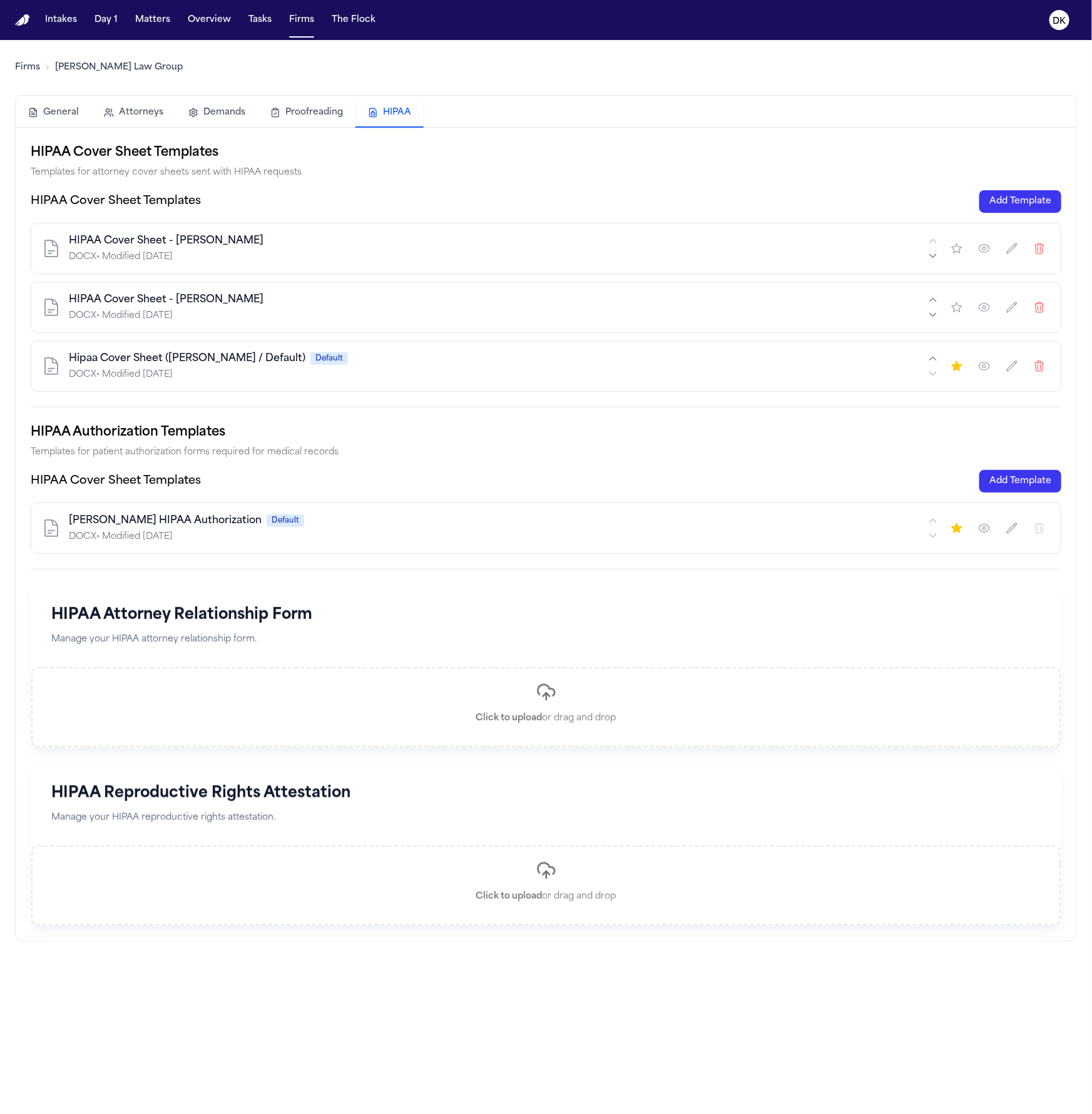
click at [1026, 480] on button "Add Template" at bounding box center [1020, 481] width 82 height 23
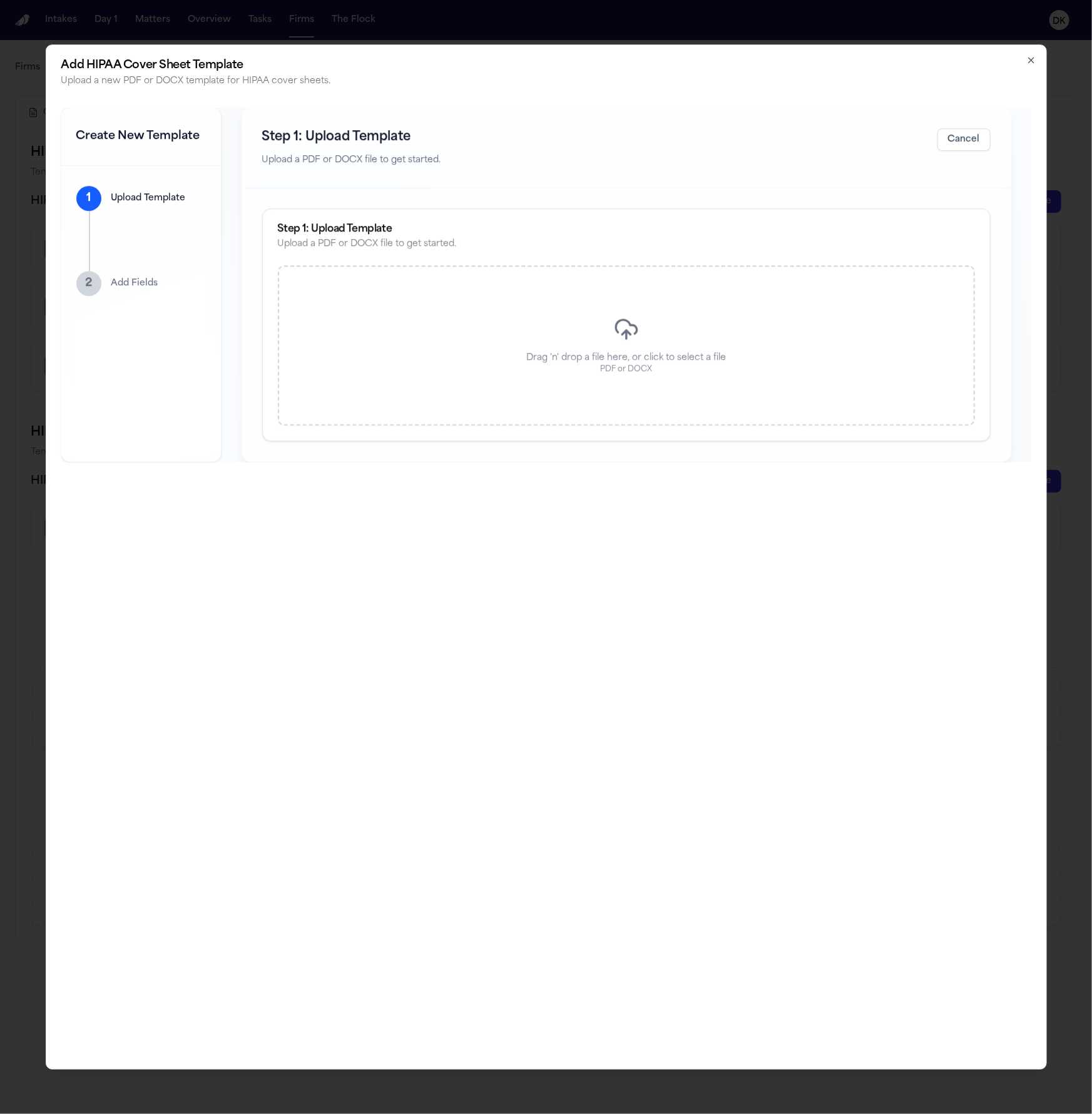
click at [447, 346] on div "Drag 'n' drop a file here, or click to select a file PDF or DOCX" at bounding box center [626, 346] width 697 height 160
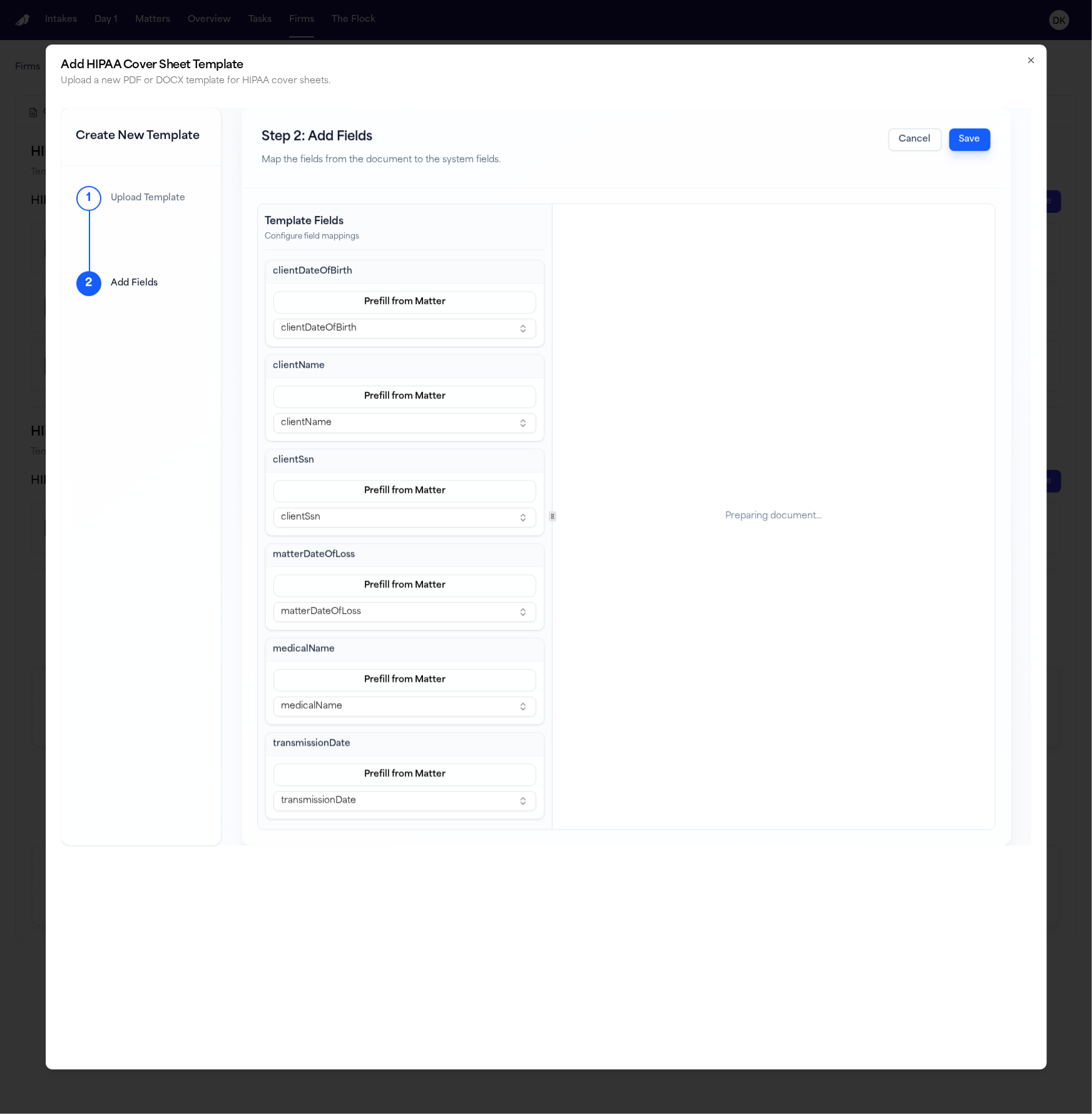
click at [975, 144] on button "Save" at bounding box center [969, 139] width 41 height 23
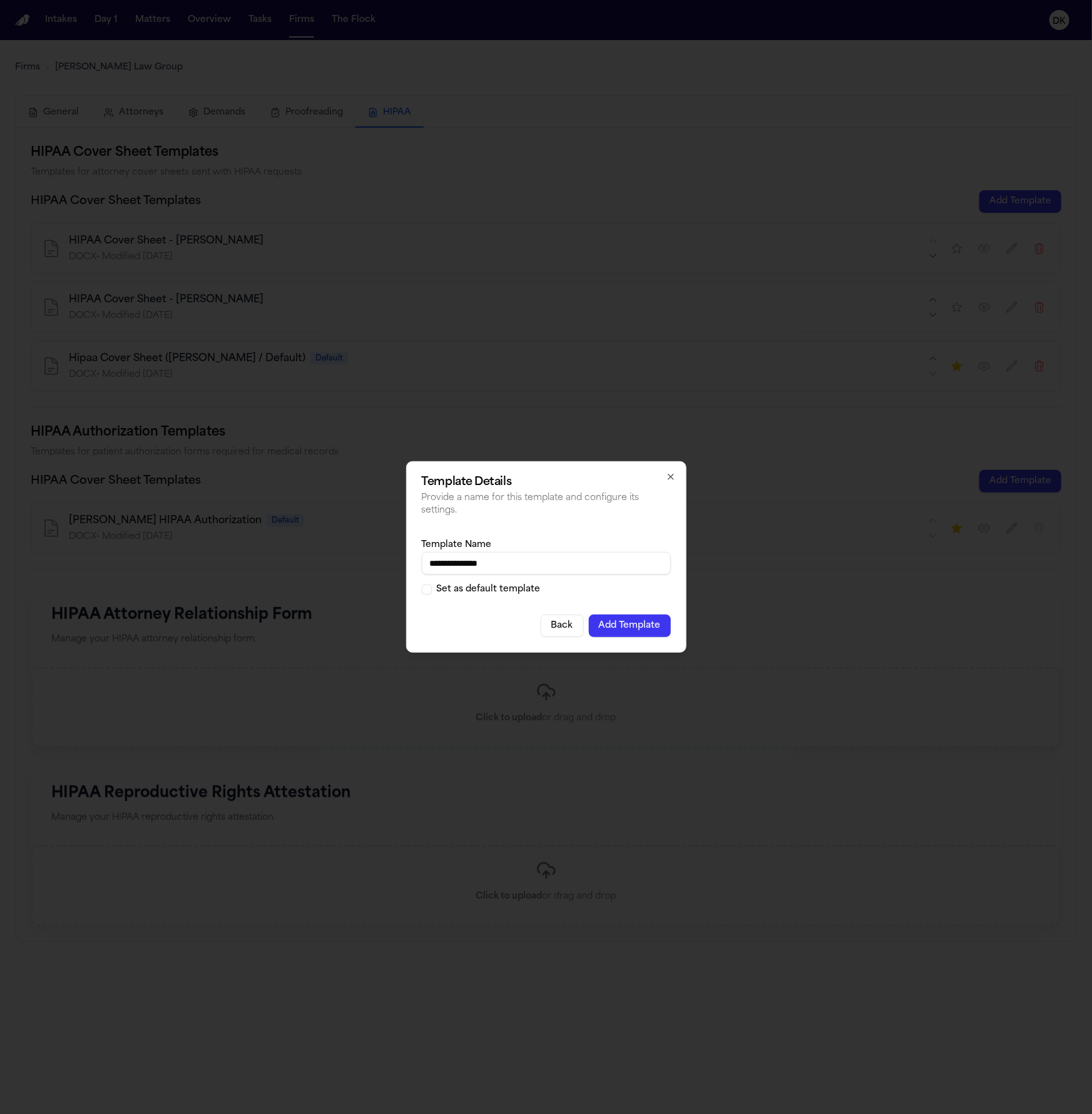
type input "**********"
click at [495, 589] on label "Set as default template" at bounding box center [488, 590] width 104 height 8
click at [432, 589] on button "Set as default template" at bounding box center [427, 590] width 10 height 10
click at [646, 623] on button "Add Template" at bounding box center [629, 625] width 82 height 23
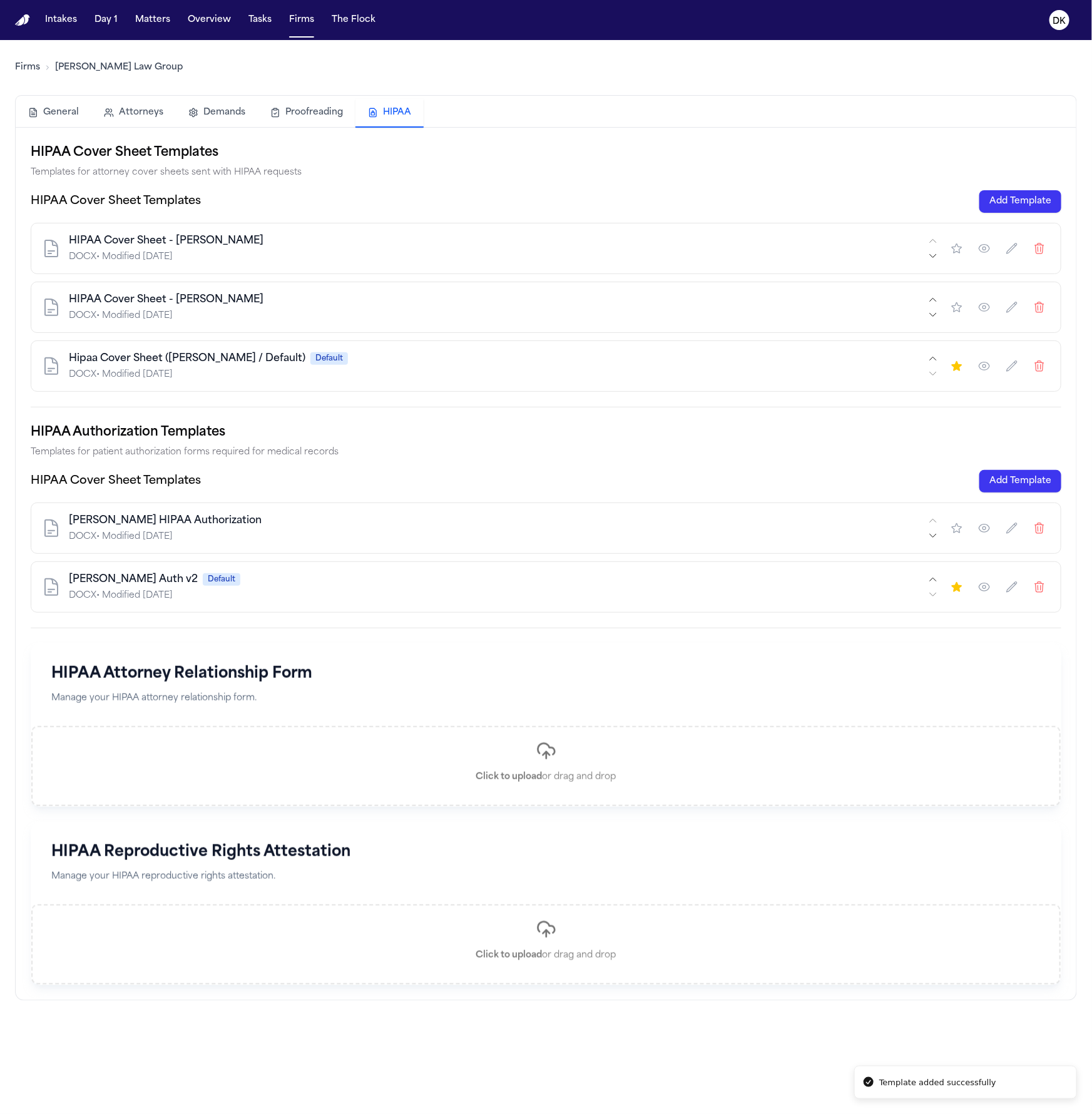
click at [1039, 532] on icon "button" at bounding box center [1039, 528] width 8 height 10
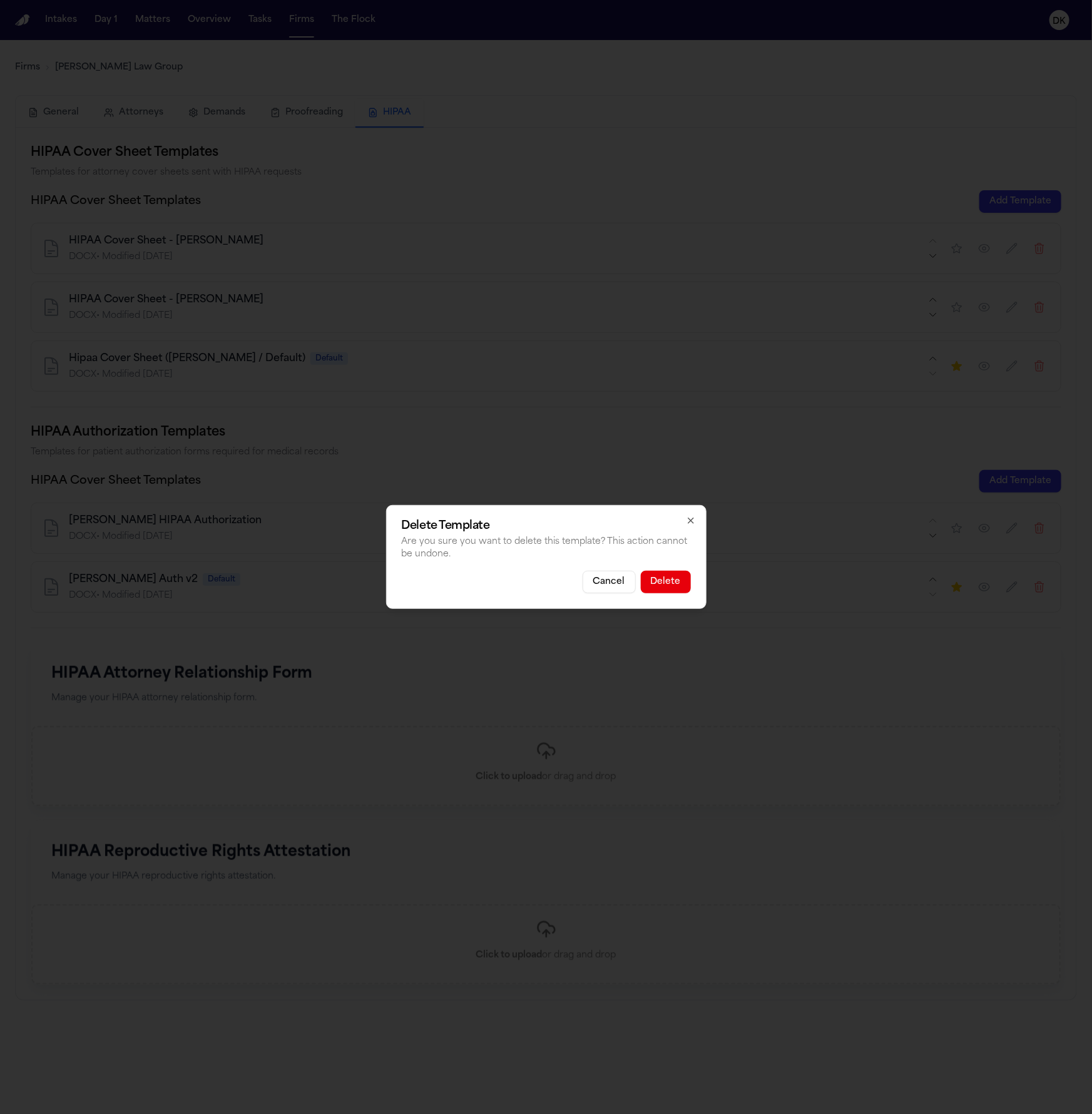
drag, startPoint x: 660, startPoint y: 585, endPoint x: 542, endPoint y: 548, distance: 123.7
click at [542, 548] on div "Delete Template Are you sure you want to delete this template? This action cann…" at bounding box center [546, 557] width 321 height 104
click at [609, 580] on button "Cancel" at bounding box center [609, 581] width 53 height 23
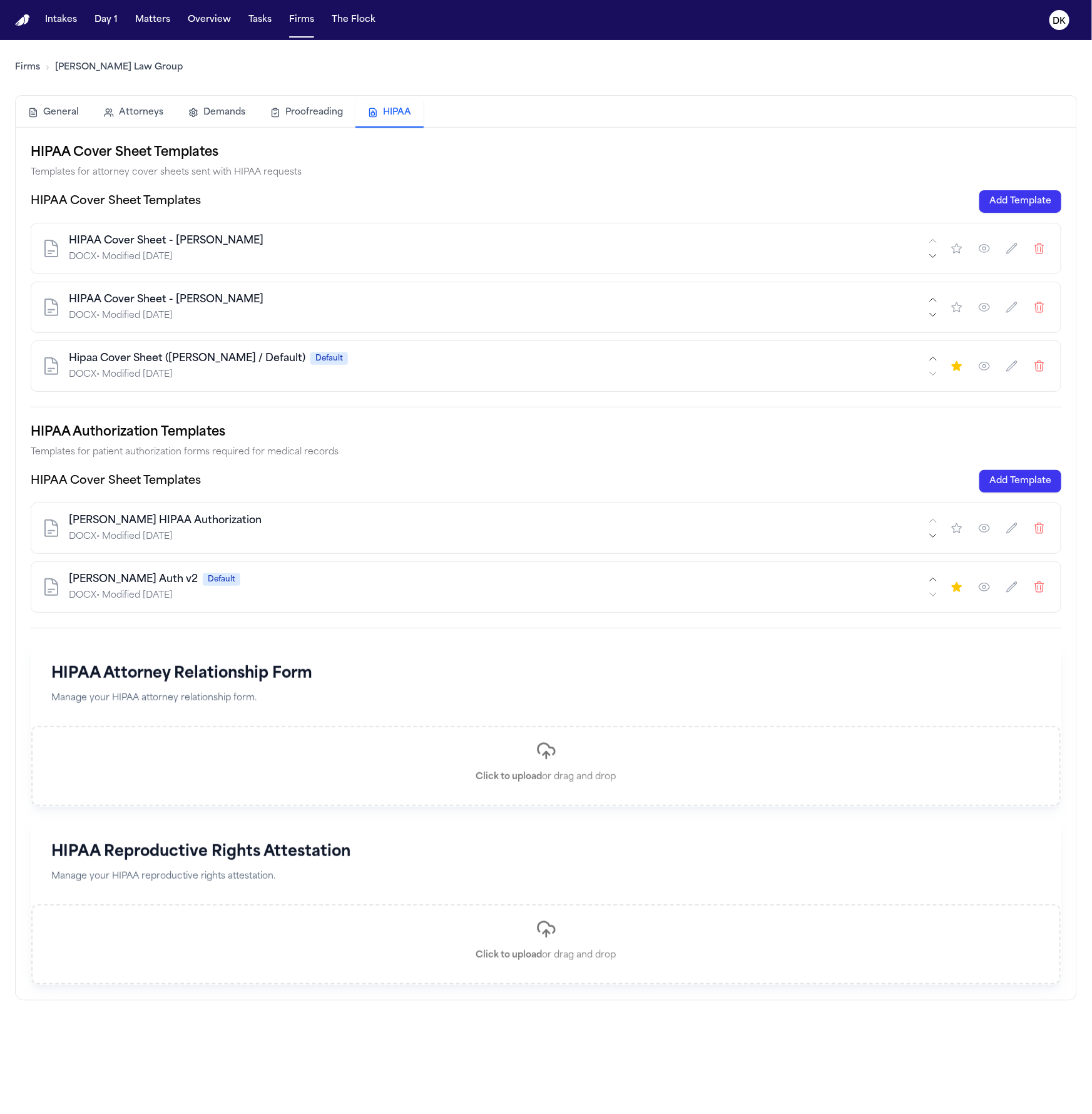
click at [356, 579] on div "[PERSON_NAME] Auth v2 Default" at bounding box center [497, 580] width 857 height 15
click at [989, 590] on icon "button" at bounding box center [983, 586] width 13 height 13
click at [146, 17] on button "Matters" at bounding box center [153, 19] width 45 height 23
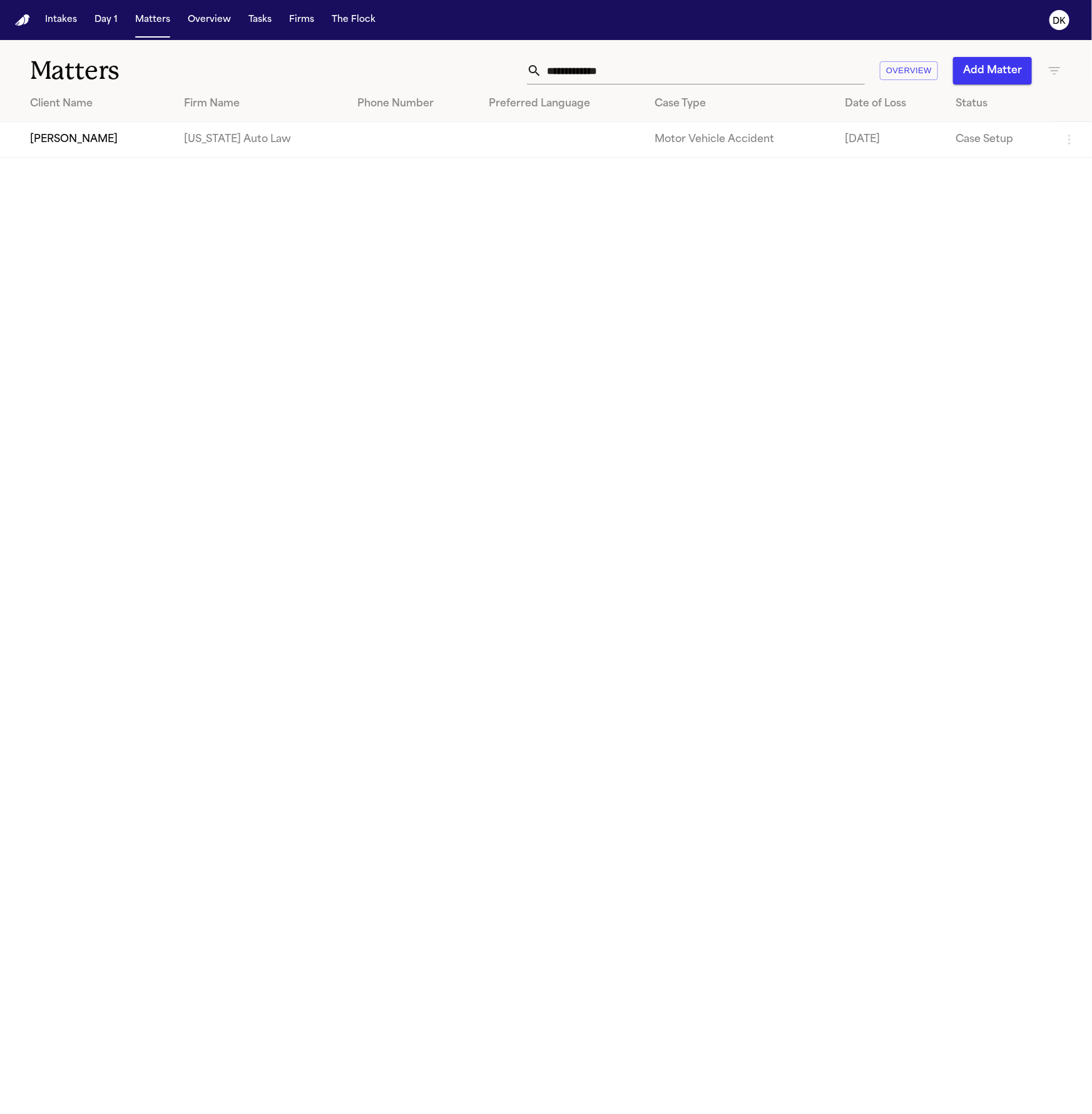
click at [495, 281] on main "**********" at bounding box center [546, 577] width 1092 height 1074
click at [762, 69] on input "**********" at bounding box center [703, 70] width 323 height 28
click at [310, 28] on button "Firms" at bounding box center [301, 19] width 35 height 23
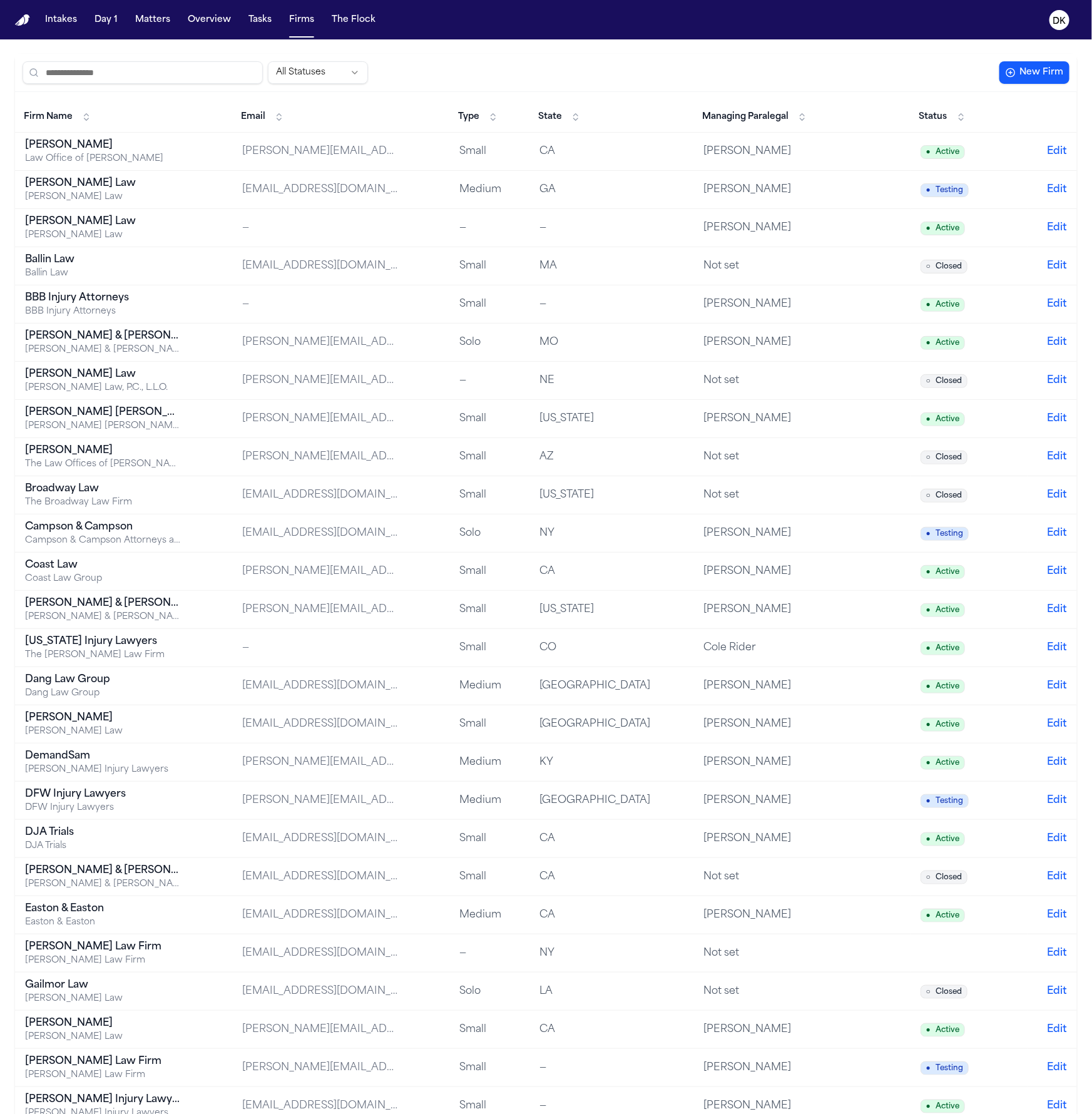
scroll to position [166, 0]
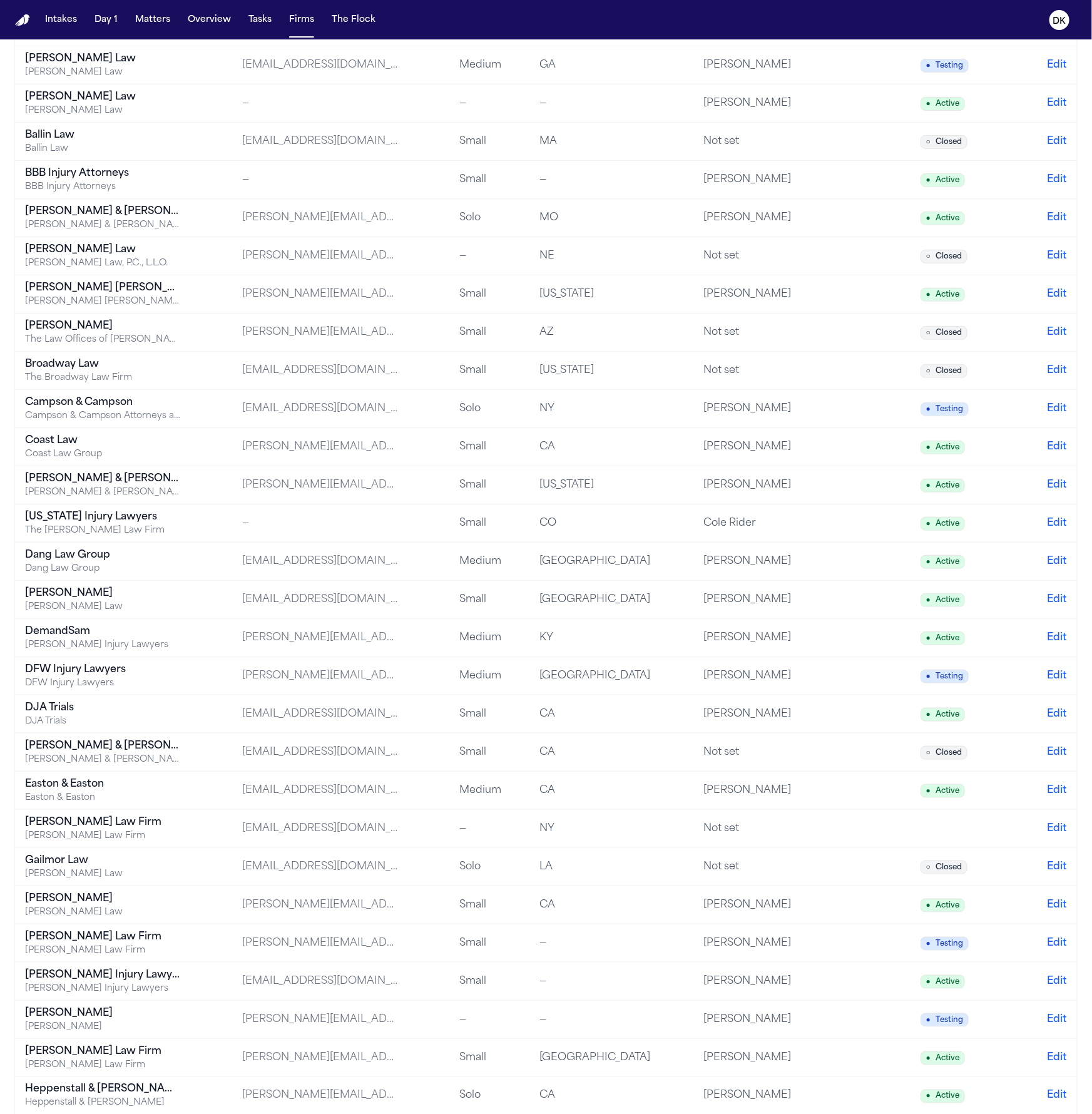
click at [139, 573] on div "Dang Law Group" at bounding box center [103, 569] width 156 height 13
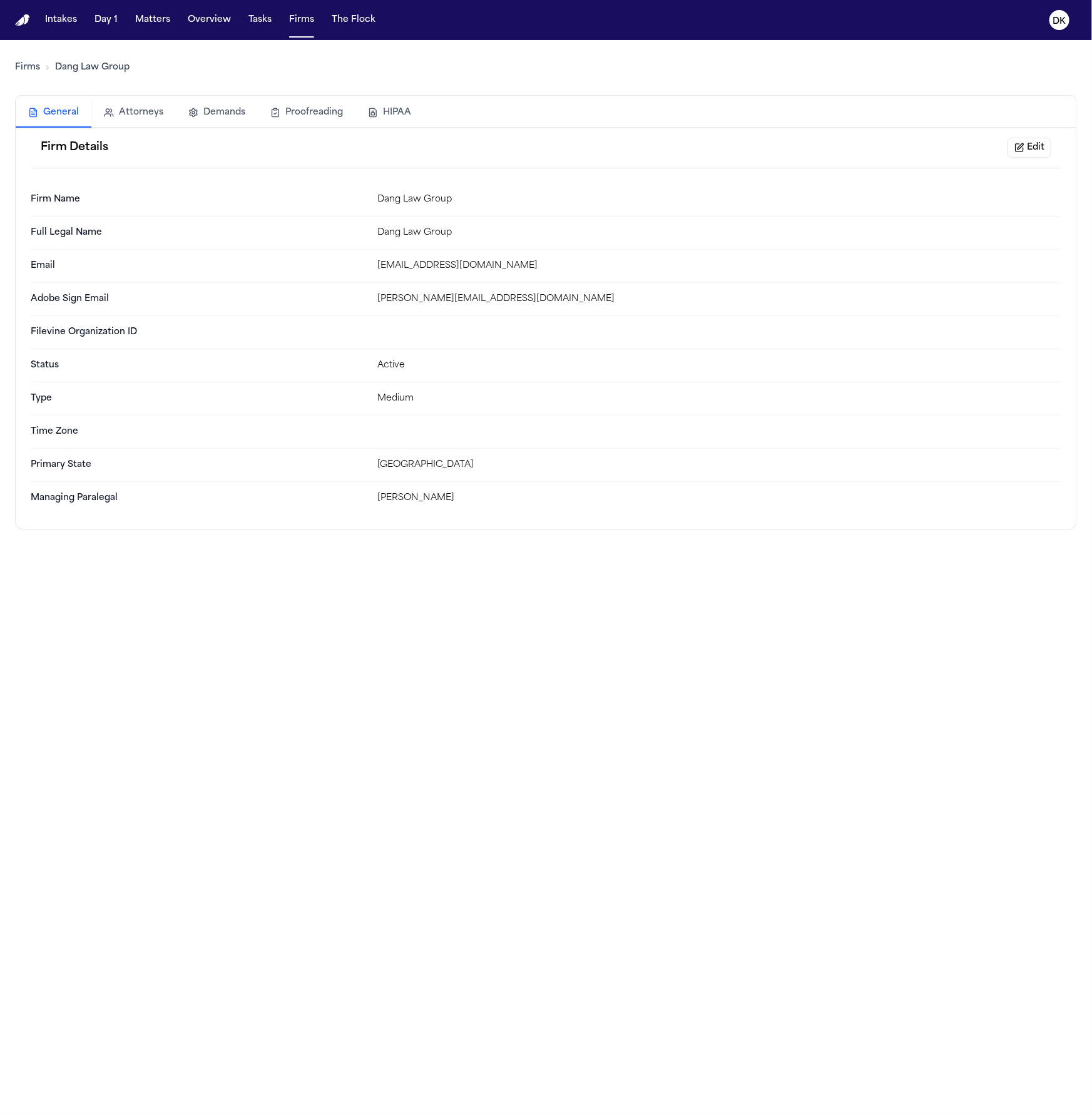
click at [393, 107] on button "HIPAA" at bounding box center [390, 112] width 68 height 28
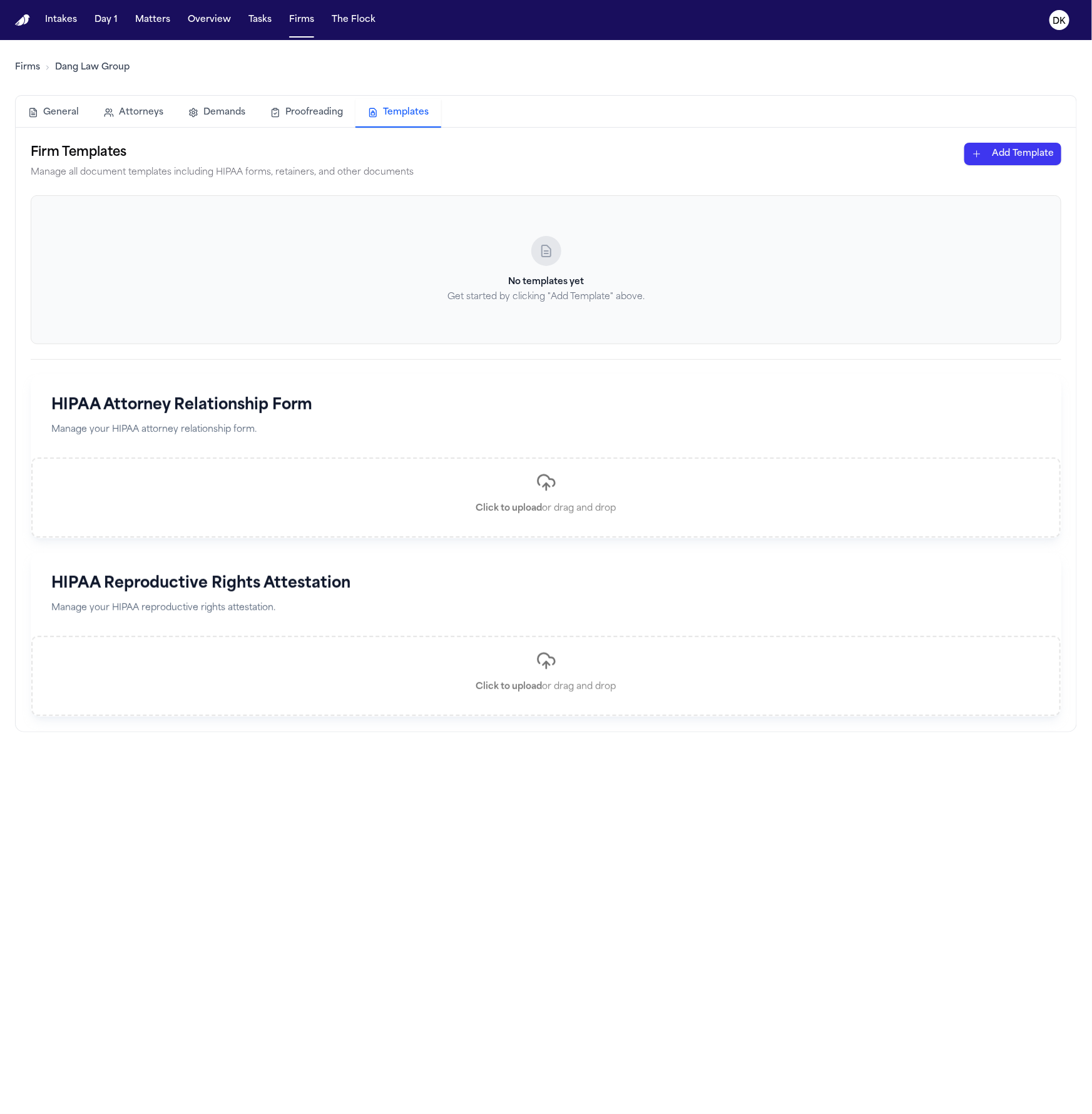
click at [1032, 151] on html "Intakes Day 1 Matters Overview Tasks Firms The Flock DK Firms Dang Law Group Ge…" at bounding box center [546, 557] width 1092 height 1114
click at [999, 179] on div "HIPAA Cover Sheet" at bounding box center [991, 180] width 134 height 20
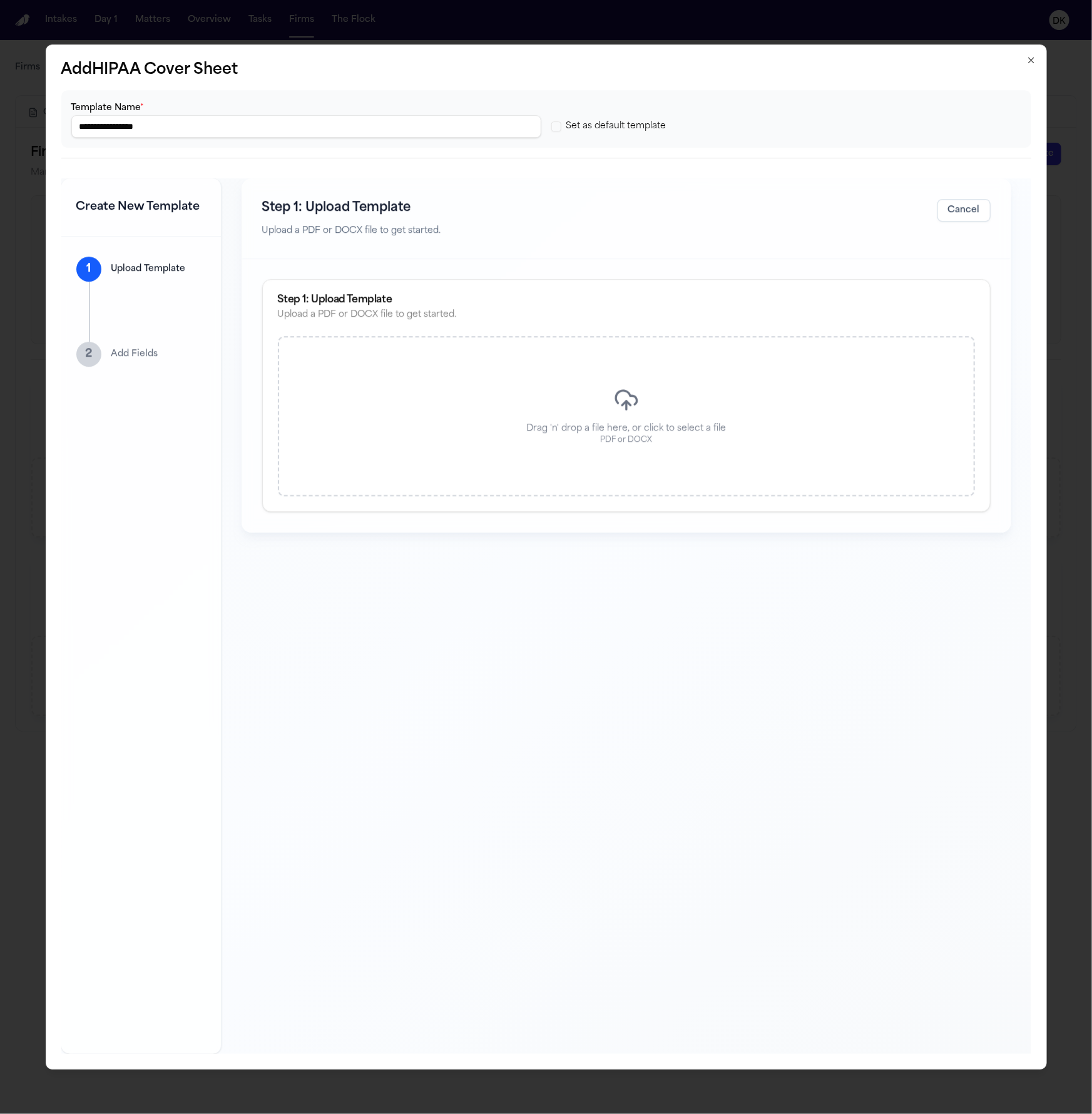
click at [458, 124] on input "**********" at bounding box center [306, 126] width 470 height 23
click at [558, 124] on button "Set as default template" at bounding box center [556, 126] width 10 height 10
click at [596, 390] on div "Drag 'n' drop a file here, or click to select a file PDF or DOCX" at bounding box center [626, 416] width 697 height 160
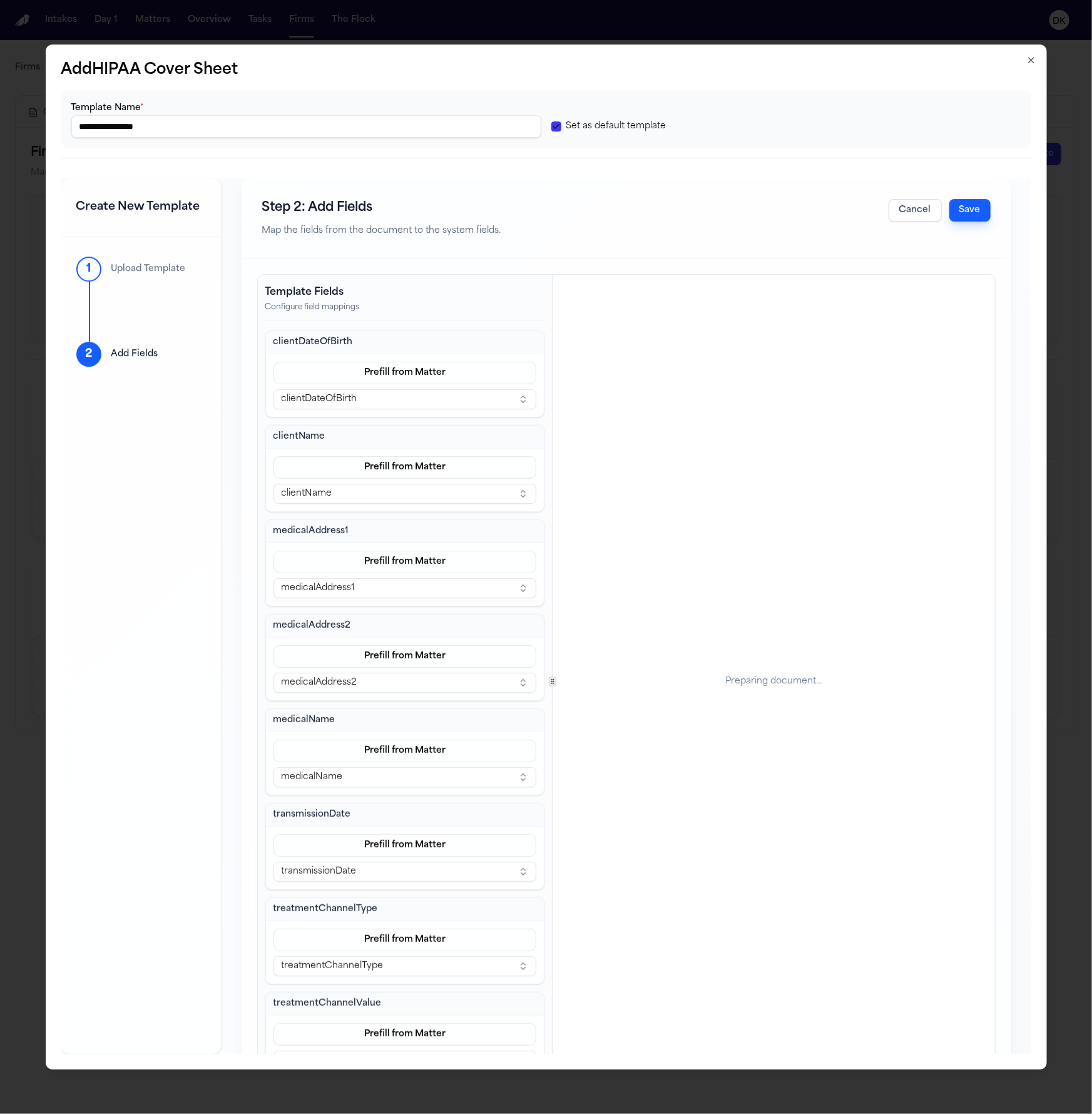
click at [973, 210] on button "Save" at bounding box center [969, 210] width 41 height 23
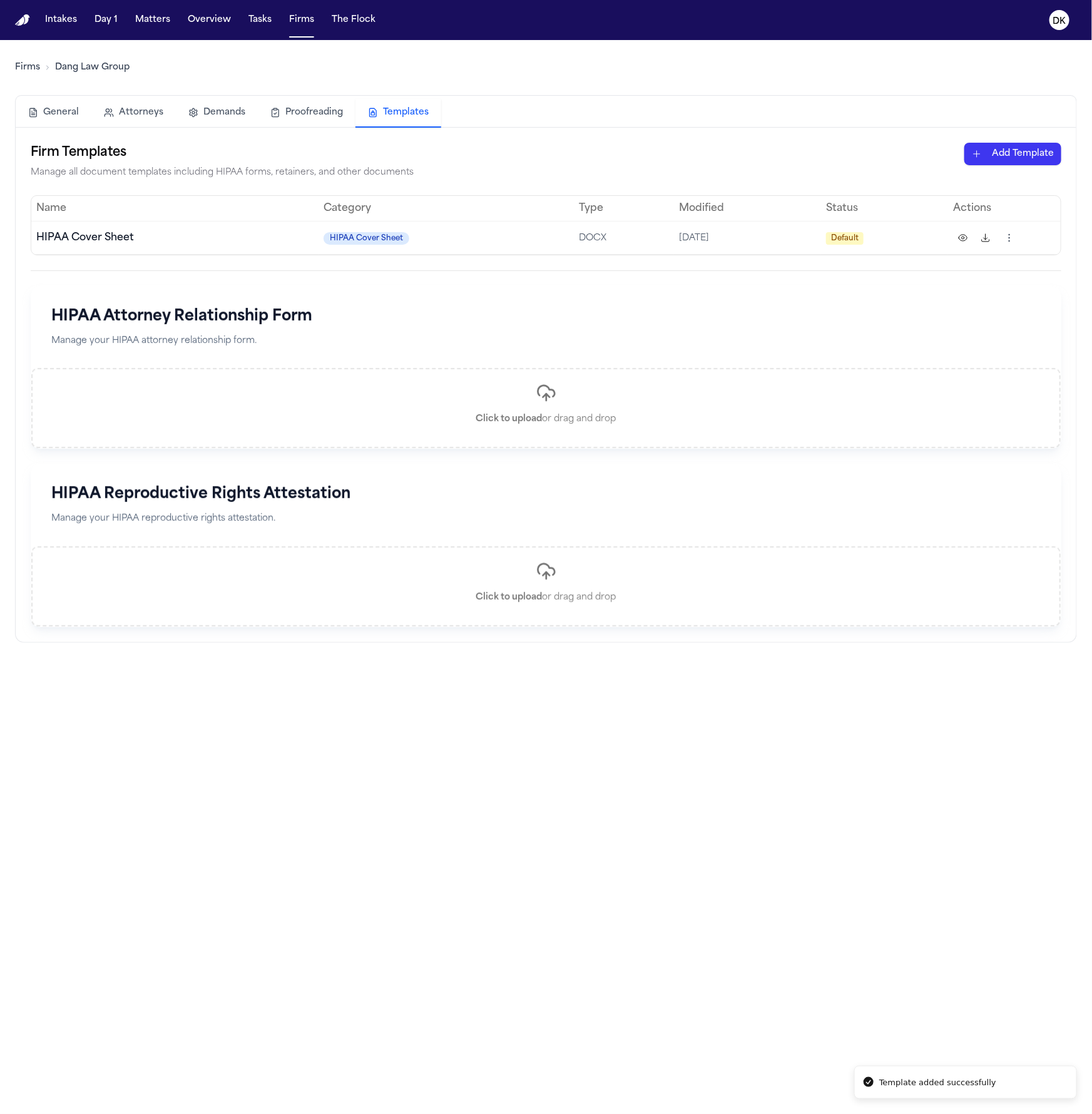
click at [697, 316] on h1 "HIPAA Attorney Relationship Form" at bounding box center [545, 316] width 989 height 20
click at [1004, 146] on html "Intakes Day 1 Matters Overview Tasks Firms The Flock DK Firms Dang Law Group Ge…" at bounding box center [546, 557] width 1092 height 1114
click at [705, 144] on html "Intakes Day 1 Matters Overview Tasks Firms The Flock DK Firms Dang Law Group Ge…" at bounding box center [546, 557] width 1092 height 1114
click at [968, 235] on button at bounding box center [963, 238] width 20 height 20
click at [1011, 236] on html "Intakes Day 1 Matters Overview Tasks Firms The Flock DK Firms Dang Law Group Ge…" at bounding box center [546, 557] width 1092 height 1114
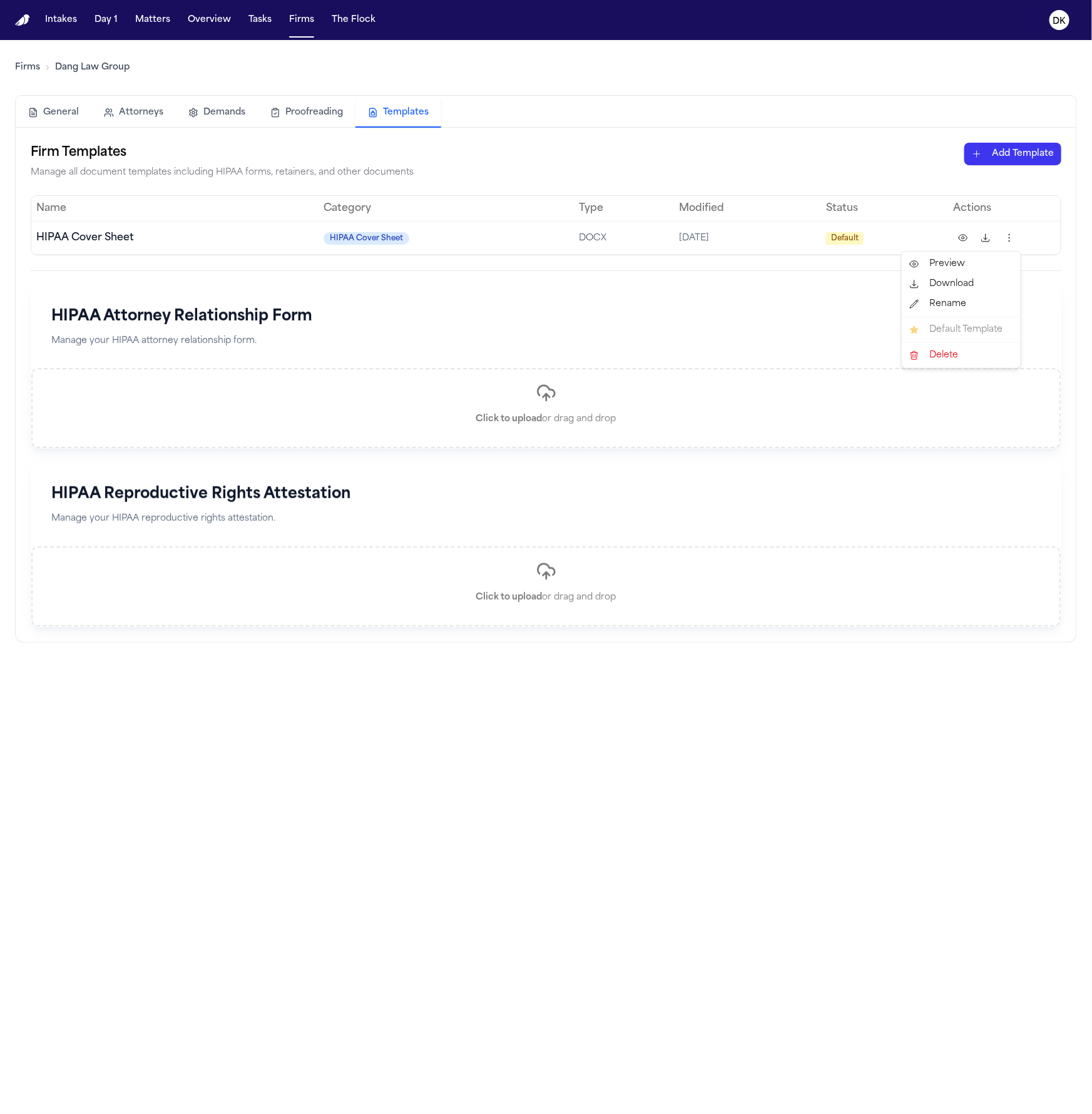
click at [958, 358] on div "Delete" at bounding box center [961, 356] width 114 height 20
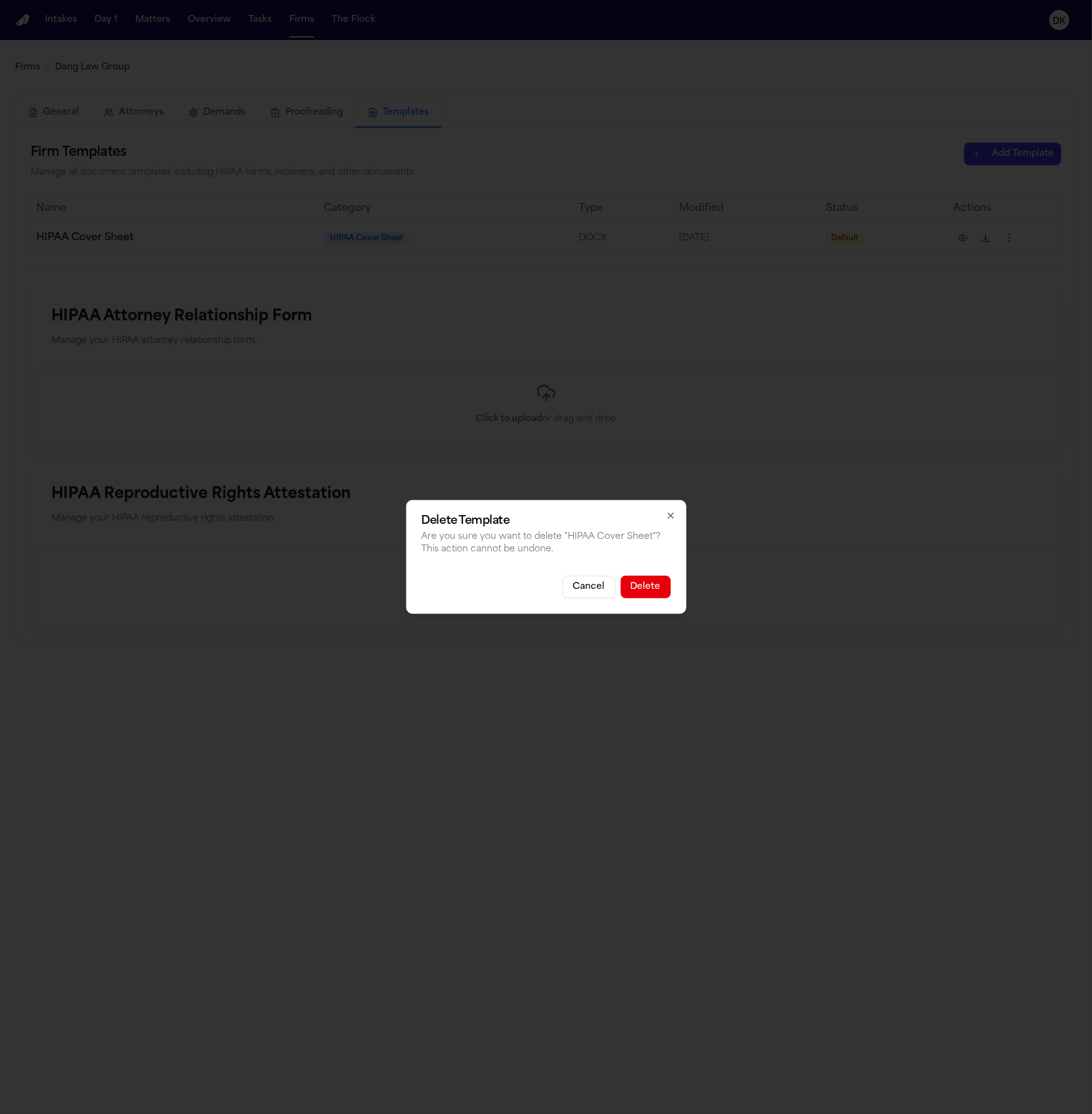
click at [656, 594] on button "Delete" at bounding box center [645, 586] width 50 height 23
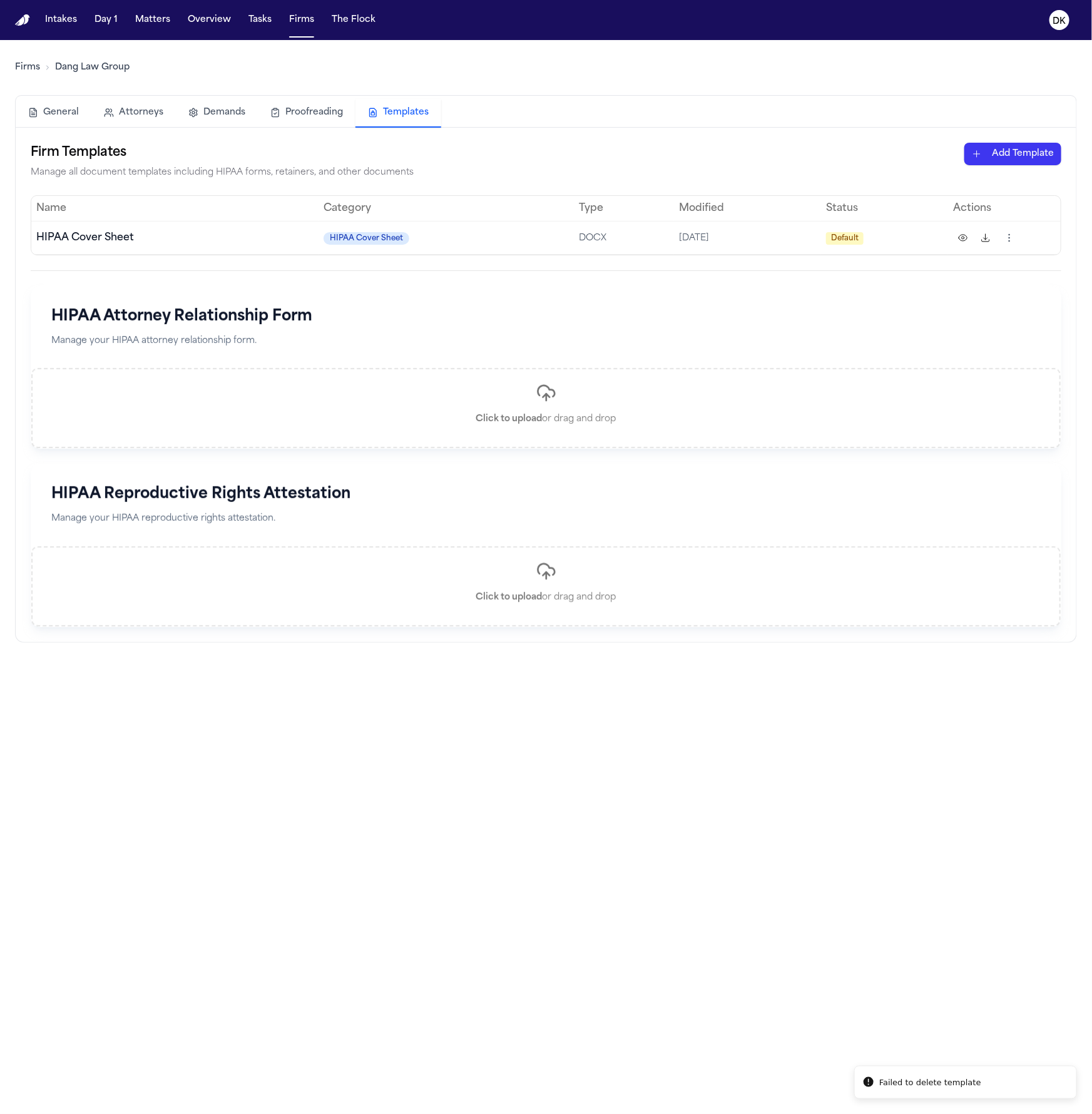
click at [1018, 136] on div "Firm Templates Manage all document templates including HIPAA forms, retainers, …" at bounding box center [546, 385] width 1060 height 514
click at [1014, 153] on html "Failed to delete template Intakes Day 1 Matters Overview Tasks Firms The Flock …" at bounding box center [546, 557] width 1092 height 1114
click at [977, 183] on div "HIPAA Cover Sheet" at bounding box center [991, 180] width 134 height 20
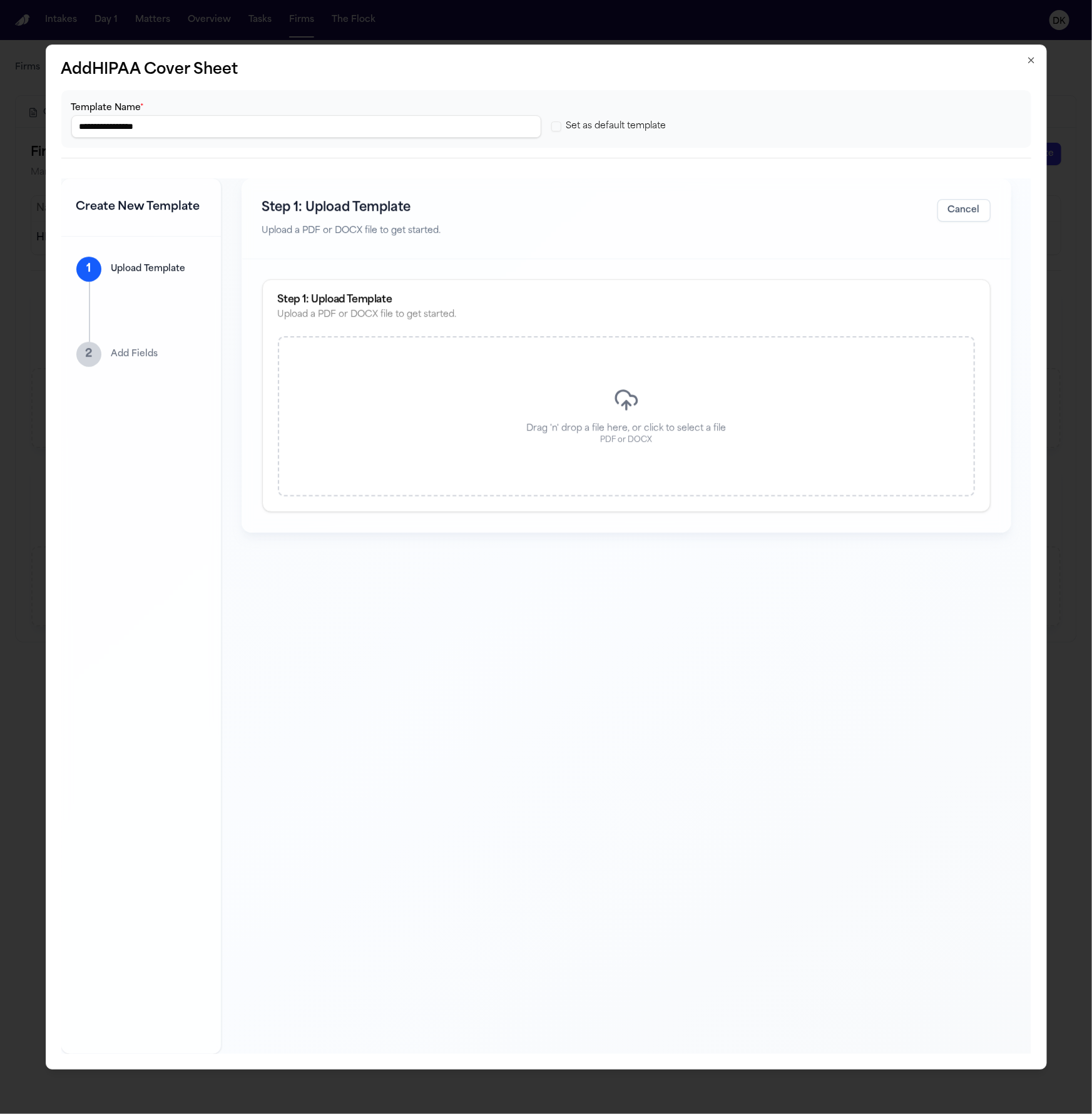
click at [619, 373] on div "Drag 'n' drop a file here, or click to select a file PDF or DOCX" at bounding box center [626, 416] width 697 height 160
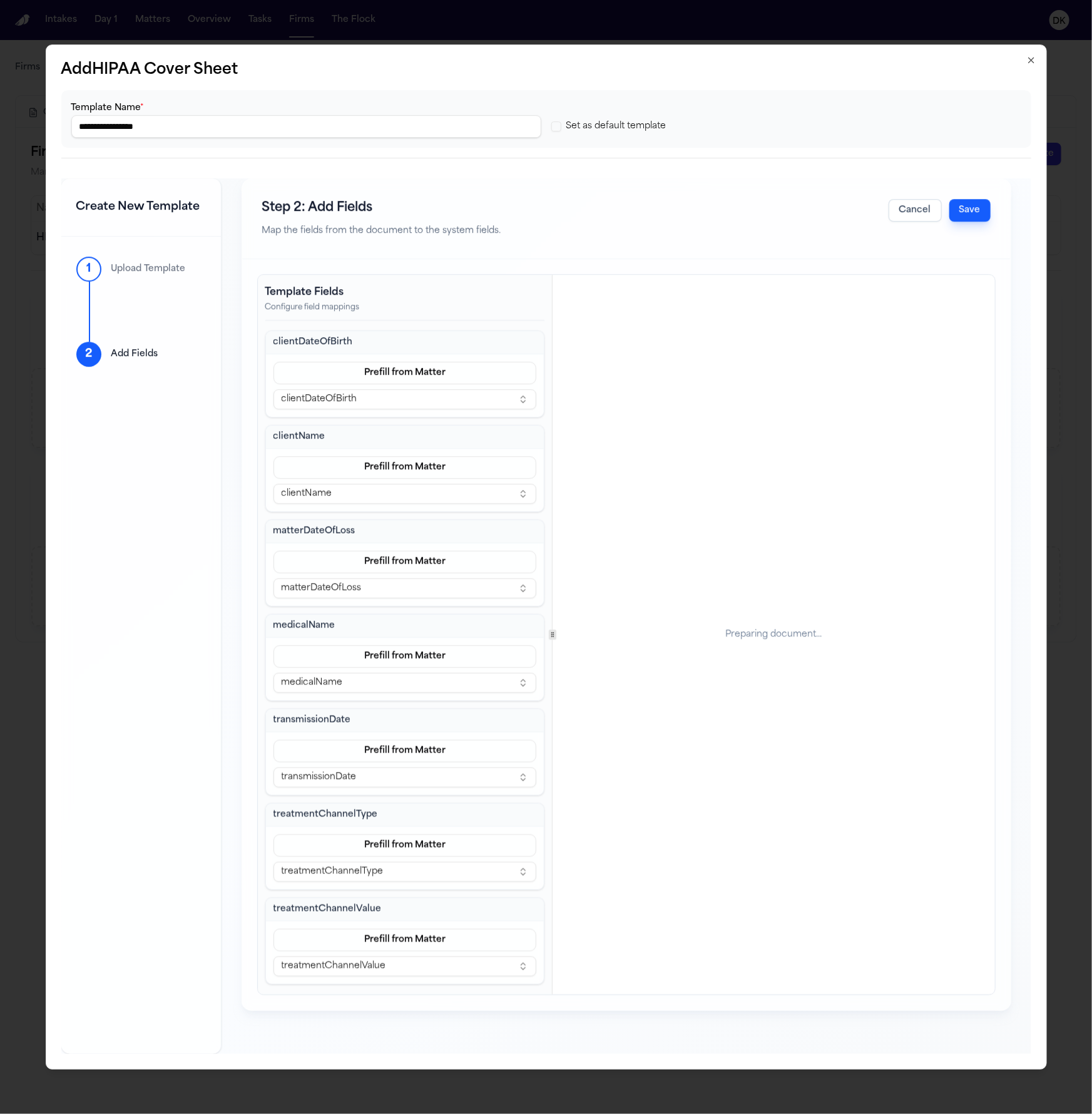
click at [767, 507] on div "Preparing document..." at bounding box center [773, 635] width 442 height 720
click at [971, 211] on button "Save" at bounding box center [969, 210] width 41 height 23
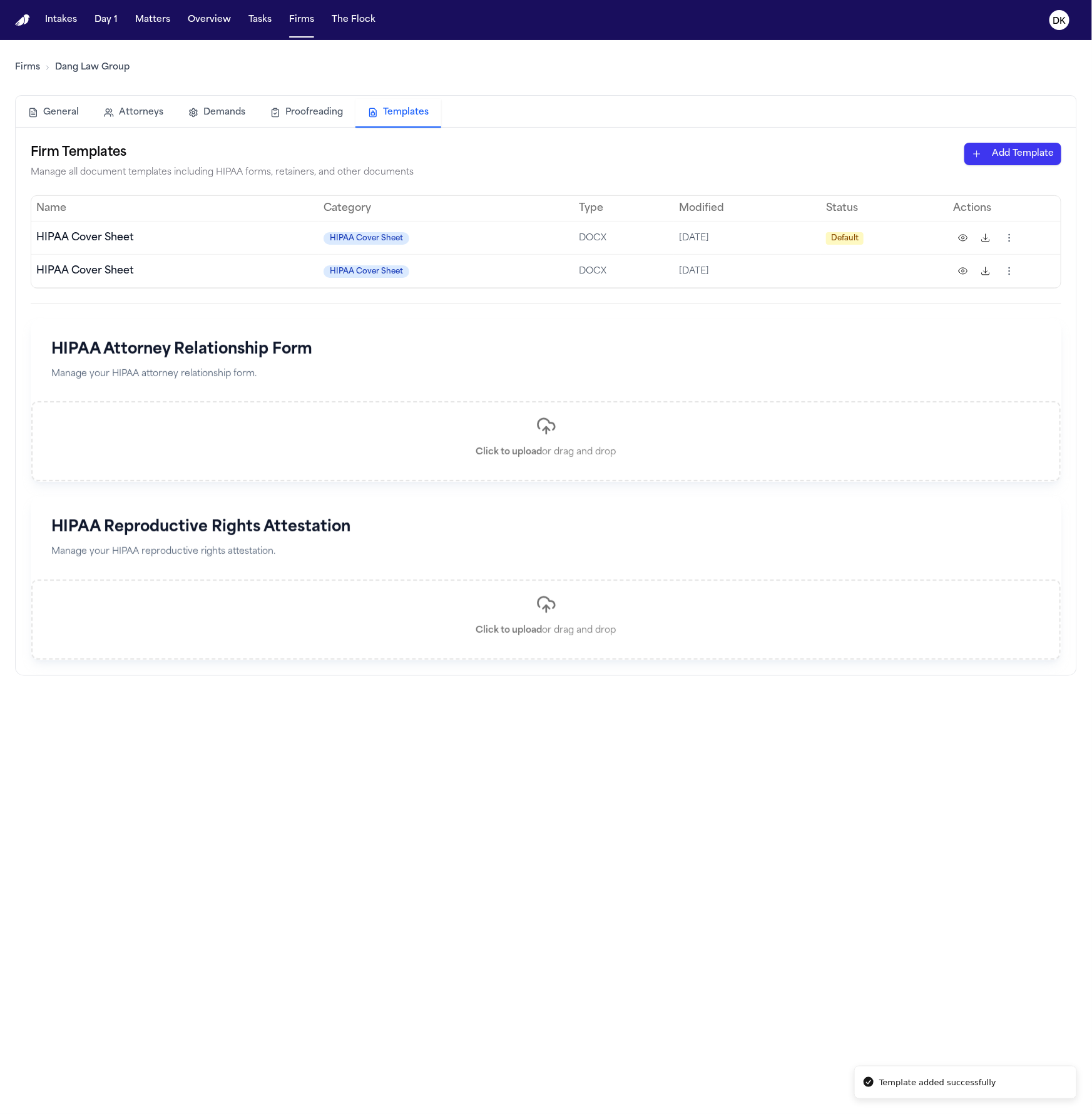
click at [1008, 274] on html "Template added successfully Intakes Day 1 Matters Overview Tasks Firms The Floc…" at bounding box center [546, 557] width 1092 height 1114
click at [957, 365] on div "Set as Default" at bounding box center [961, 363] width 114 height 20
click at [1010, 233] on html "Default template updated successfully Intakes Day 1 Matters Overview Tasks Firm…" at bounding box center [546, 557] width 1092 height 1114
click at [959, 351] on div "Delete" at bounding box center [961, 356] width 114 height 20
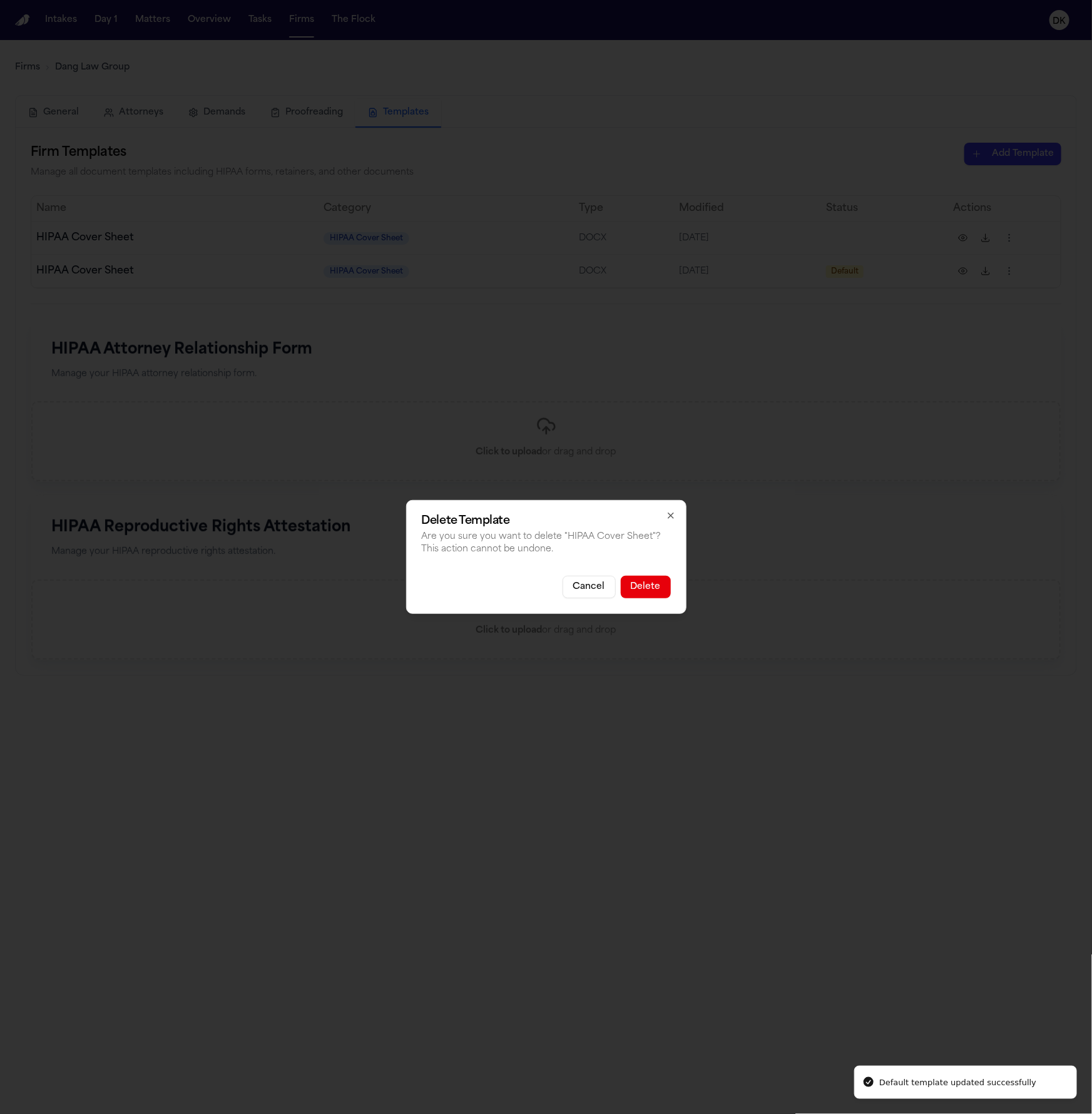
click at [661, 586] on button "Delete" at bounding box center [645, 586] width 50 height 23
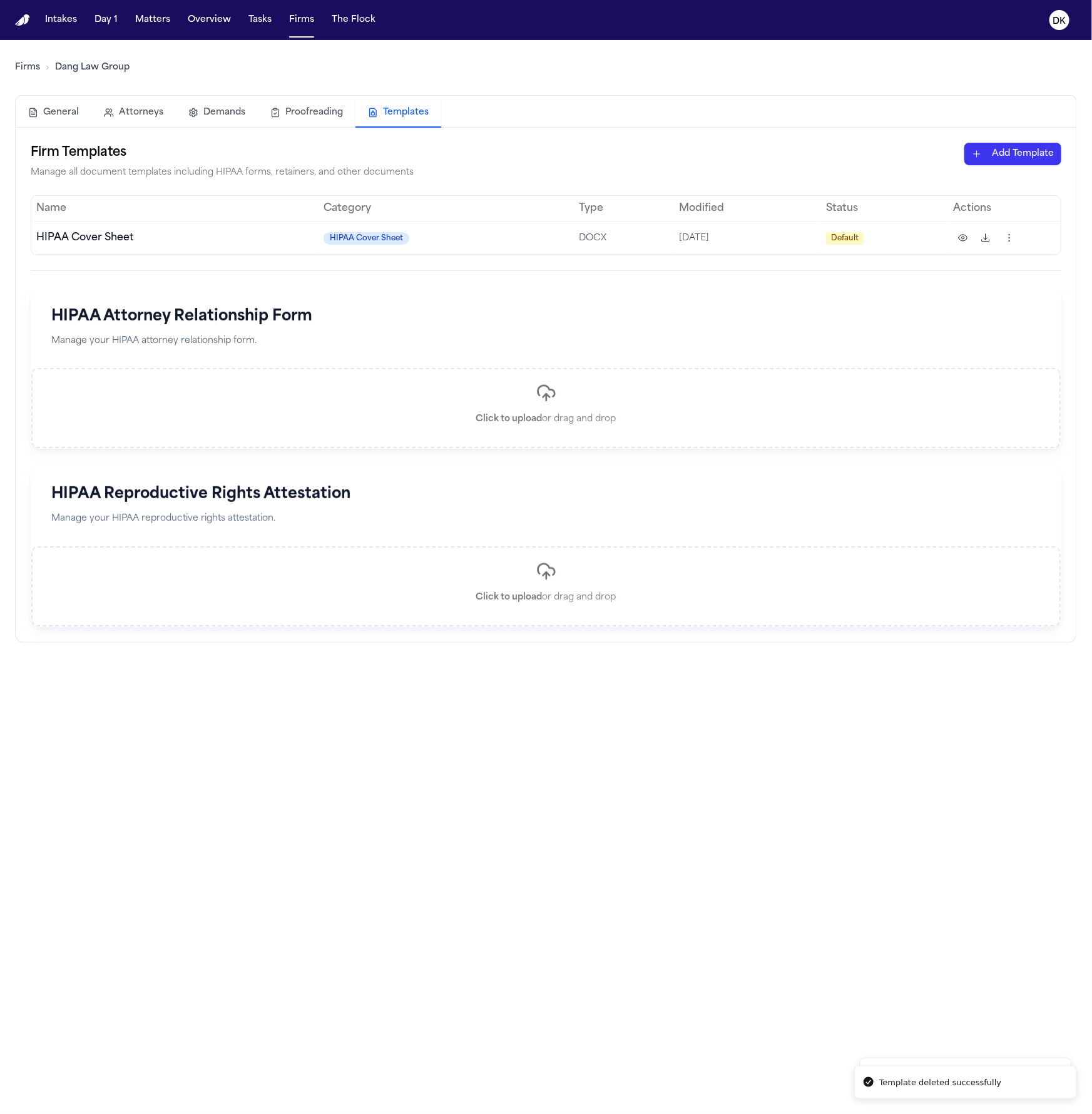
click at [967, 241] on button at bounding box center [963, 238] width 20 height 20
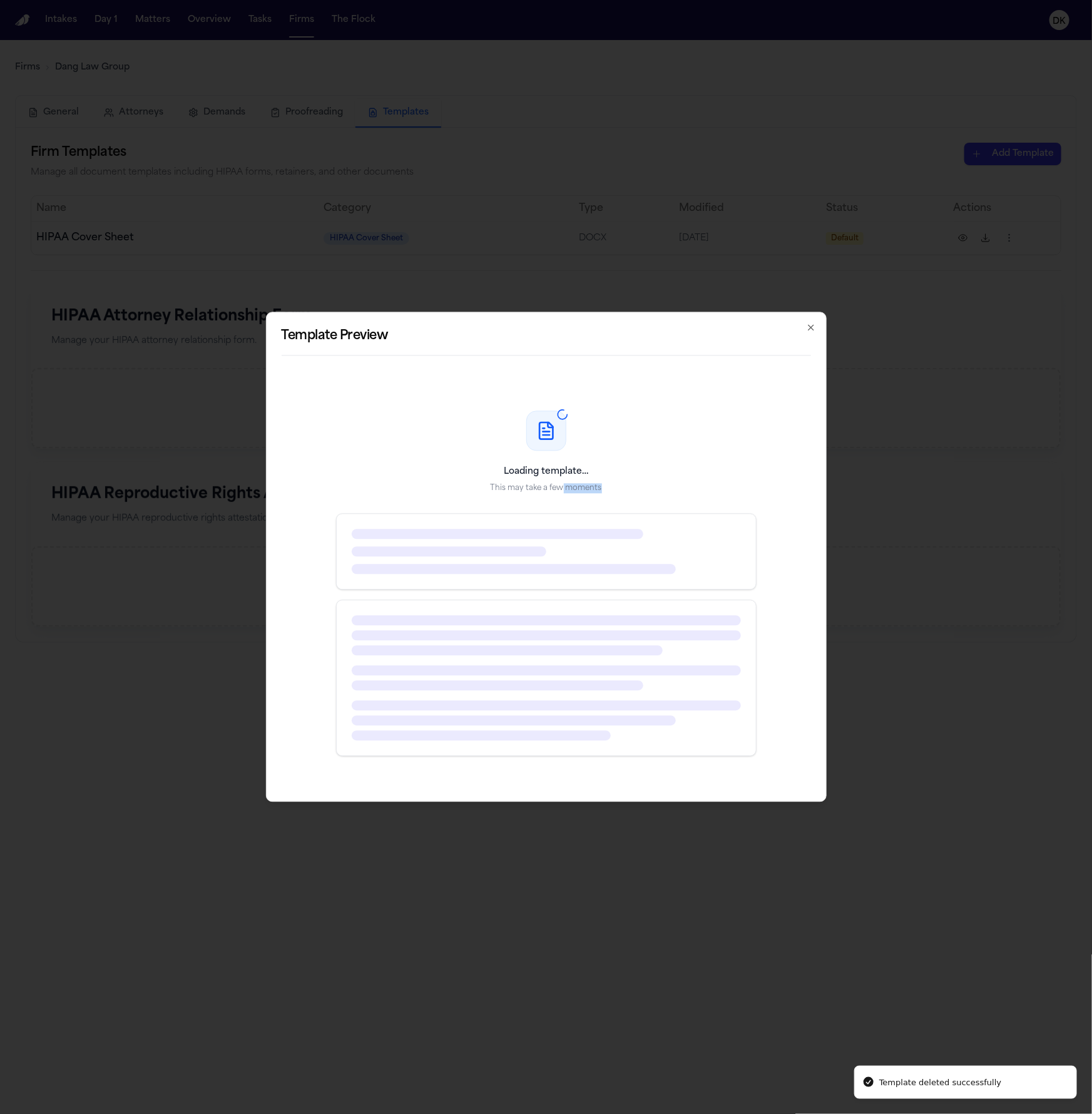
click at [563, 494] on div "Loading template… This may take a few moments" at bounding box center [546, 584] width 529 height 406
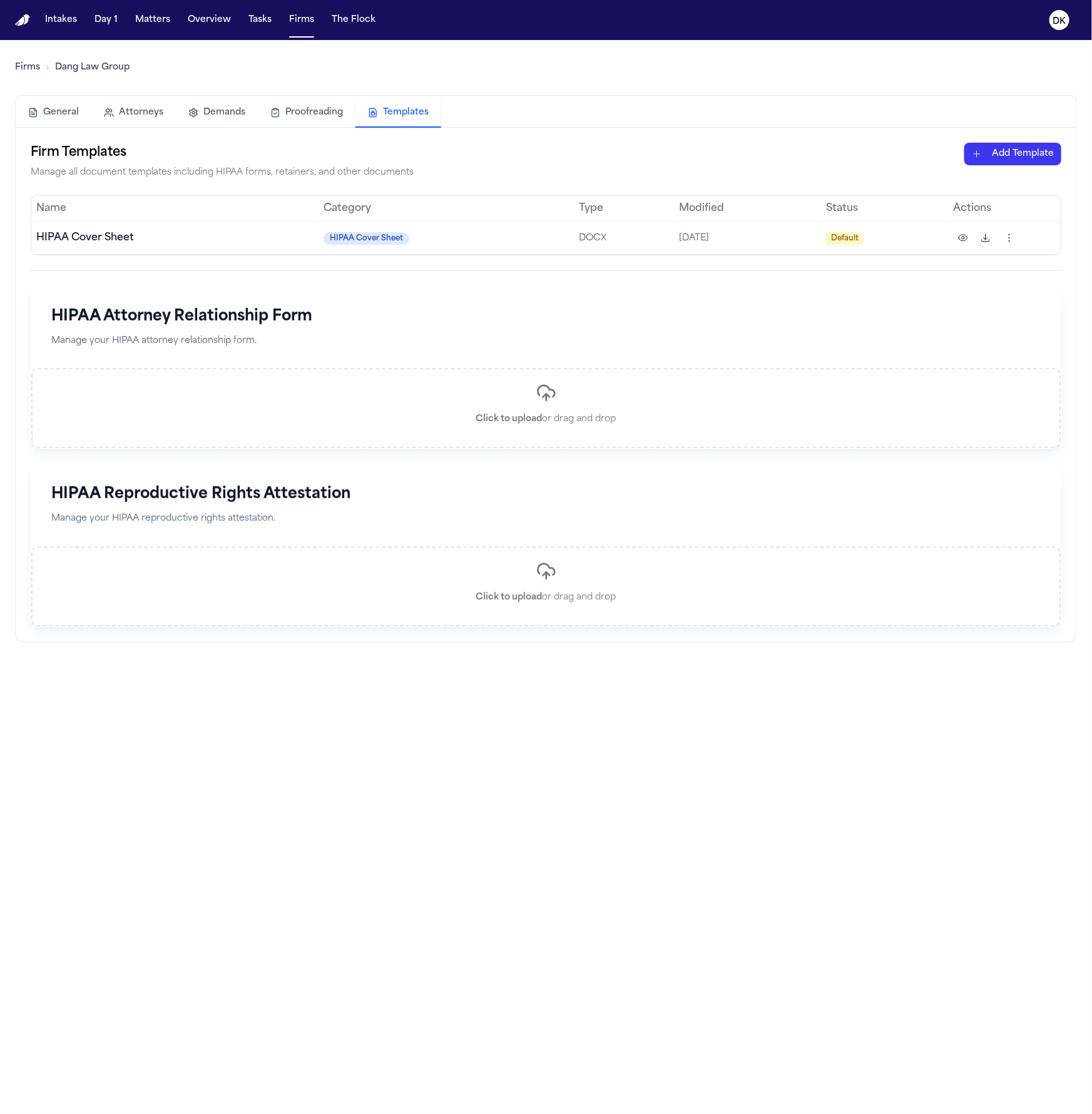
click at [1039, 153] on html "Intakes Day 1 Matters Overview Tasks Firms The Flock DK Firms Dang Law Group Ge…" at bounding box center [546, 557] width 1092 height 1114
click at [962, 198] on div "HIPAA Authorization" at bounding box center [991, 200] width 134 height 20
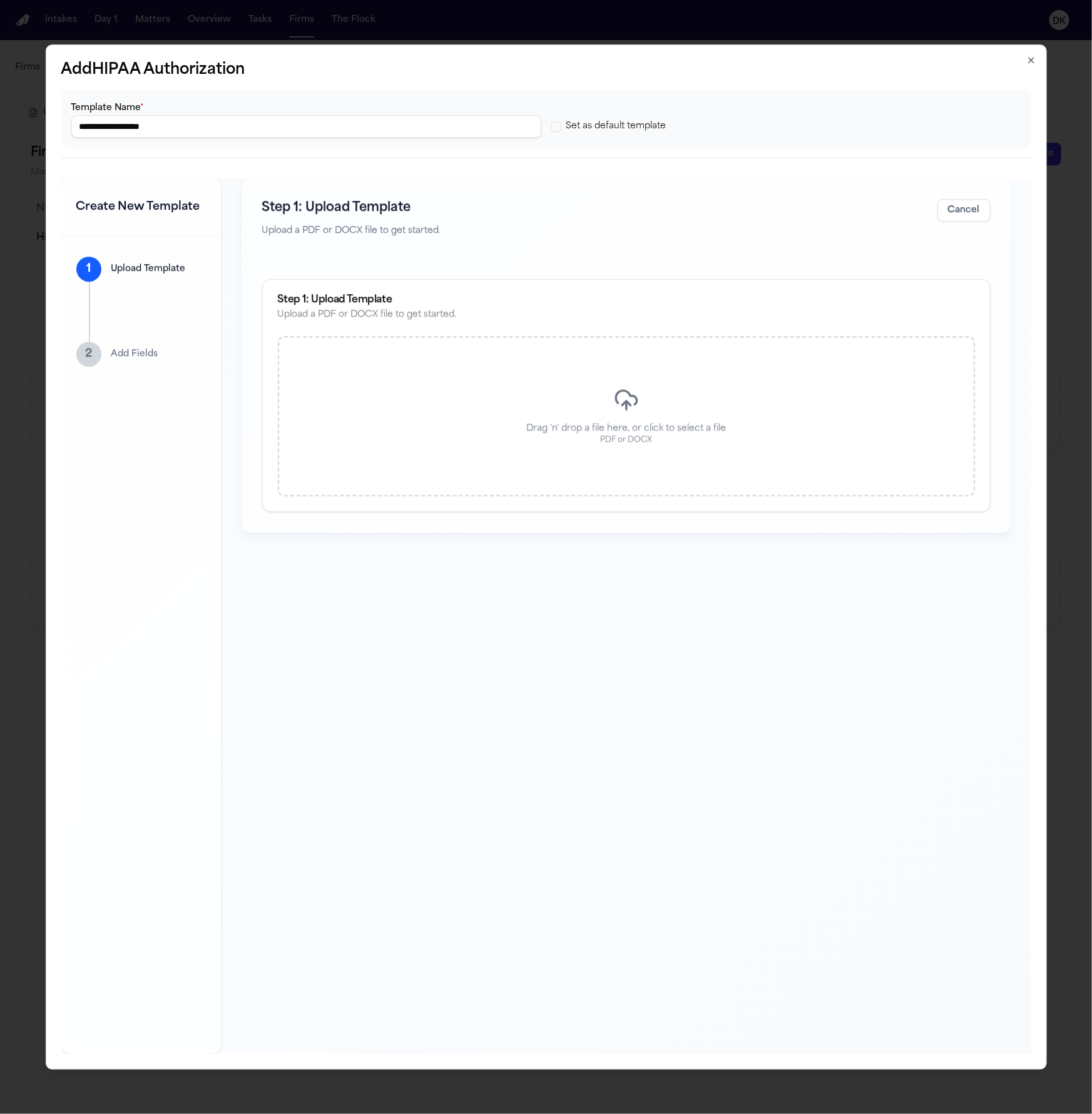
click at [583, 388] on div "Drag 'n' drop a file here, or click to select a file PDF or DOCX" at bounding box center [626, 416] width 697 height 160
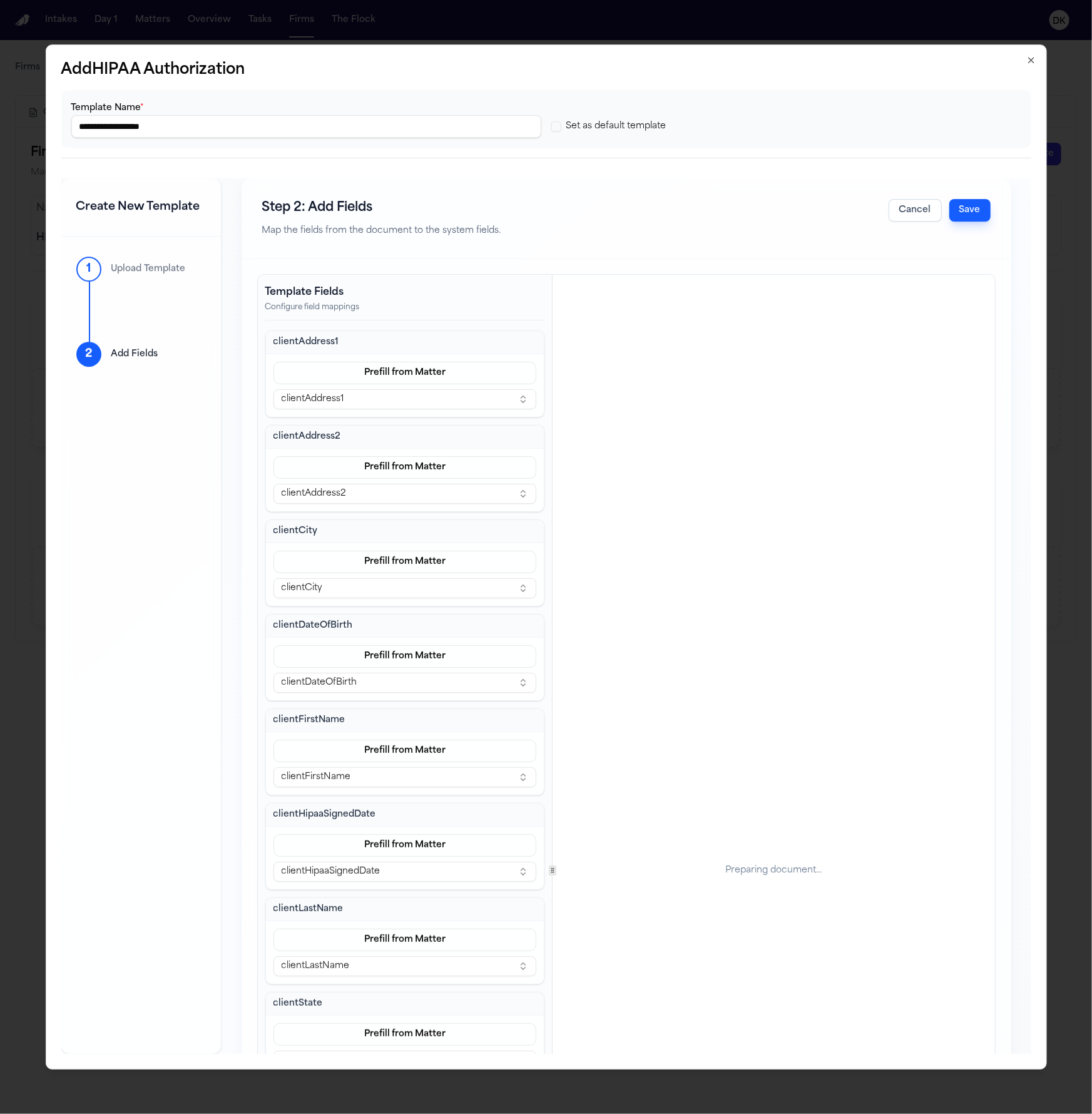
click at [967, 213] on button "Save" at bounding box center [969, 210] width 41 height 23
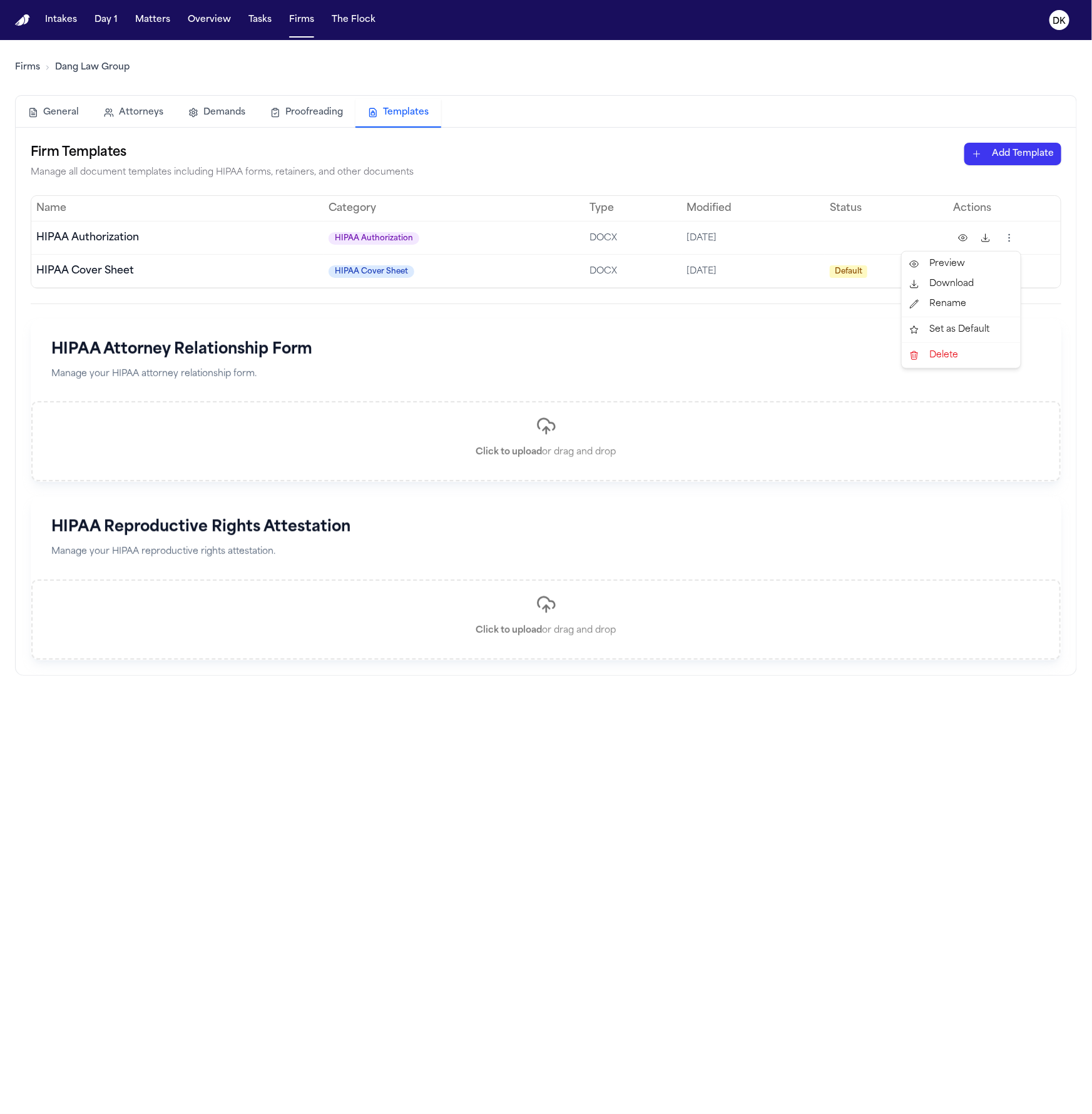
click at [1011, 234] on html "Intakes Day 1 Matters Overview Tasks Firms The Flock DK Firms Dang Law Group Ge…" at bounding box center [546, 557] width 1092 height 1114
click at [950, 333] on div "Set as Default" at bounding box center [961, 330] width 114 height 20
click at [961, 239] on button at bounding box center [963, 238] width 20 height 20
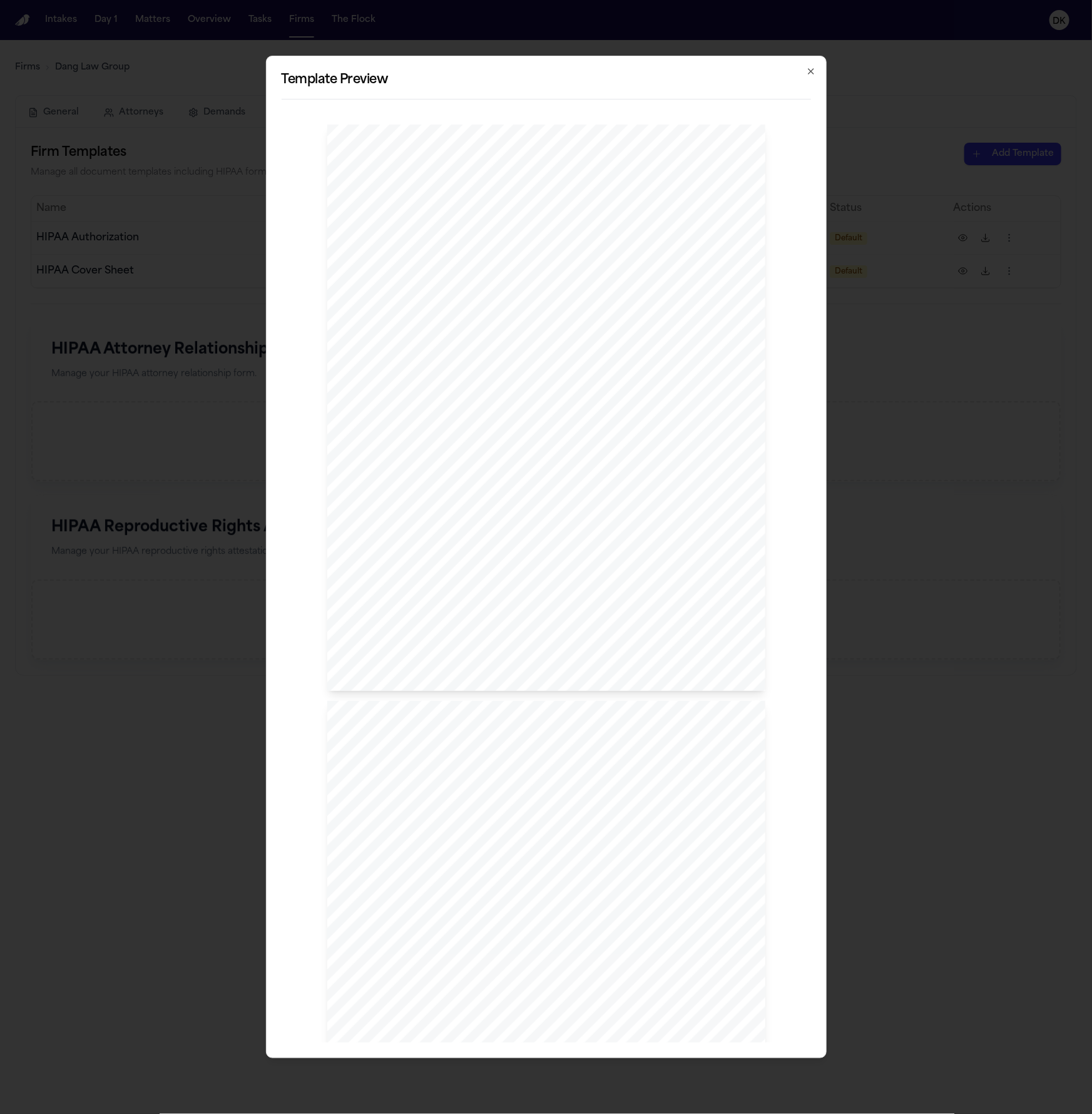
click at [439, 574] on div "Page 1 of 2 Please read this entire form before signing and complete all the se…" at bounding box center [546, 408] width 438 height 567
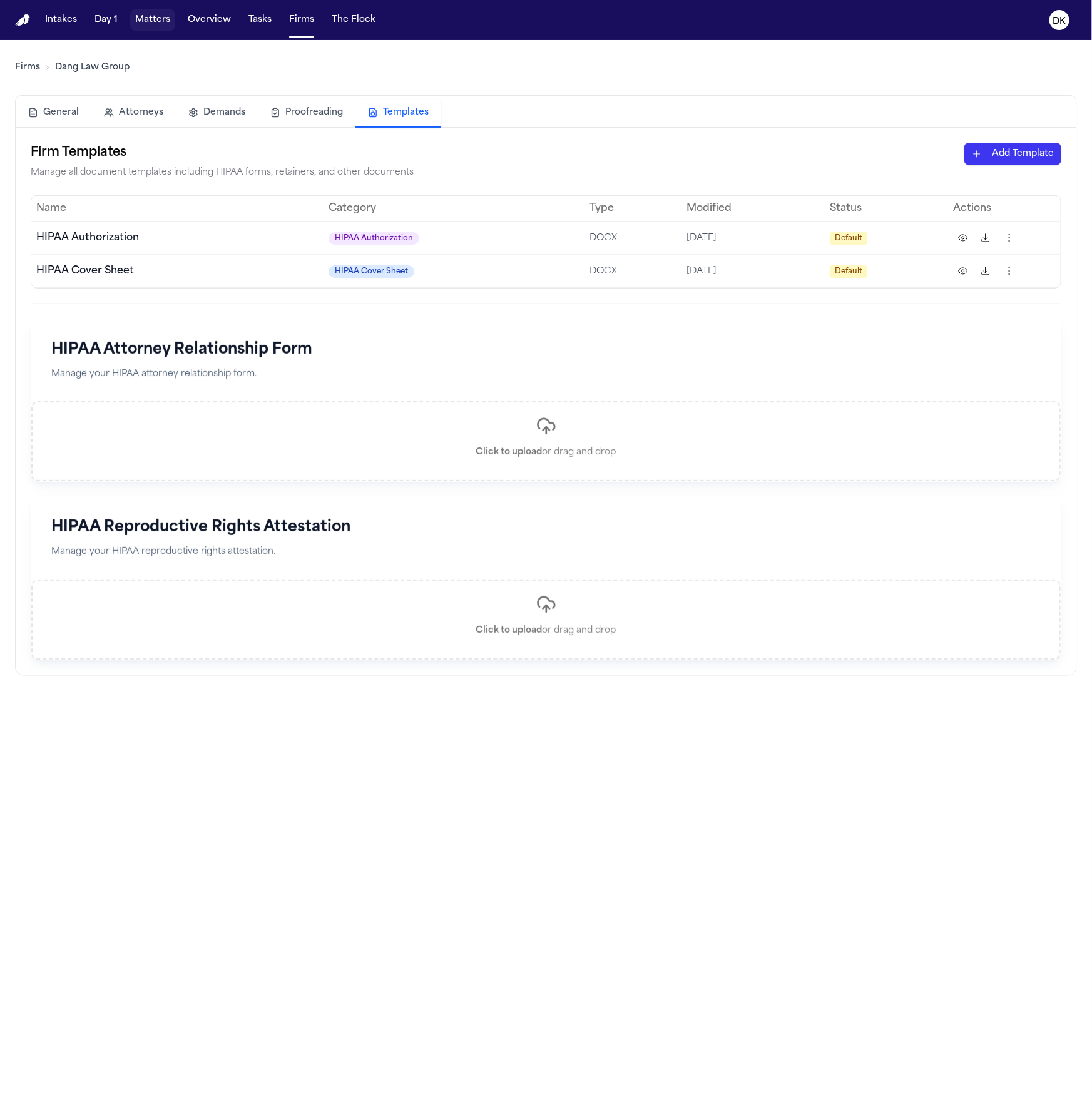
click at [159, 20] on button "Matters" at bounding box center [153, 19] width 45 height 23
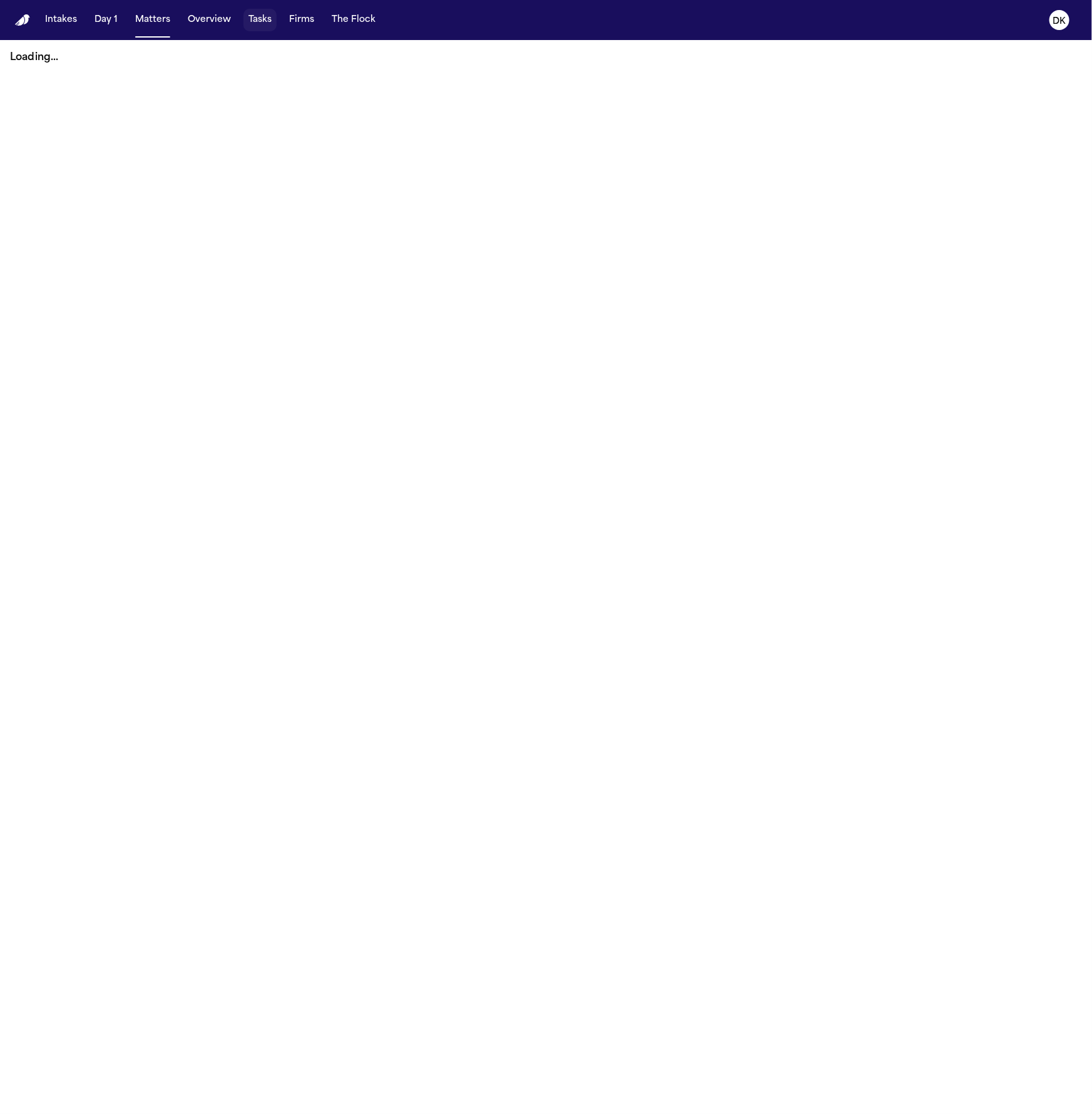
drag, startPoint x: 259, startPoint y: 15, endPoint x: 269, endPoint y: 15, distance: 10.0
click at [259, 15] on button "Tasks" at bounding box center [260, 19] width 33 height 23
click at [296, 15] on button "Firms" at bounding box center [301, 19] width 35 height 23
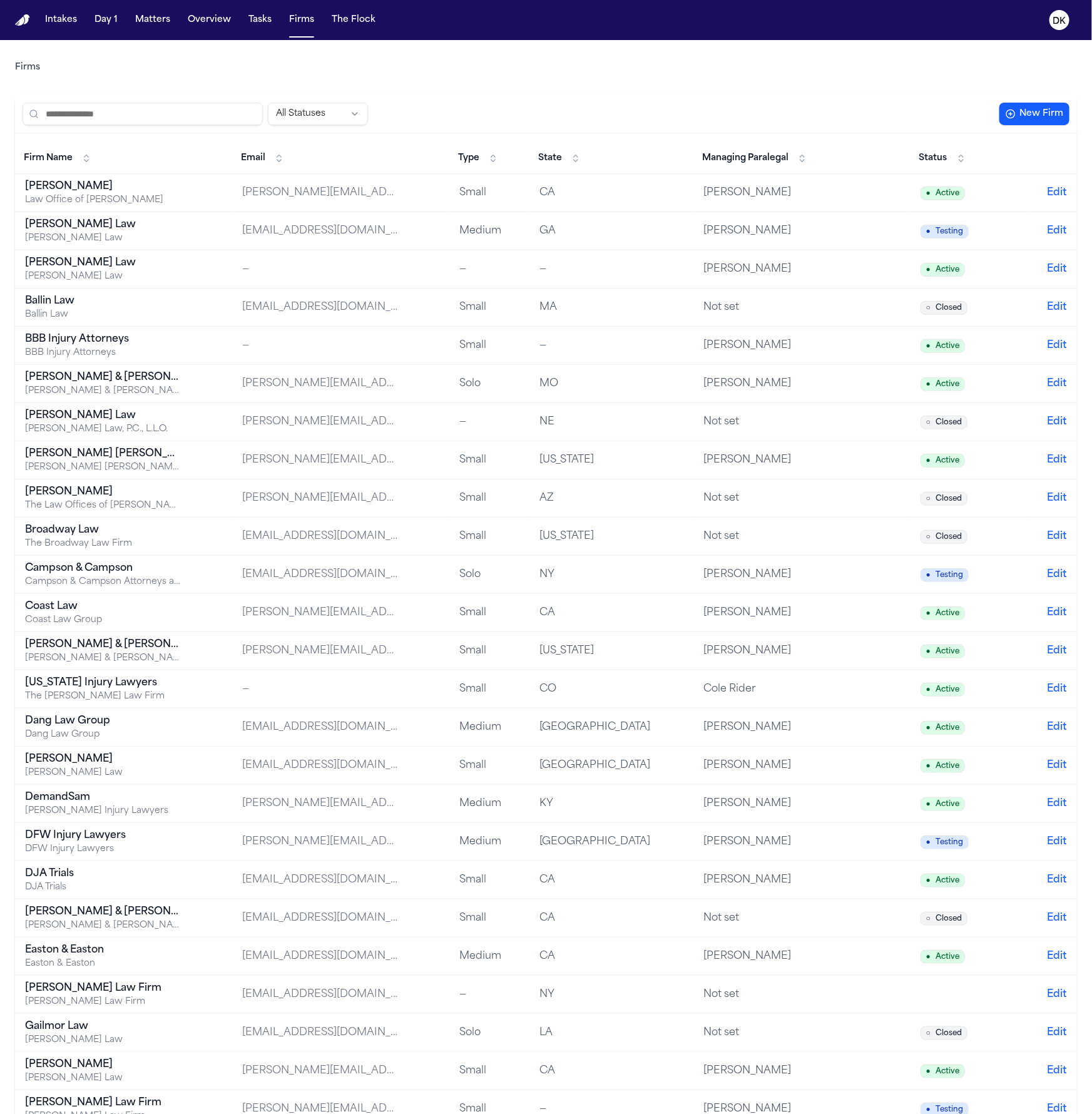
click at [107, 191] on div "[PERSON_NAME]" at bounding box center [103, 186] width 156 height 15
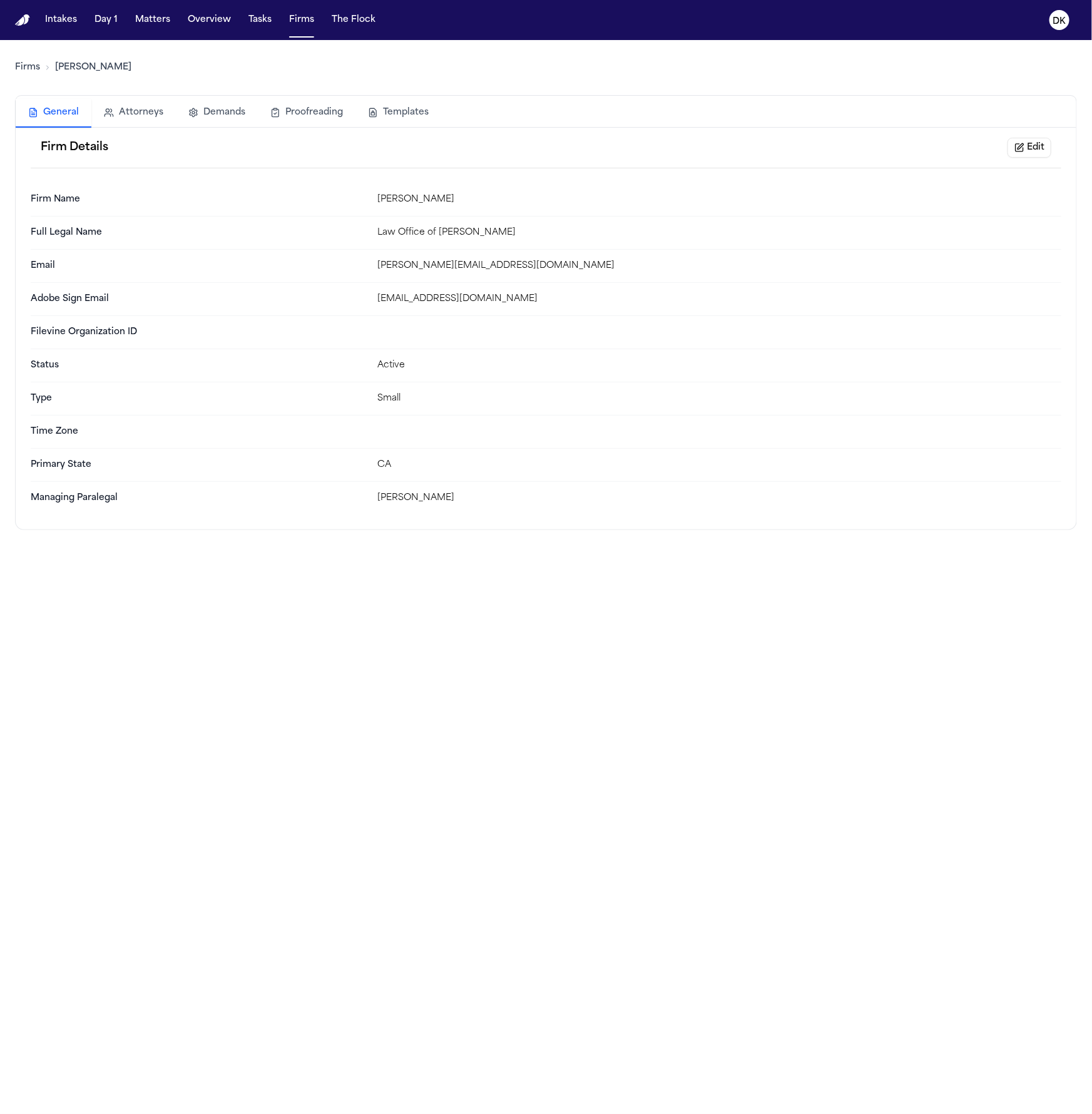
click at [384, 106] on button "Templates" at bounding box center [398, 112] width 86 height 28
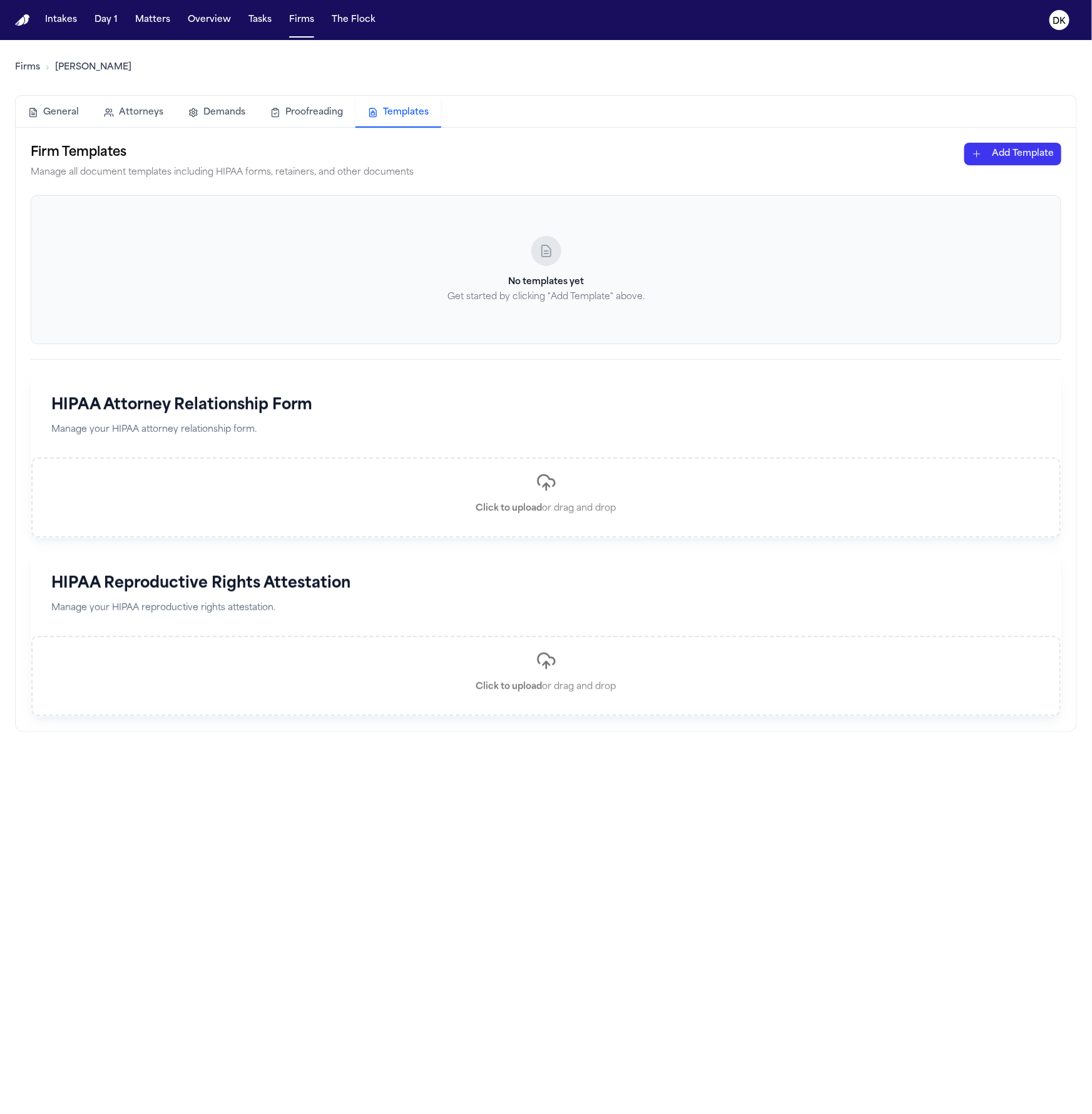
click at [1034, 164] on html "Intakes Day 1 Matters Overview Tasks Firms The Flock DK Firms Albert Le General…" at bounding box center [546, 557] width 1092 height 1114
click at [1011, 182] on div "HIPAA Cover Sheet" at bounding box center [991, 180] width 134 height 20
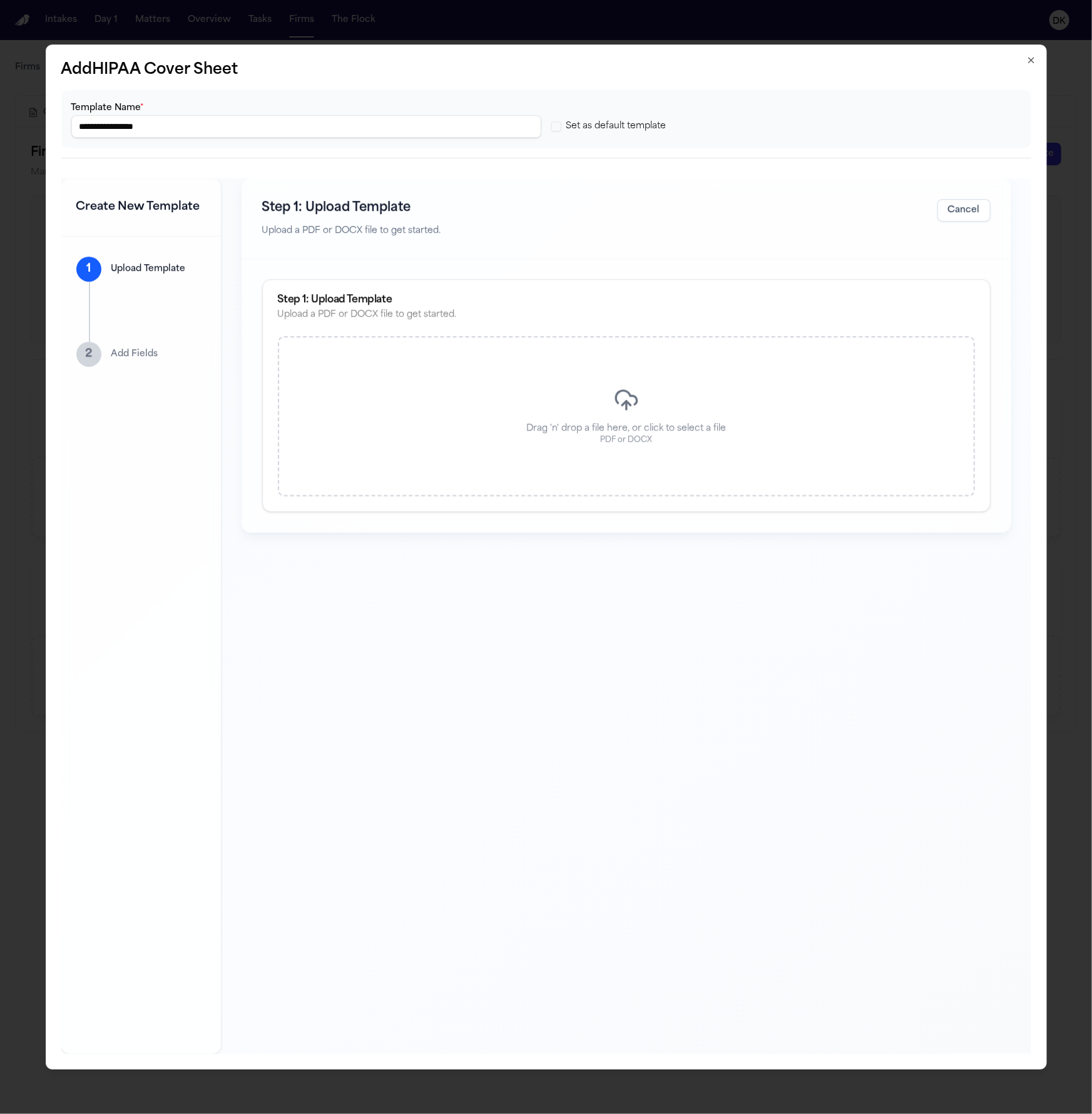
click at [356, 393] on div "Drag 'n' drop a file here, or click to select a file PDF or DOCX" at bounding box center [626, 416] width 697 height 160
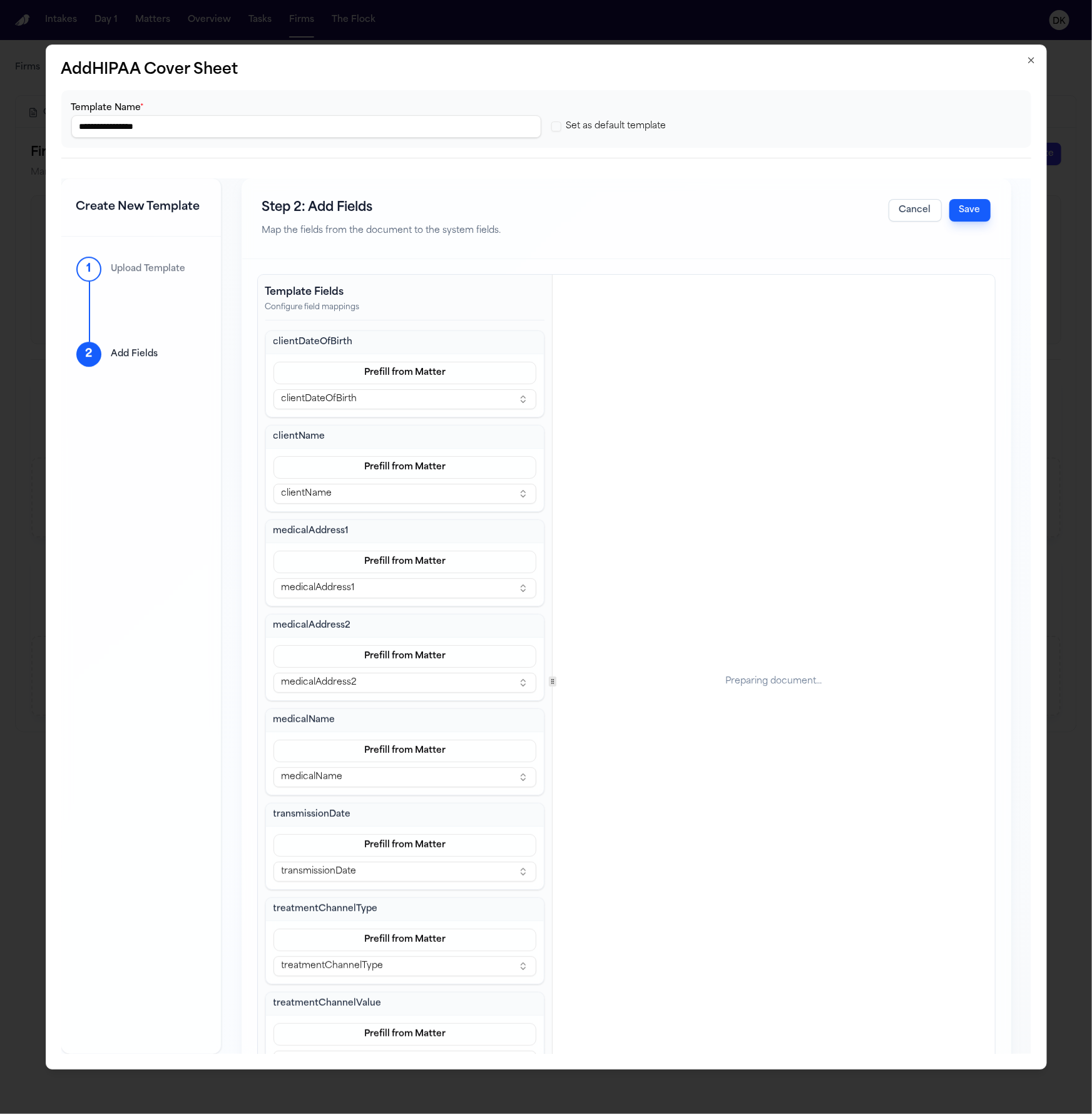
click at [787, 676] on div "Preparing document..." at bounding box center [772, 681] width 96 height 13
click at [766, 692] on div "Preparing document..." at bounding box center [773, 681] width 442 height 814
click at [972, 209] on button "Save" at bounding box center [969, 210] width 41 height 23
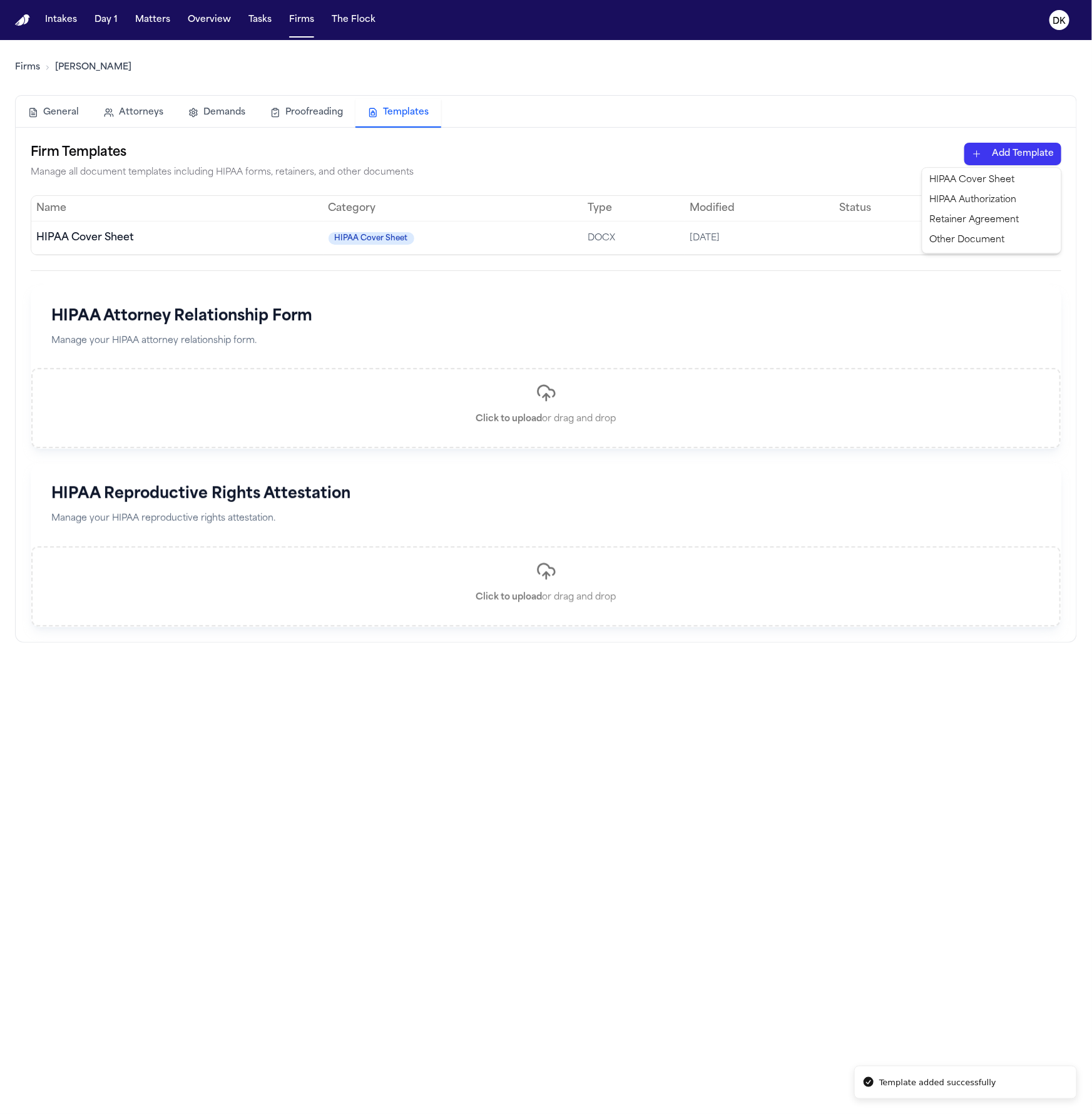
click at [876, 149] on html "Template added successfully Intakes Day 1 Matters Overview Tasks Firms The Floc…" at bounding box center [546, 557] width 1092 height 1114
click at [875, 149] on html "Template added successfully Intakes Day 1 Matters Overview Tasks Firms The Floc…" at bounding box center [546, 557] width 1092 height 1114
click at [1004, 238] on html "Template added successfully Intakes Day 1 Matters Overview Tasks Firms The Floc…" at bounding box center [546, 557] width 1092 height 1114
click at [956, 327] on div "Set as Default" at bounding box center [961, 330] width 114 height 20
click at [1025, 145] on html "Intakes Day 1 Matters Overview Tasks Firms The Flock DK Firms Albert Le General…" at bounding box center [546, 557] width 1092 height 1114
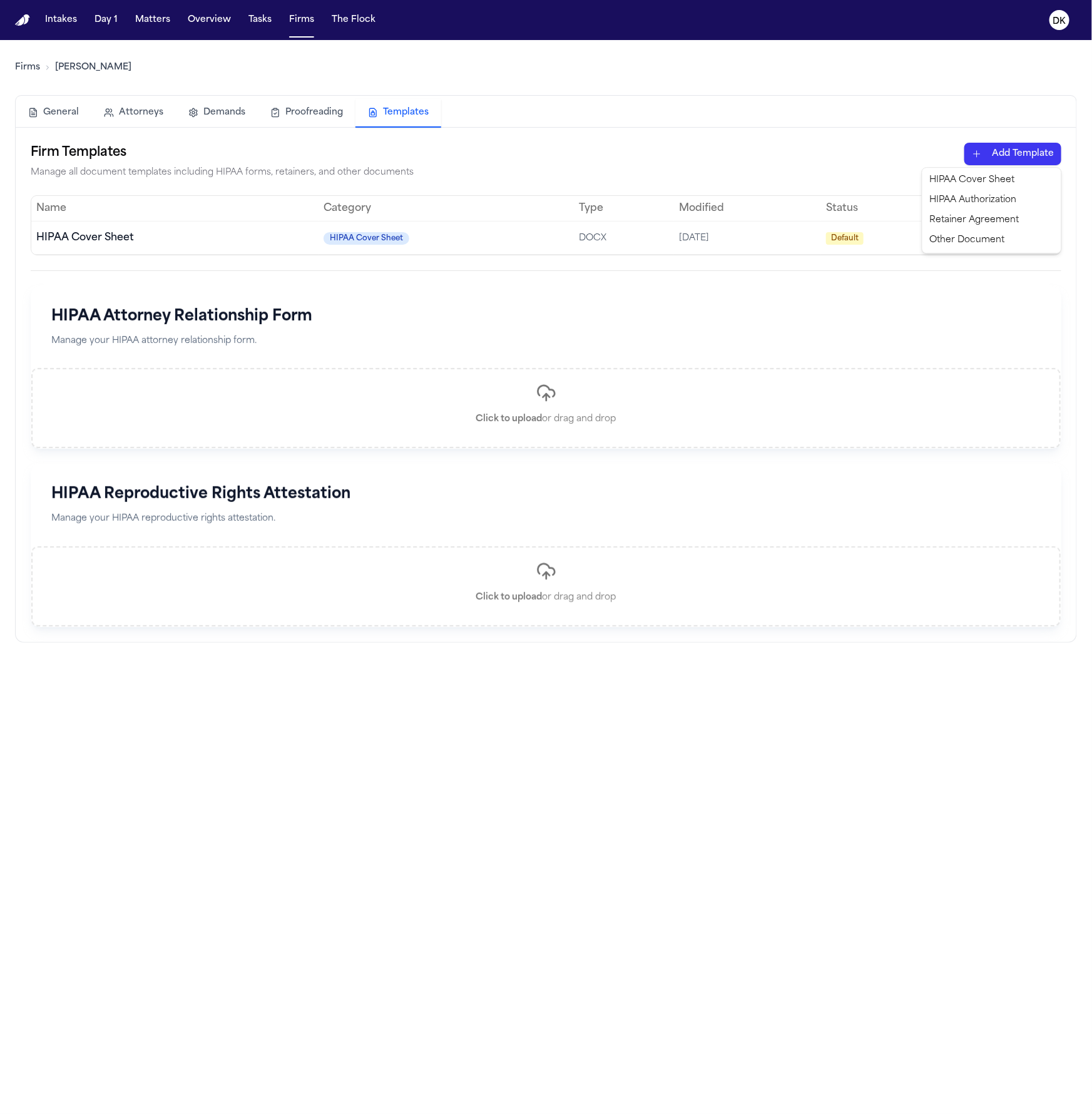
click at [991, 199] on div "HIPAA Authorization" at bounding box center [991, 200] width 134 height 20
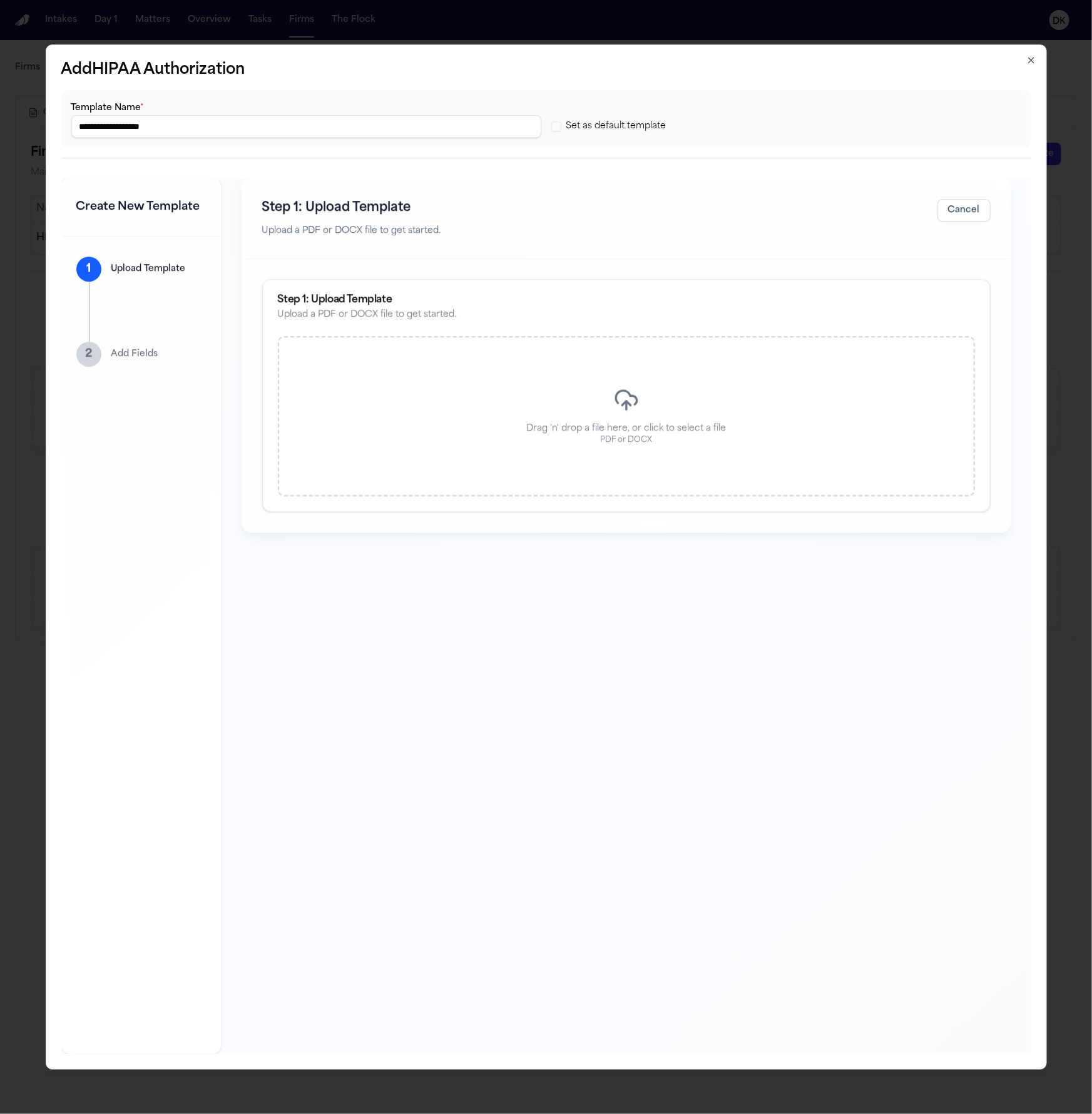
click at [660, 374] on div "Drag 'n' drop a file here, or click to select a file PDF or DOCX" at bounding box center [626, 416] width 697 height 160
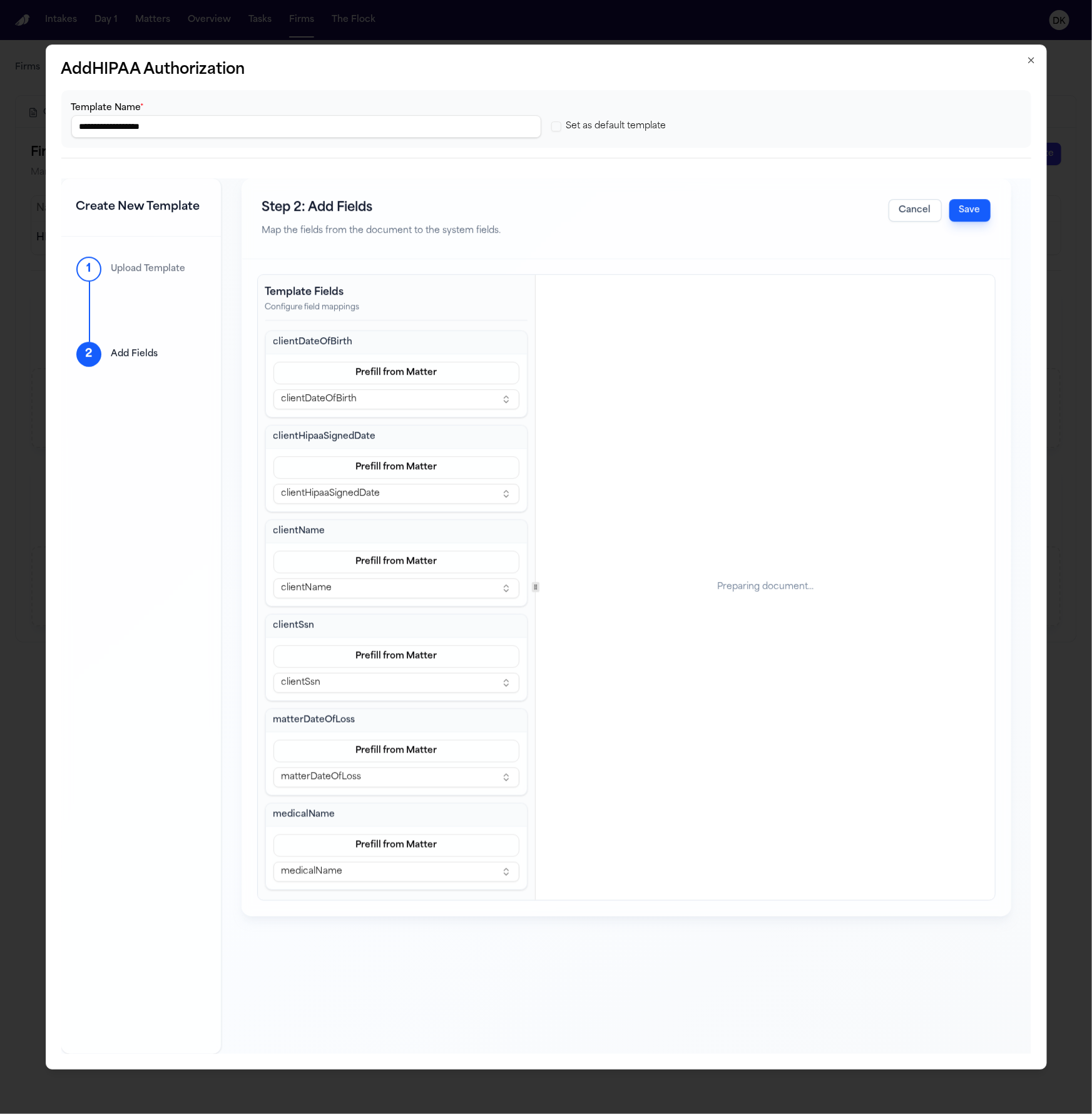
click at [534, 585] on circle at bounding box center [534, 585] width 1 height 1
click at [968, 211] on button "Save" at bounding box center [969, 210] width 41 height 23
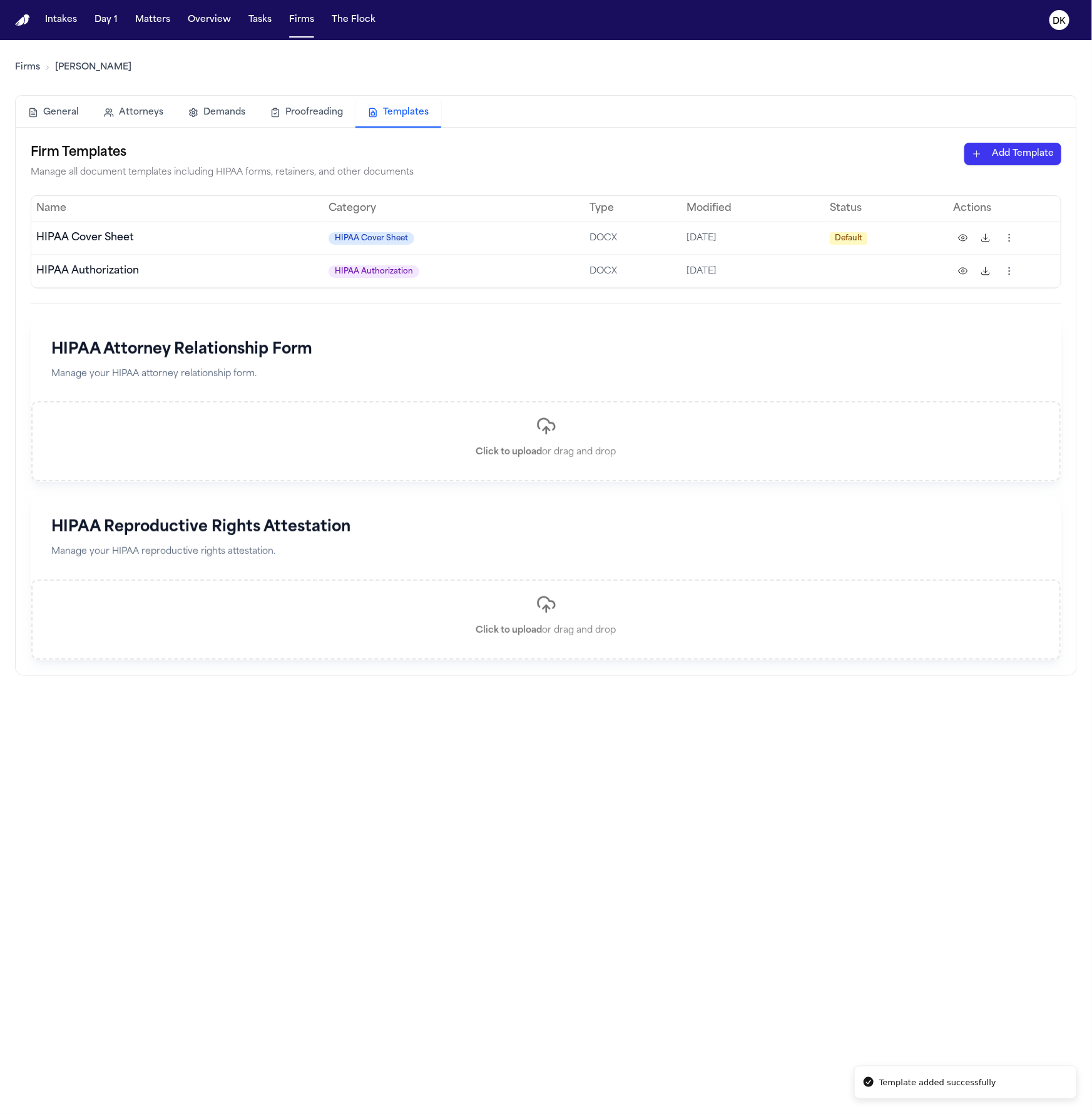
click at [1009, 268] on html "Template added successfully Intakes Day 1 Matters Overview Tasks Firms The Floc…" at bounding box center [546, 557] width 1092 height 1114
click at [953, 367] on div "Set as Default" at bounding box center [961, 363] width 114 height 20
click at [690, 352] on h1 "HIPAA Attorney Relationship Form" at bounding box center [545, 350] width 989 height 20
click at [972, 271] on button at bounding box center [963, 271] width 20 height 20
click at [432, 775] on main "Firms Albert Le General Attorneys Demands Proofreading Templates Firm Templates…" at bounding box center [546, 577] width 1092 height 1074
